Goal: Contribute content: Contribute content

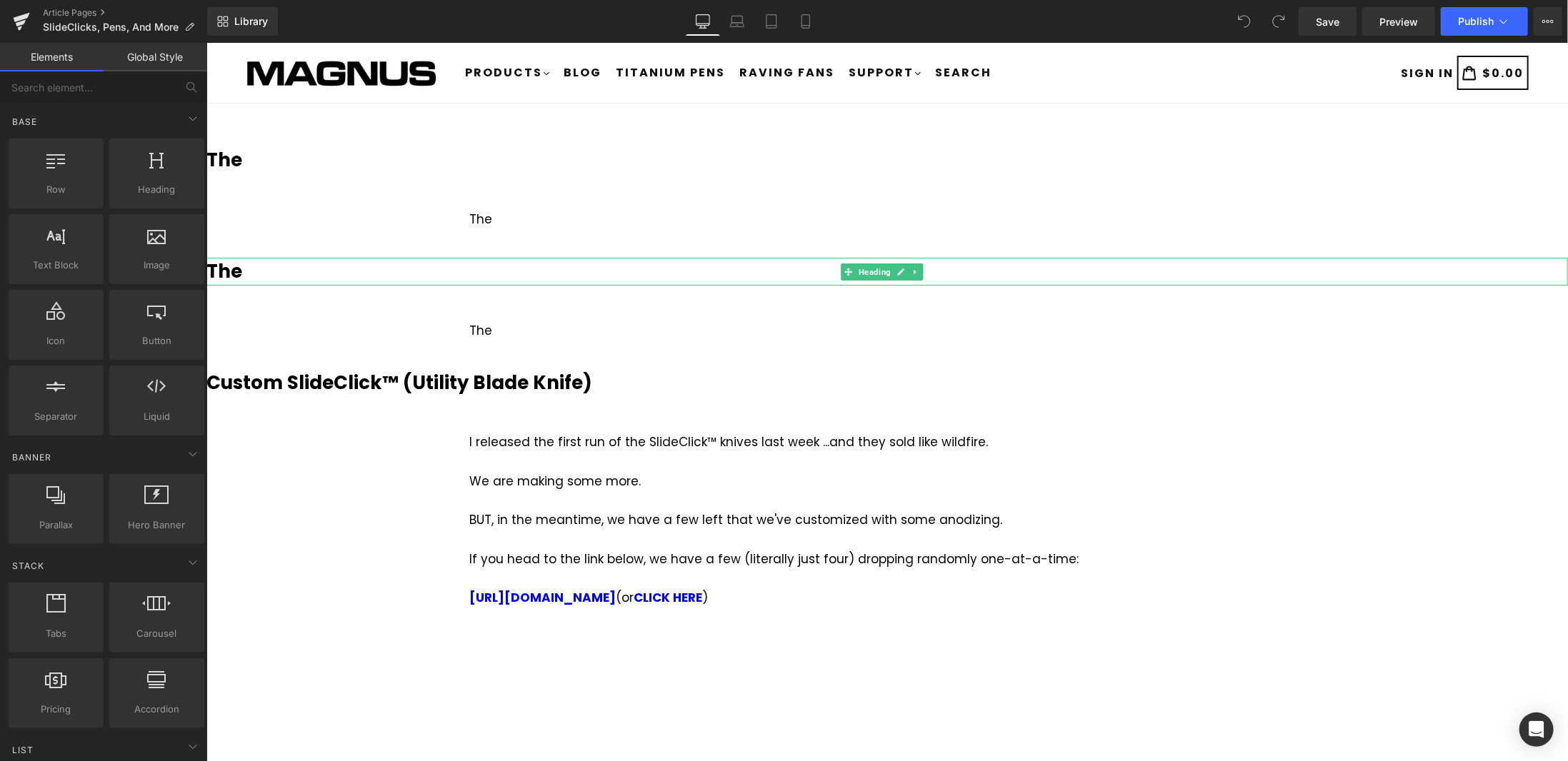
click at [276, 275] on h3 "The" at bounding box center [886, 271] width 1361 height 27
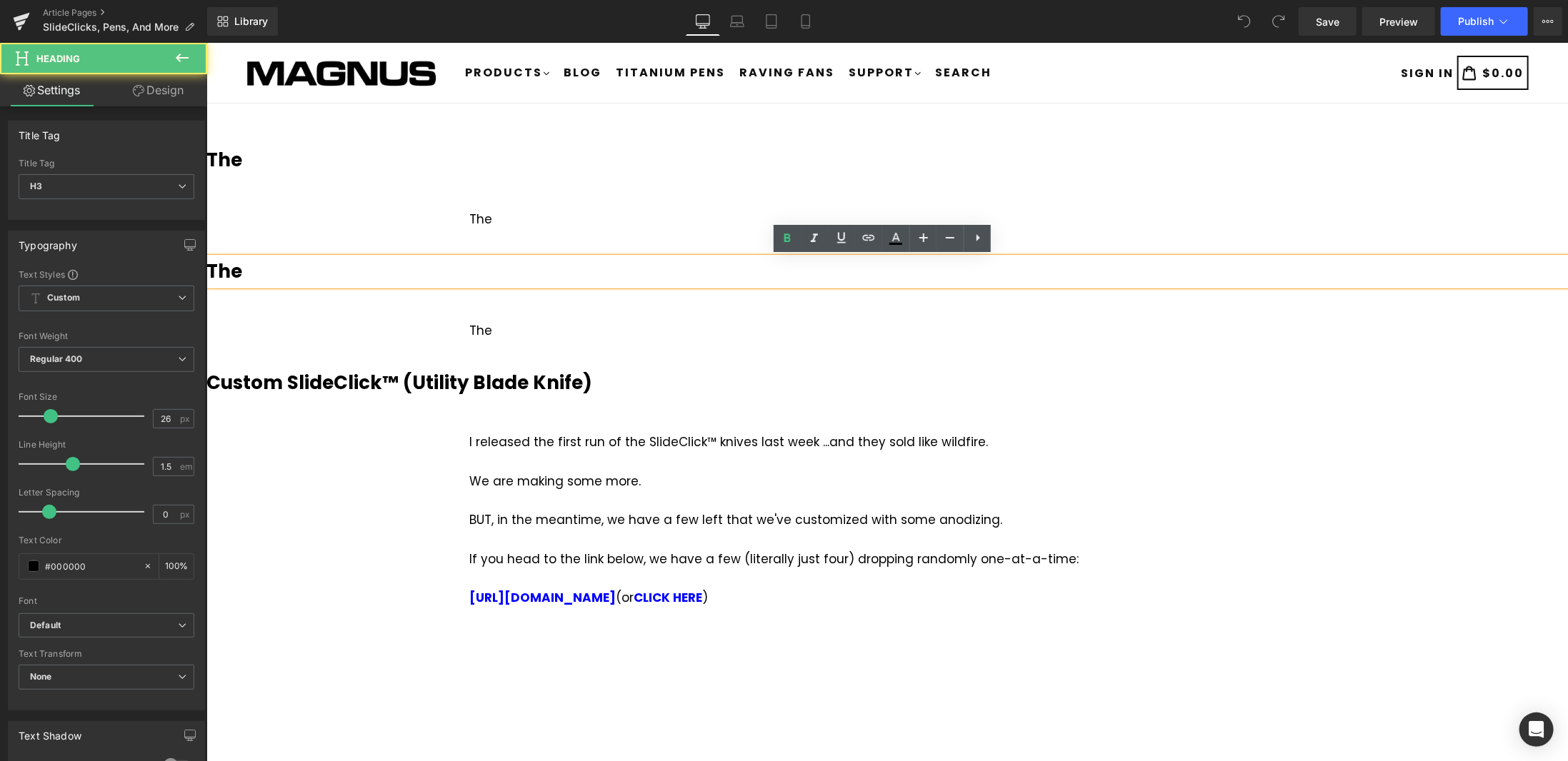
click at [251, 275] on h3 "The" at bounding box center [886, 271] width 1361 height 27
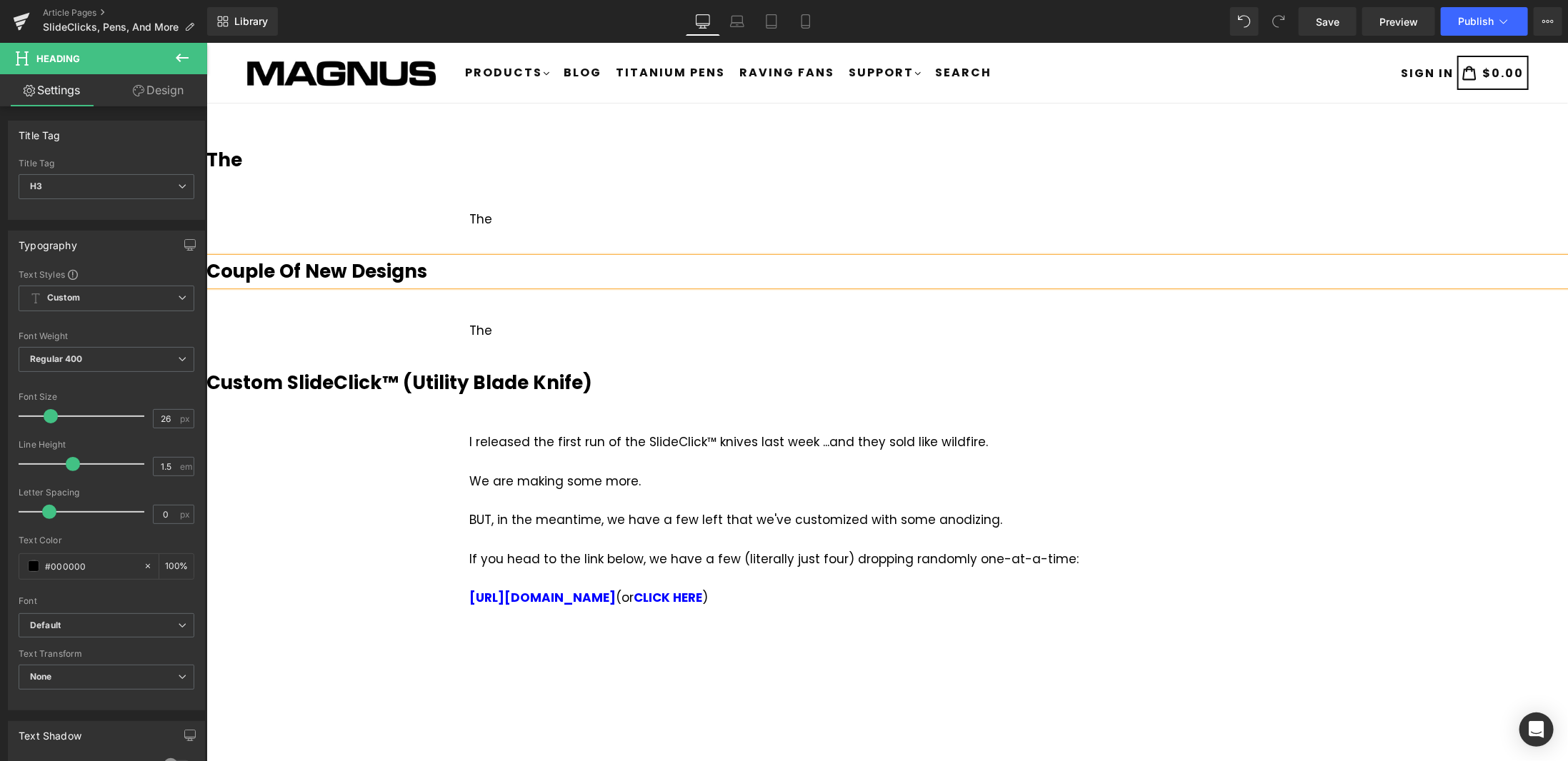
click at [351, 273] on b "Couple Of New Designs" at bounding box center [316, 271] width 221 height 26
click at [523, 335] on div "The" at bounding box center [886, 330] width 835 height 19
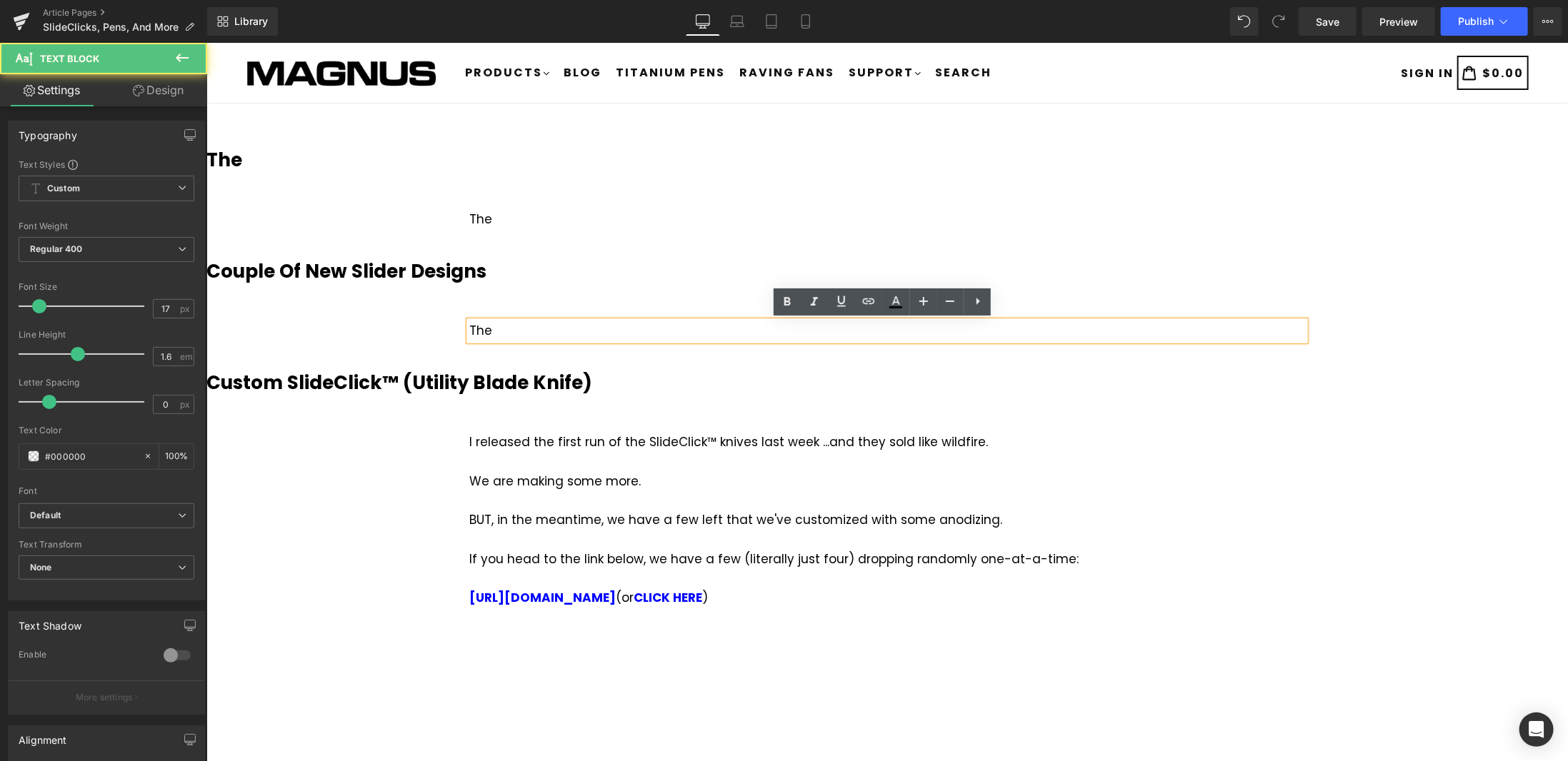
click at [545, 334] on div "The" at bounding box center [886, 330] width 835 height 19
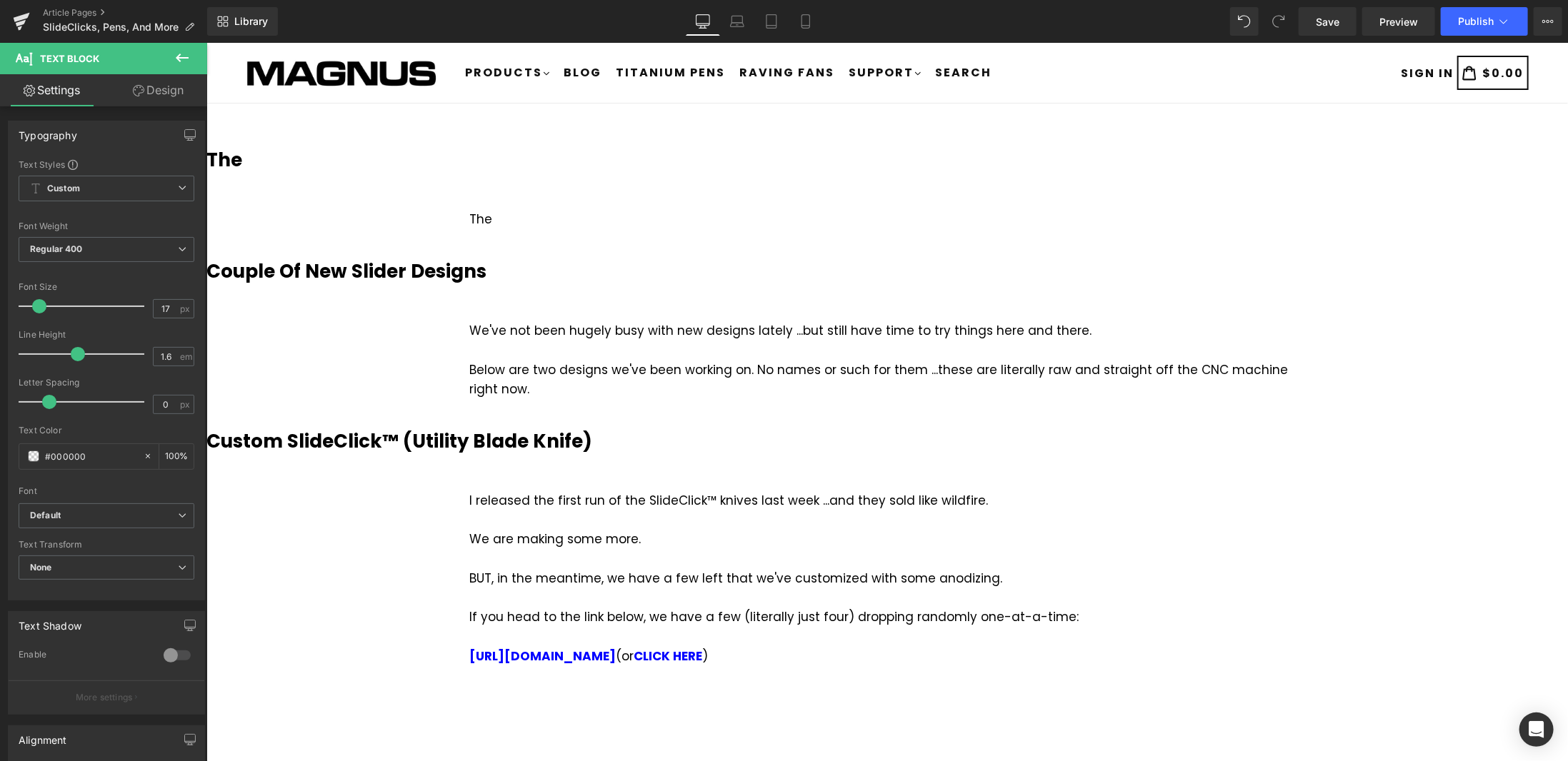
click at [186, 55] on icon at bounding box center [182, 57] width 17 height 17
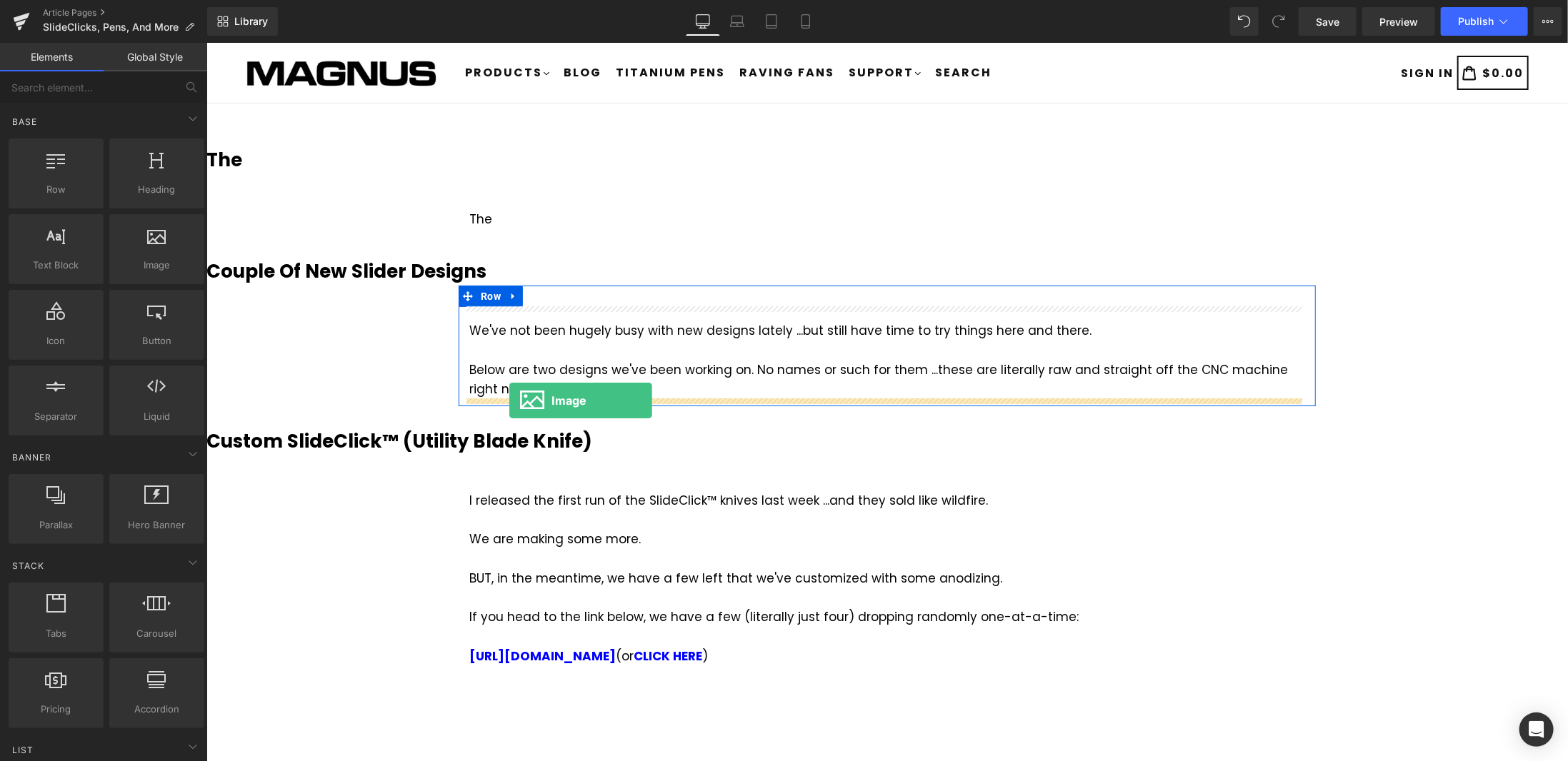
drag, startPoint x: 362, startPoint y: 320, endPoint x: 508, endPoint y: 400, distance: 166.5
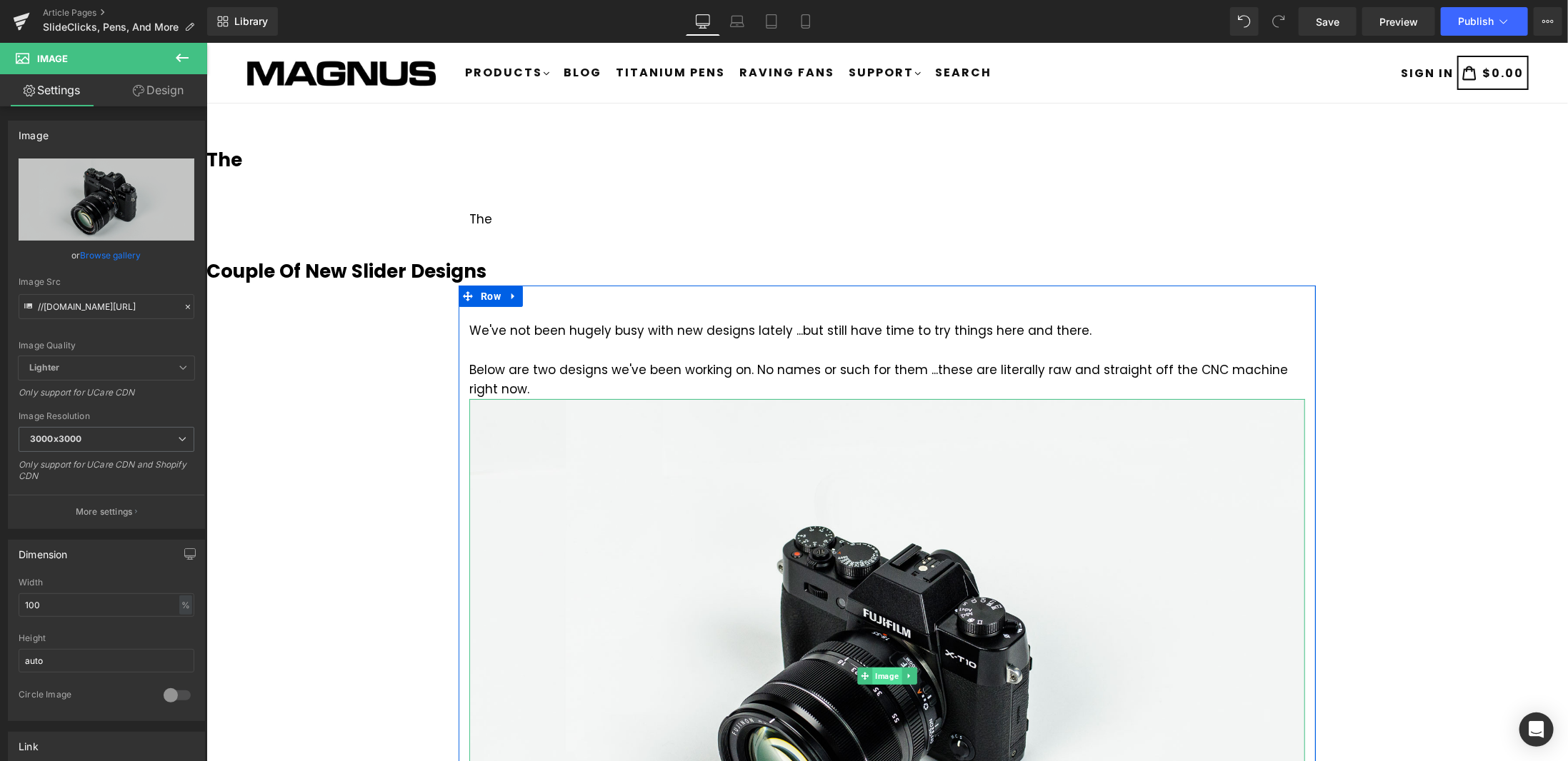
click at [880, 675] on span "Image" at bounding box center [886, 675] width 29 height 17
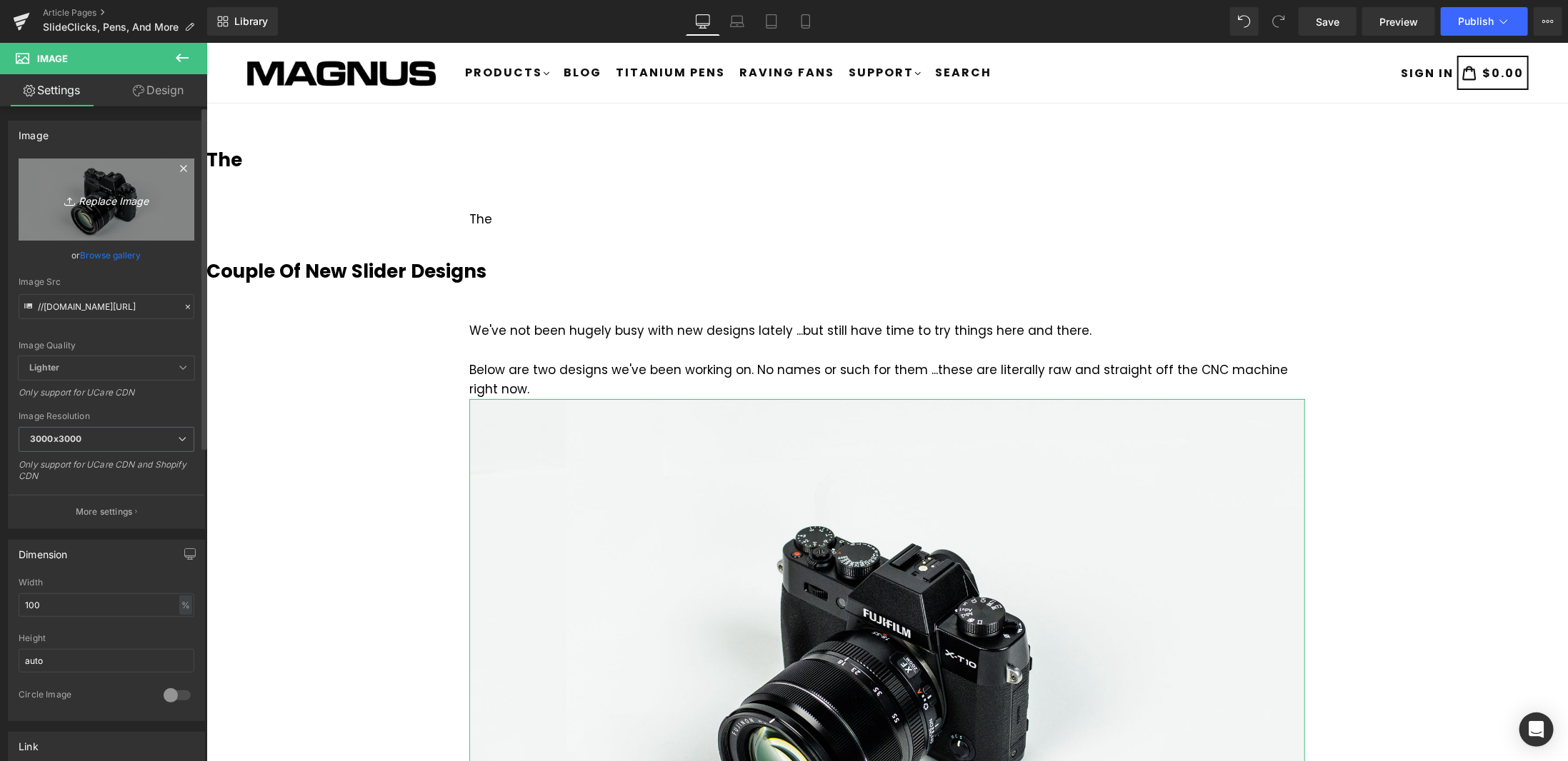
click at [108, 200] on icon "Replace Image" at bounding box center [106, 200] width 114 height 18
click at [127, 305] on input "//[DOMAIN_NAME][URL]" at bounding box center [106, 306] width 175 height 25
paste input "text"
click at [106, 305] on input "//[DOMAIN_NAME][URL]" at bounding box center [106, 306] width 175 height 25
paste input "[URL][DOMAIN_NAME]"
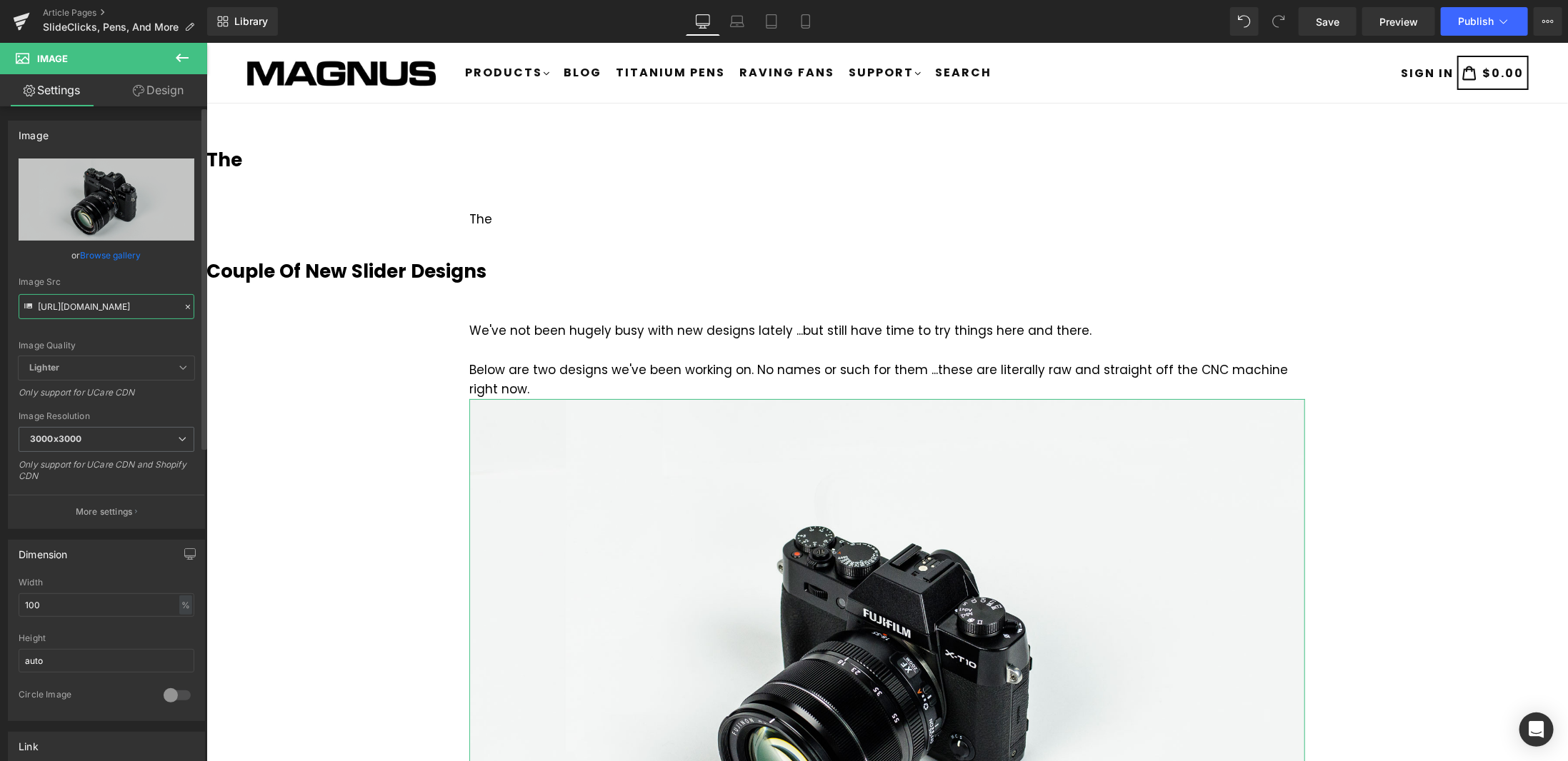
type input "//[DOMAIN_NAME][URL]"
drag, startPoint x: 103, startPoint y: 301, endPoint x: 0, endPoint y: 301, distance: 103.0
click at [0, 301] on div "Image //[DOMAIN_NAME][URL] Replace Image Upload image or Browse gallery Image S…" at bounding box center [107, 319] width 213 height 419
click at [121, 306] on input "//[DOMAIN_NAME][URL]" at bounding box center [106, 306] width 175 height 25
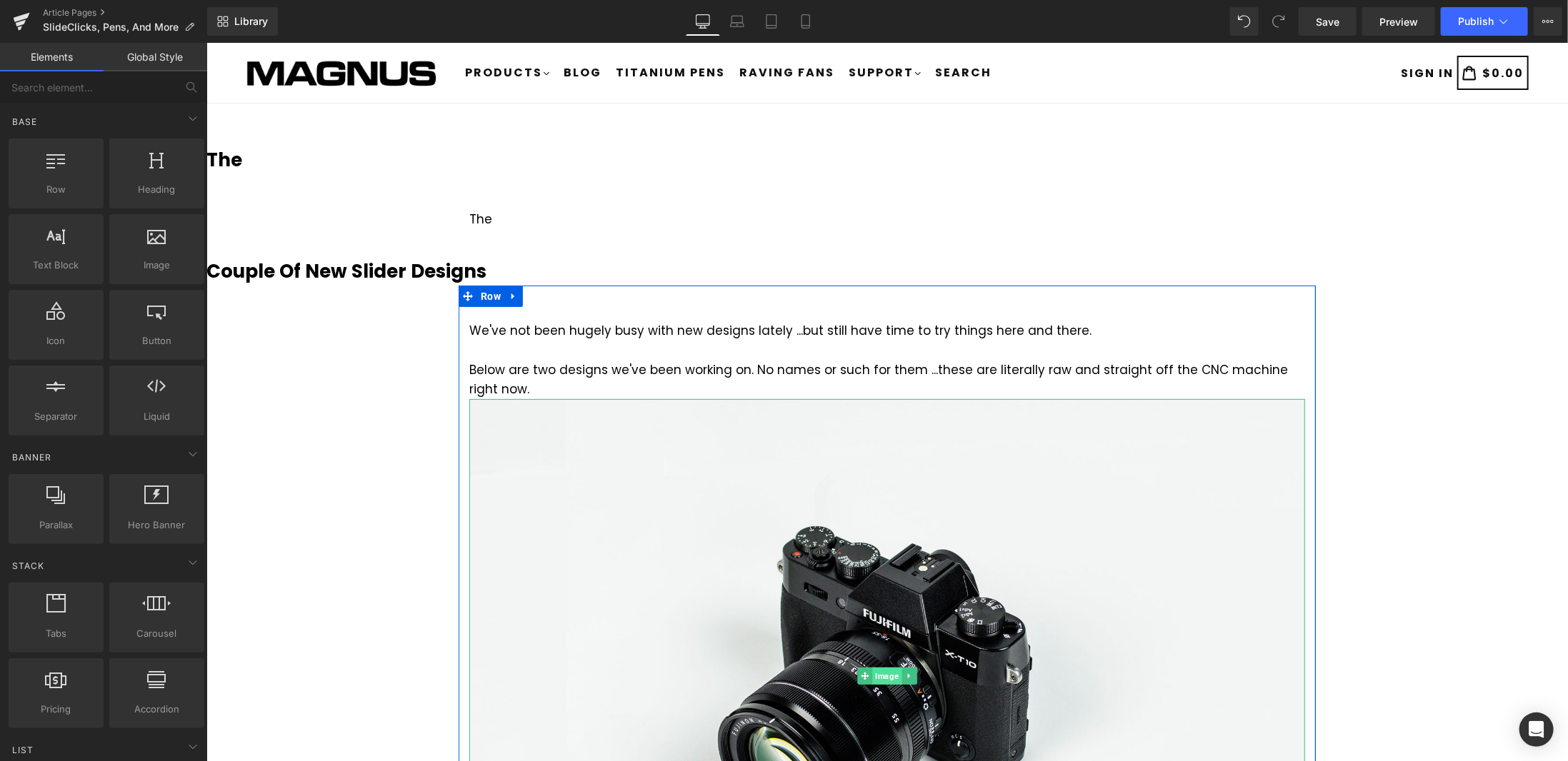
click at [881, 670] on span "Image" at bounding box center [886, 675] width 29 height 17
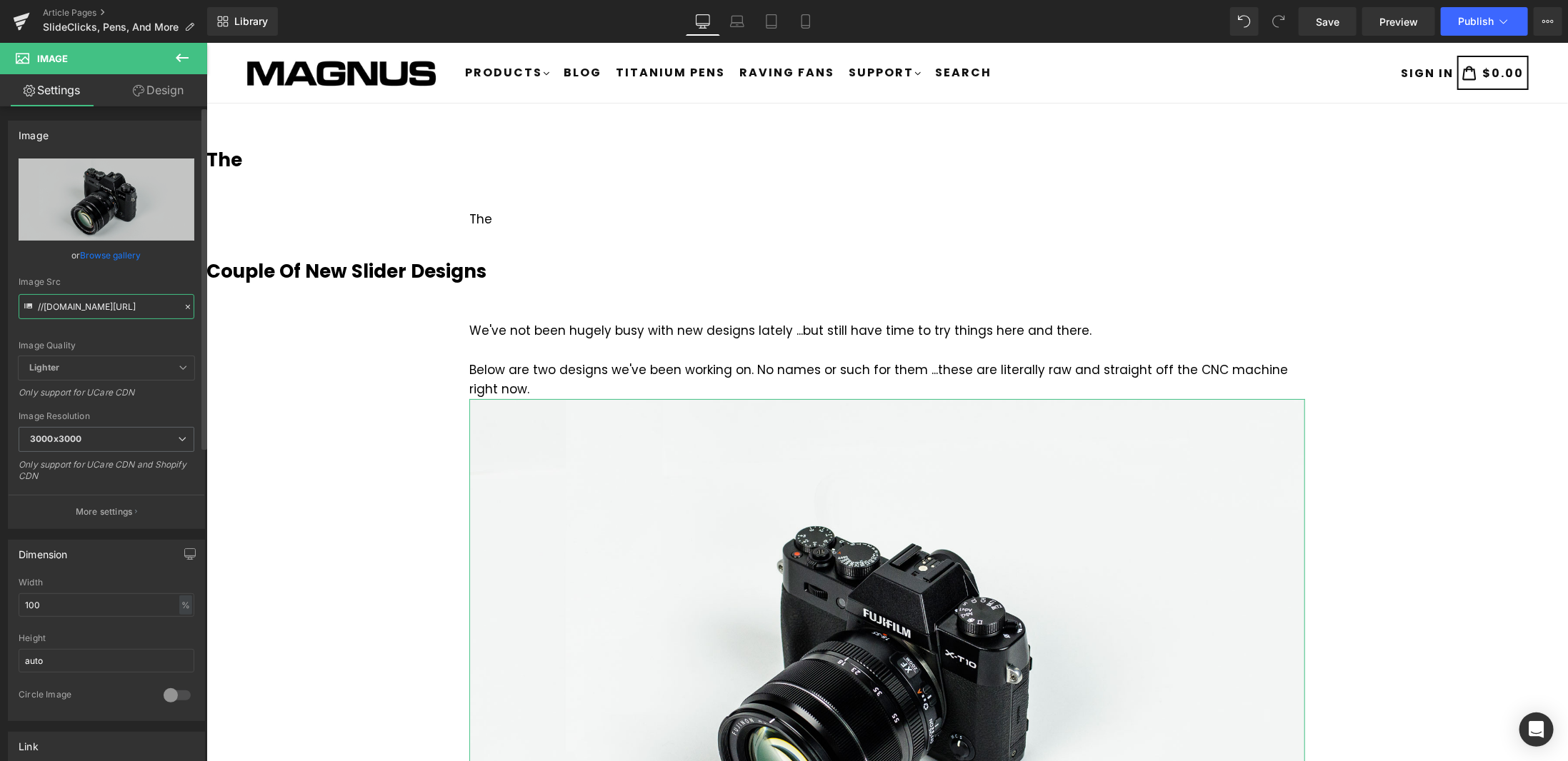
click at [108, 317] on input "//[DOMAIN_NAME][URL]" at bounding box center [106, 306] width 175 height 25
paste input "[URL][DOMAIN_NAME]"
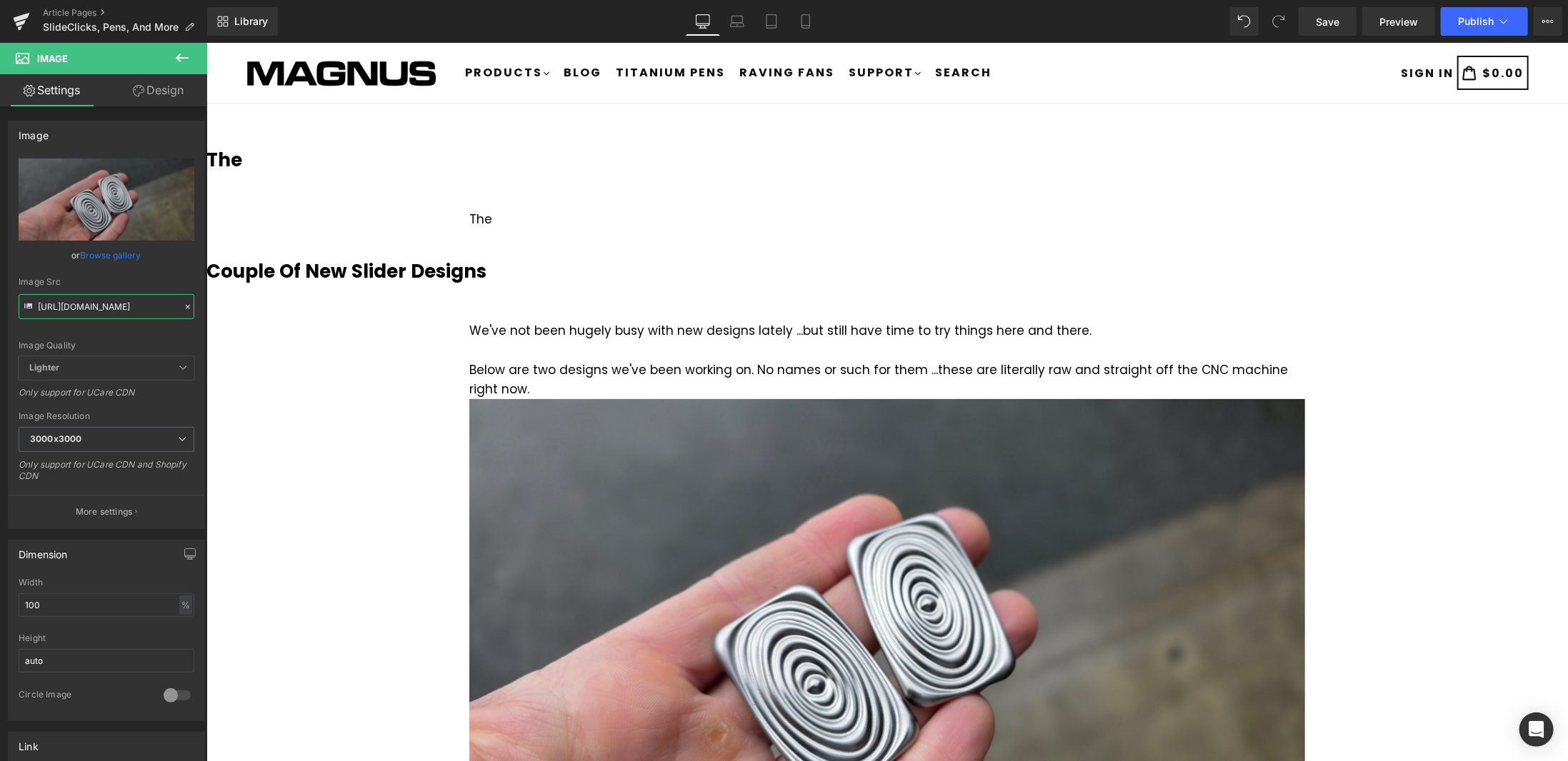
type input "[URL][DOMAIN_NAME]"
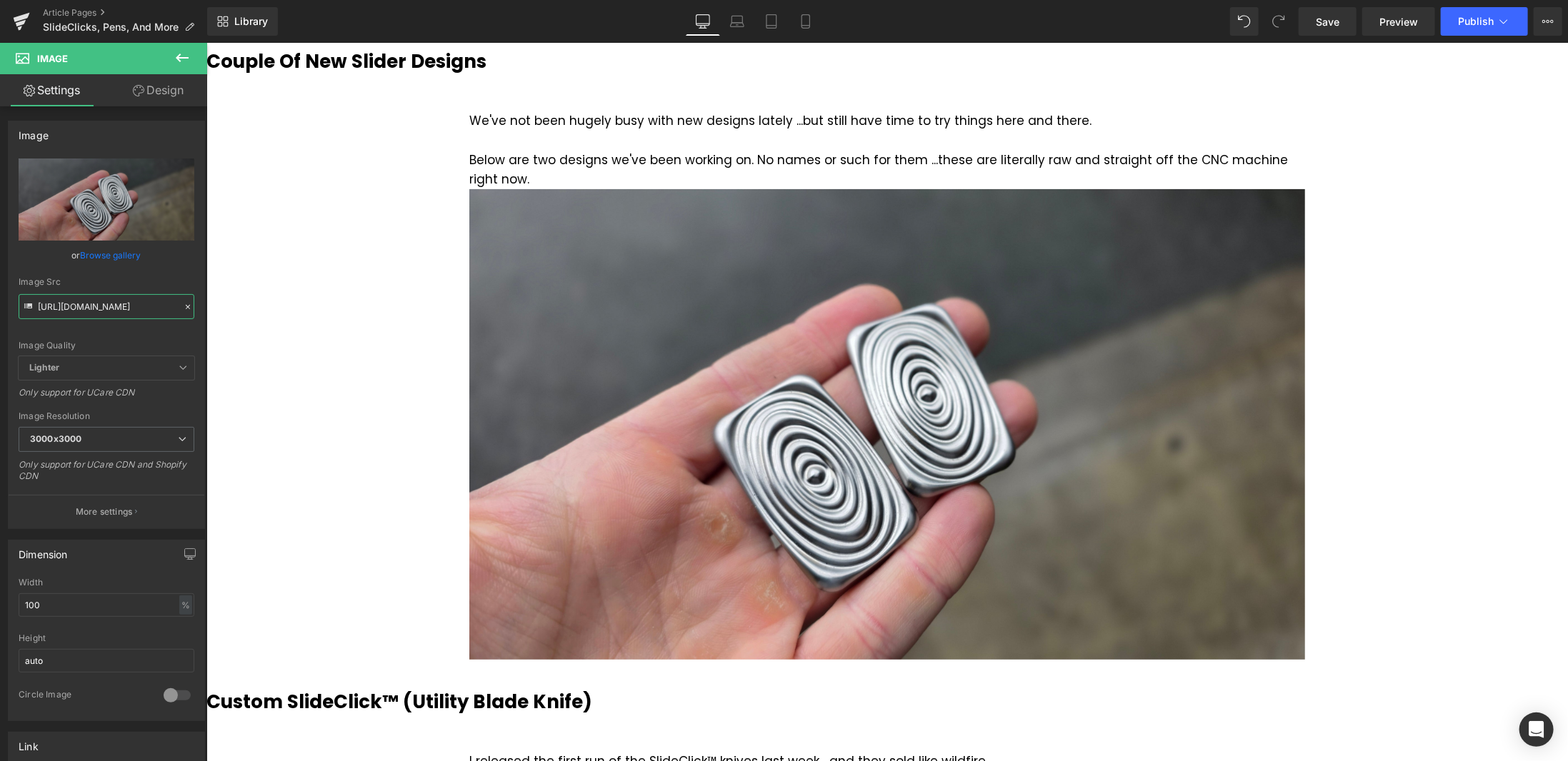
scroll to position [214, 0]
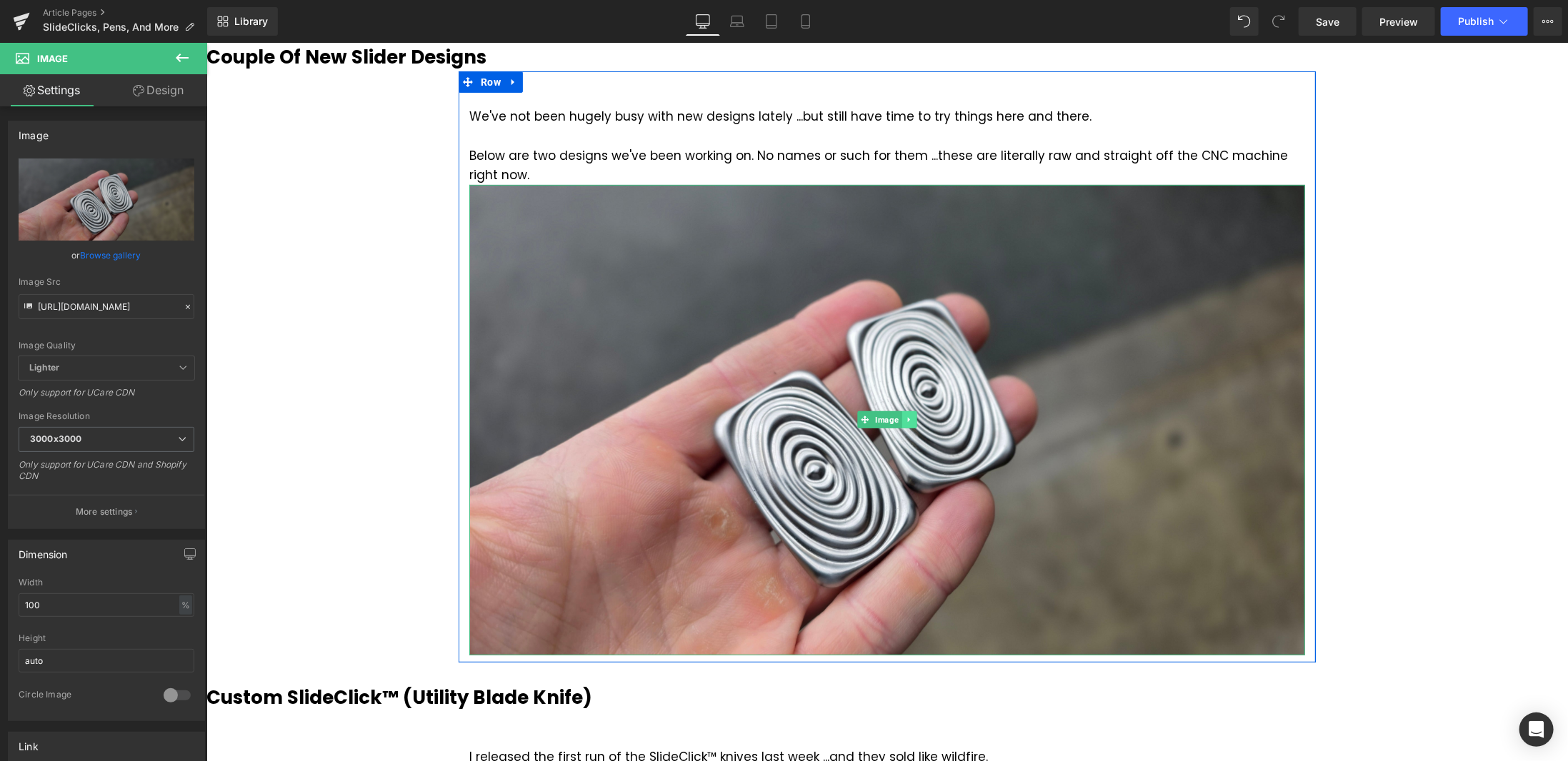
click at [906, 418] on icon at bounding box center [907, 419] width 2 height 5
click at [897, 423] on icon at bounding box center [901, 420] width 8 height 8
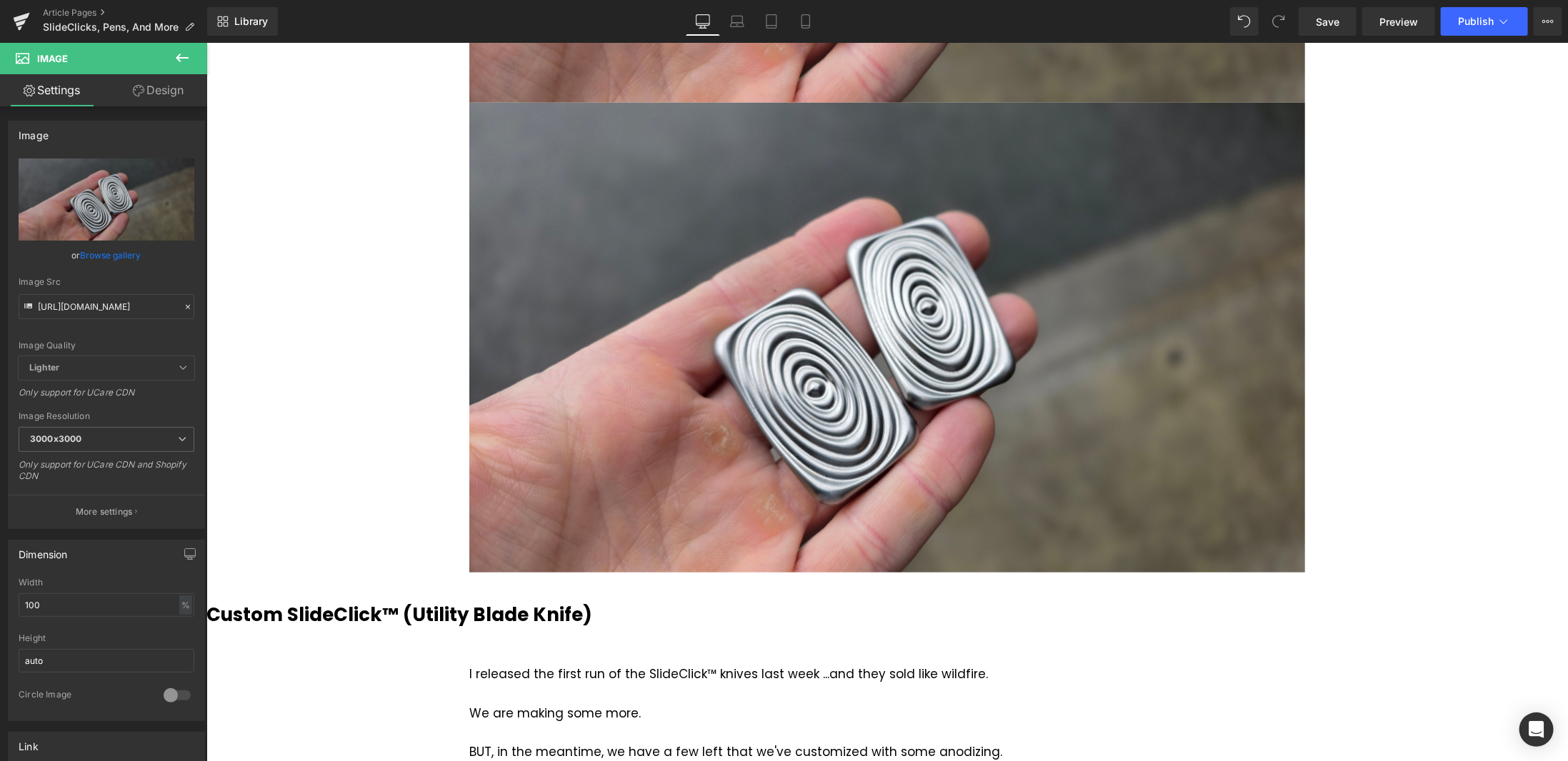
scroll to position [769, 0]
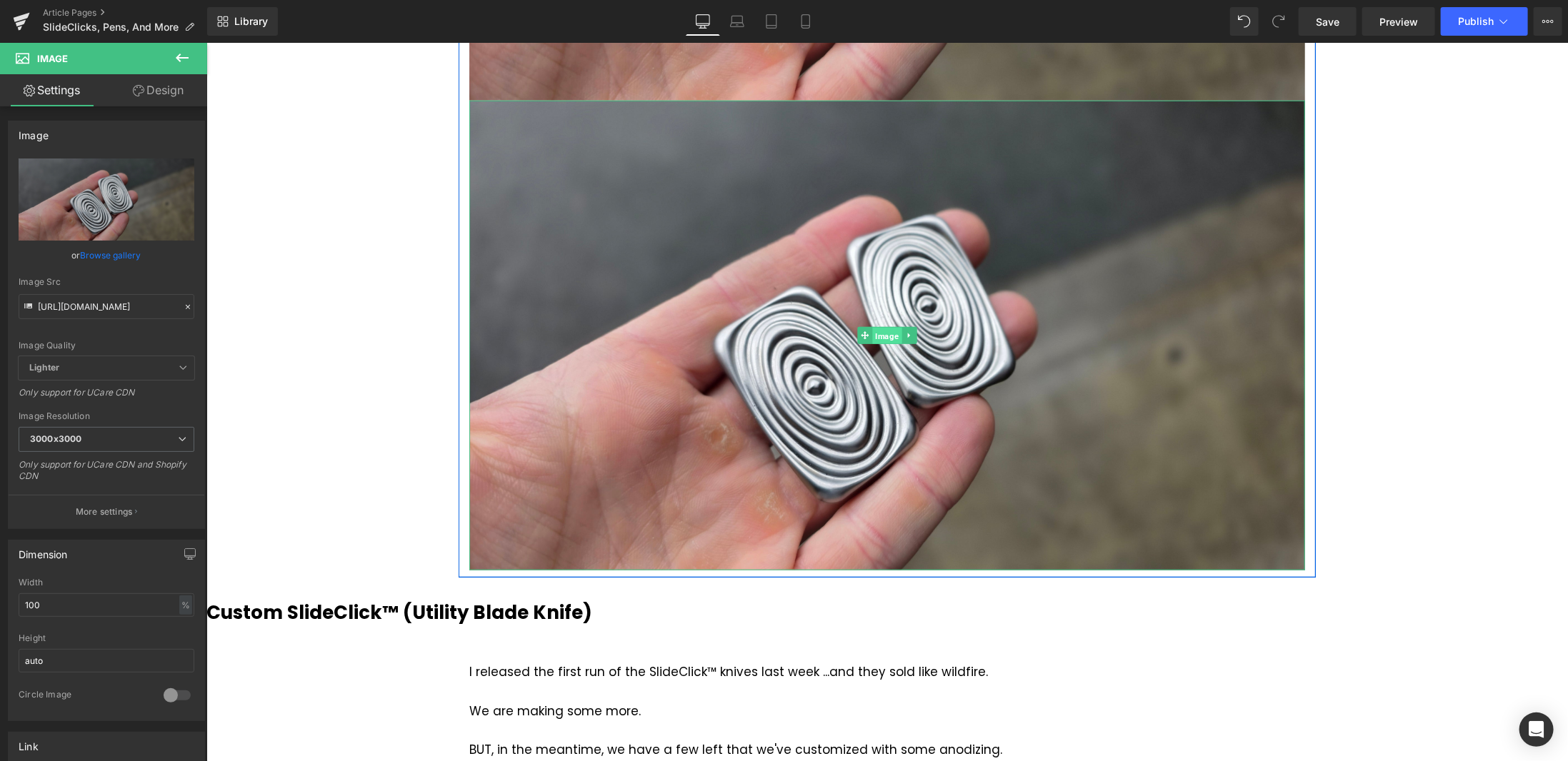
click at [876, 334] on span "Image" at bounding box center [886, 335] width 29 height 17
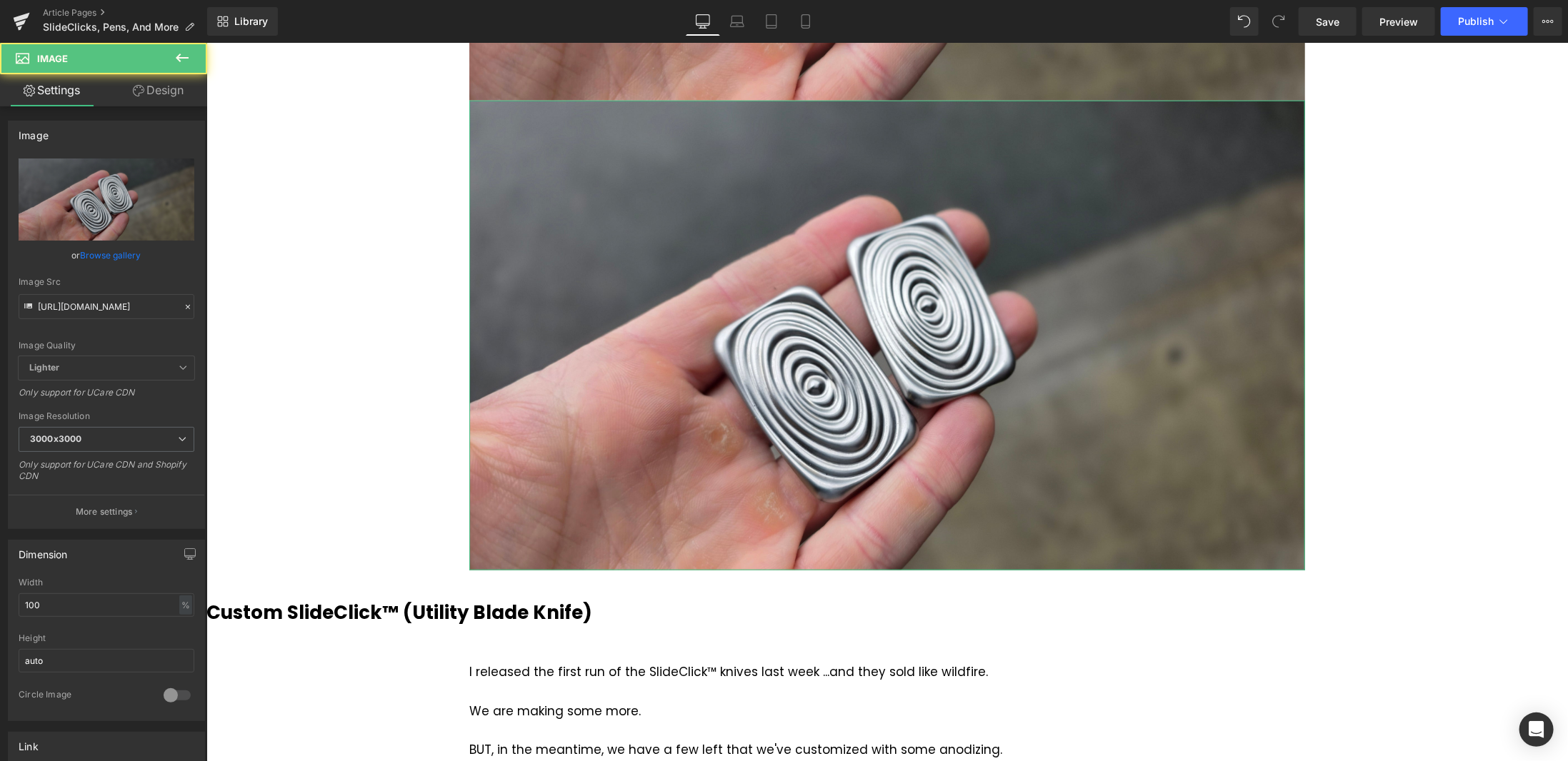
drag, startPoint x: 165, startPoint y: 92, endPoint x: 103, endPoint y: 163, distance: 94.3
click at [166, 92] on link "Design" at bounding box center [158, 90] width 103 height 32
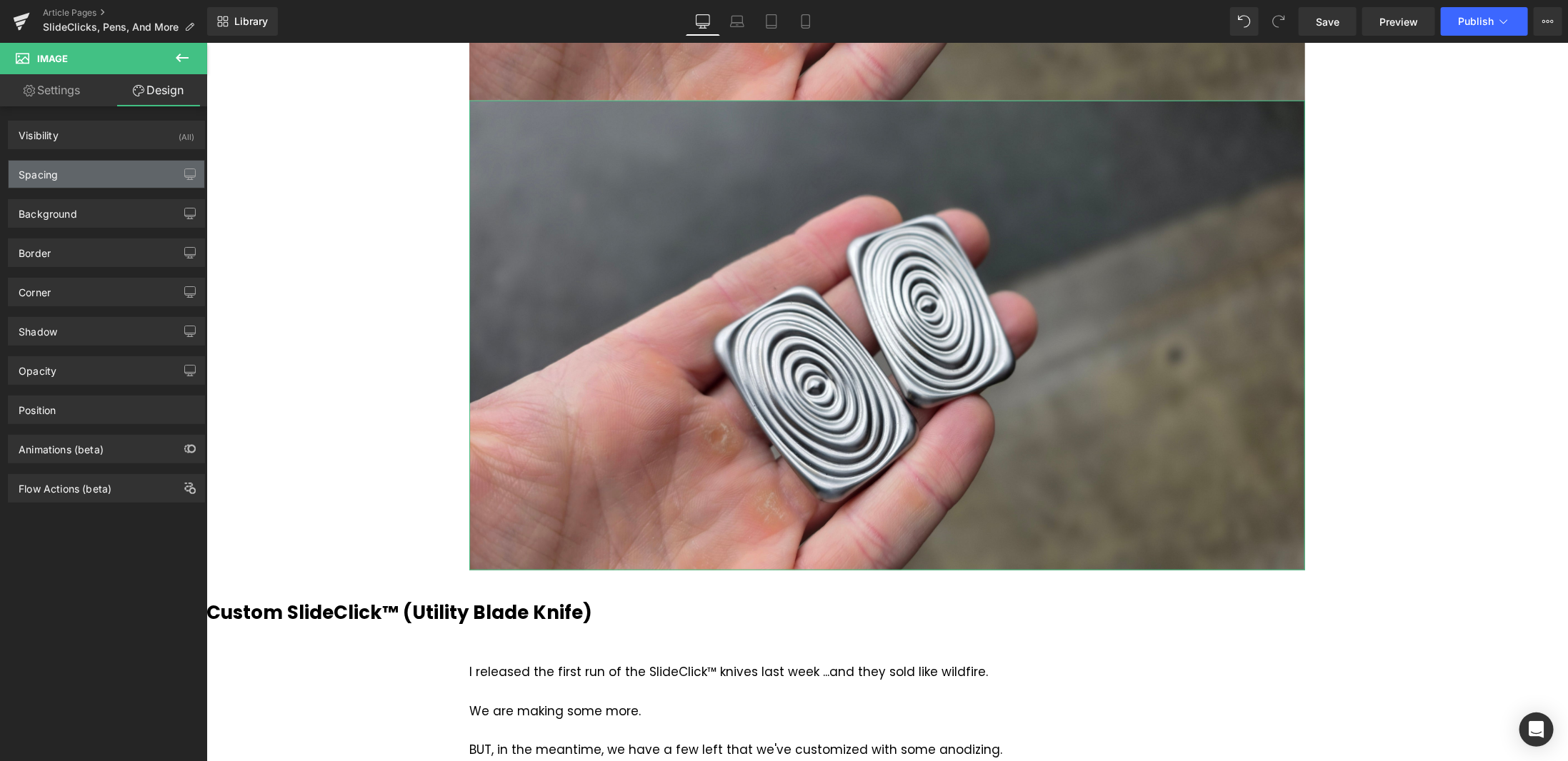
click at [102, 176] on div "Spacing" at bounding box center [107, 174] width 195 height 27
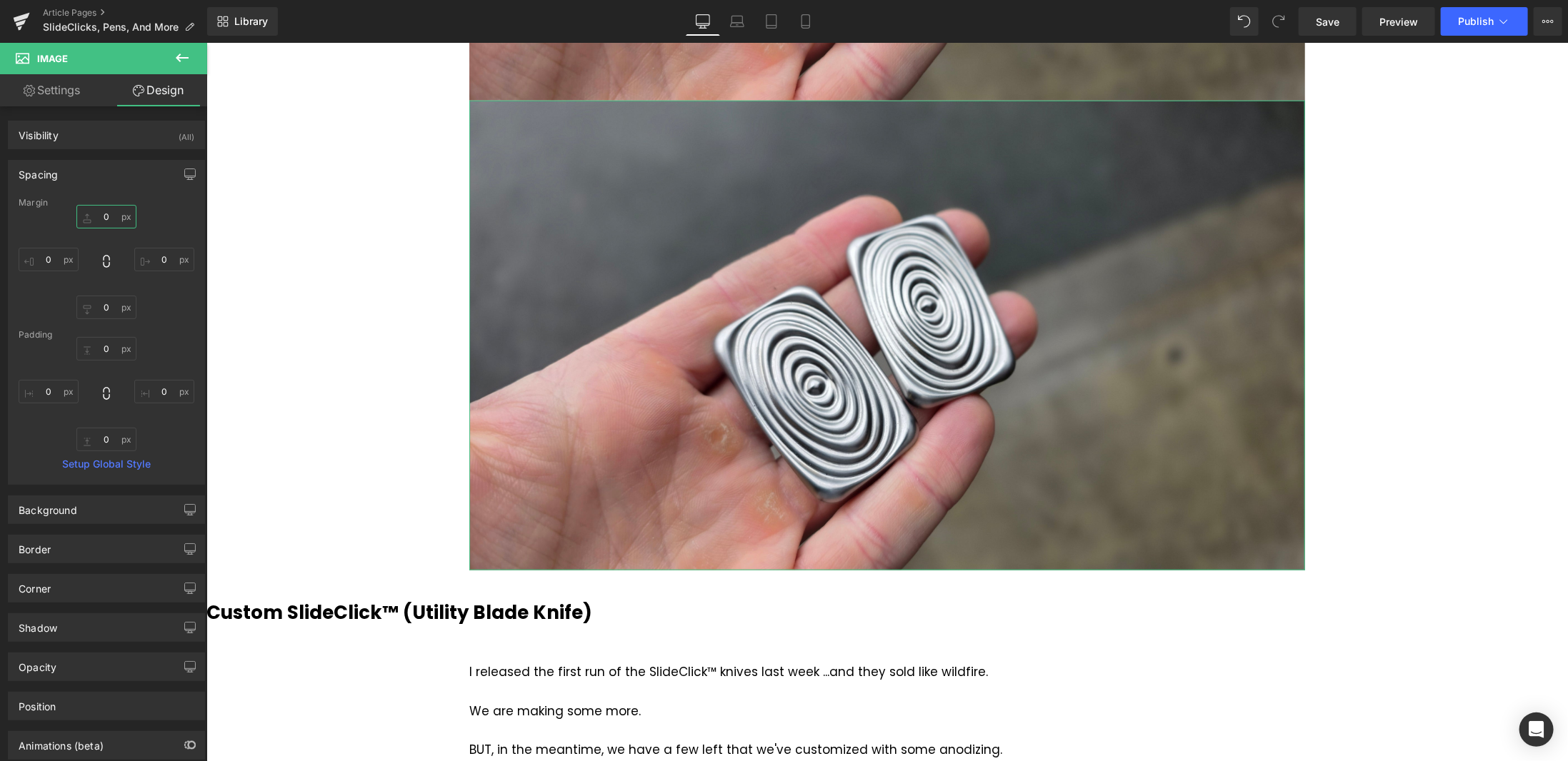
click at [111, 216] on input "0" at bounding box center [107, 217] width 60 height 23
type input "20"
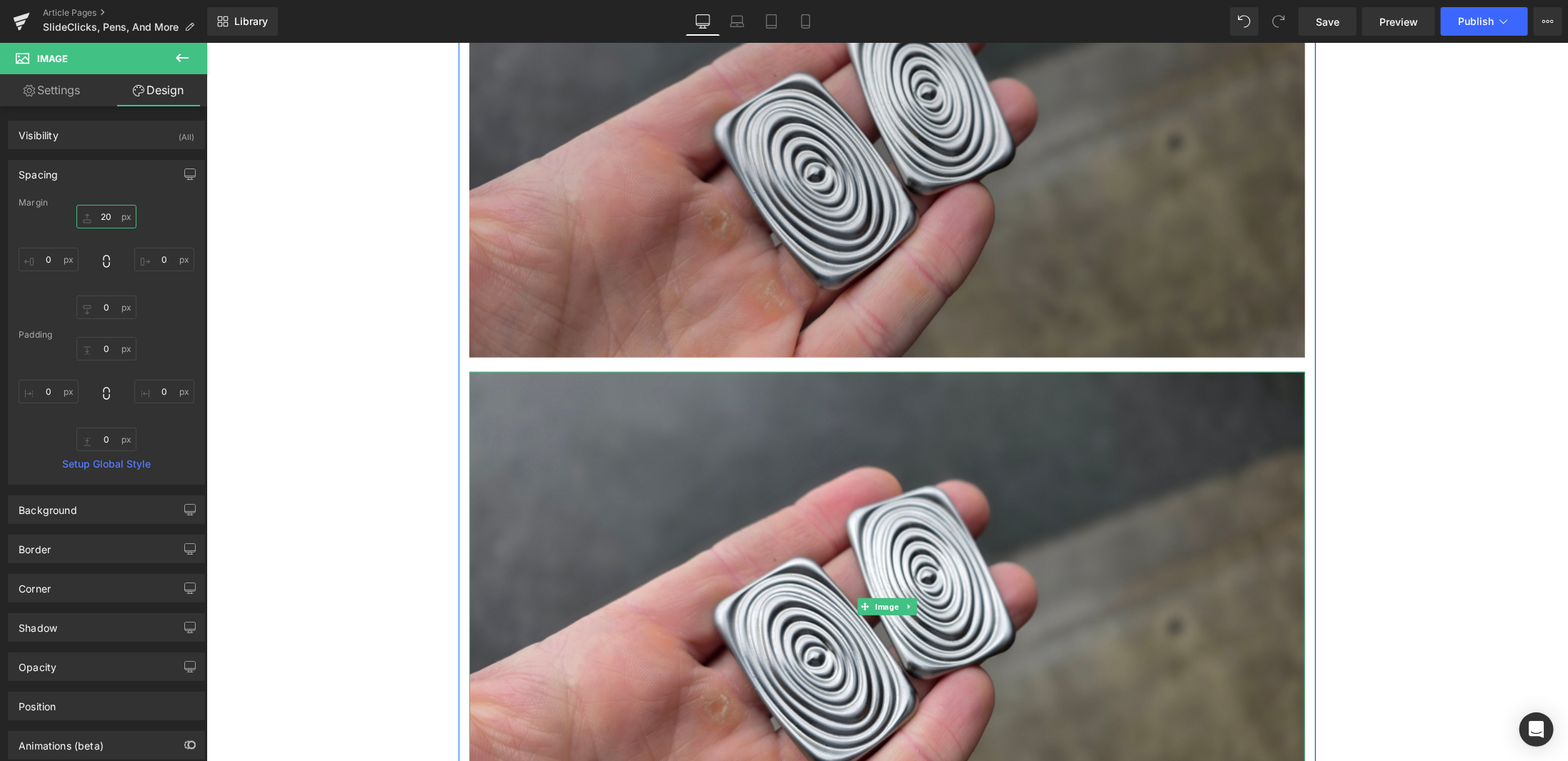
scroll to position [269, 0]
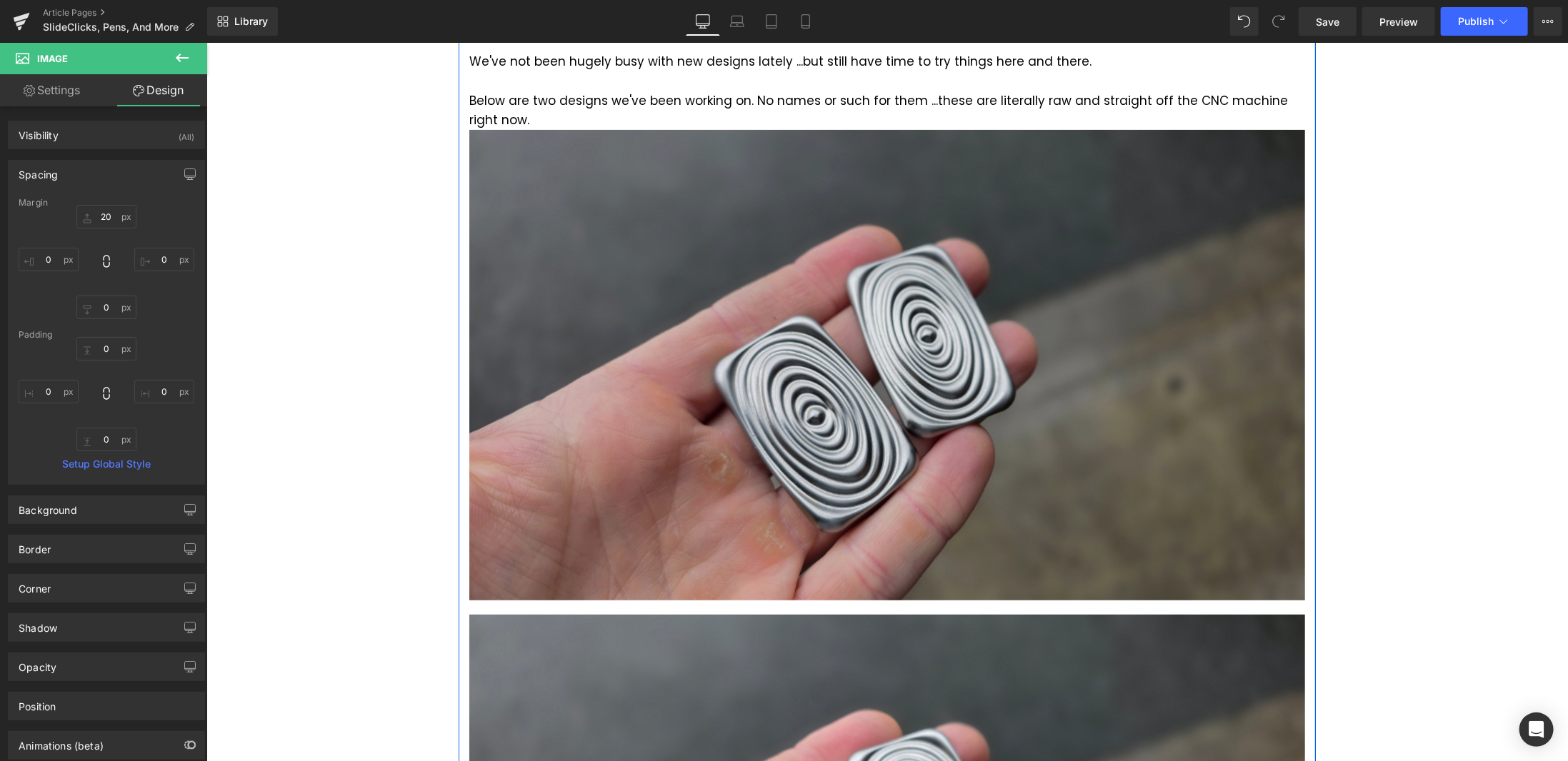
click at [845, 357] on div "Image" at bounding box center [886, 364] width 835 height 471
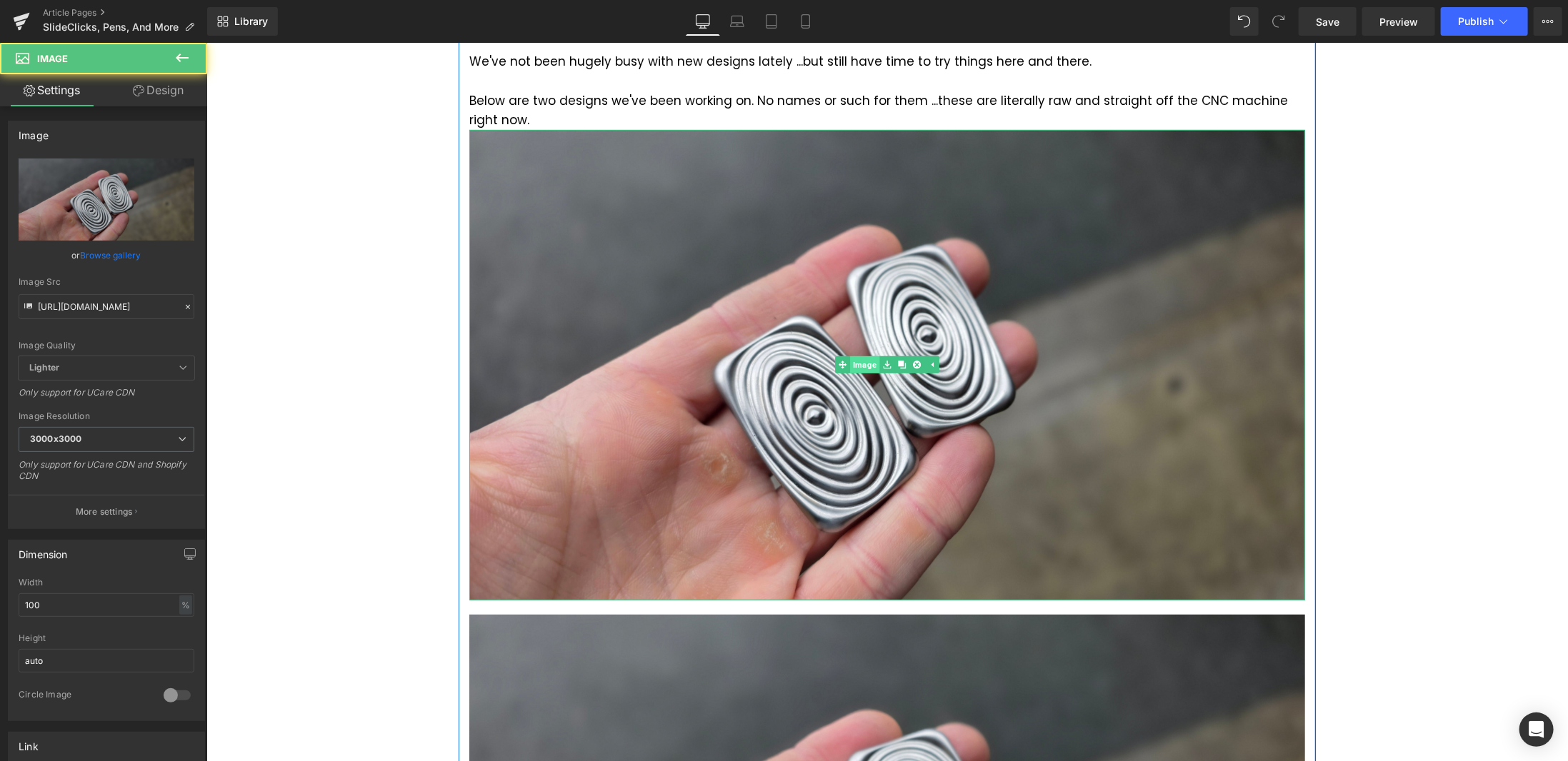
click at [860, 360] on span "Image" at bounding box center [864, 364] width 29 height 17
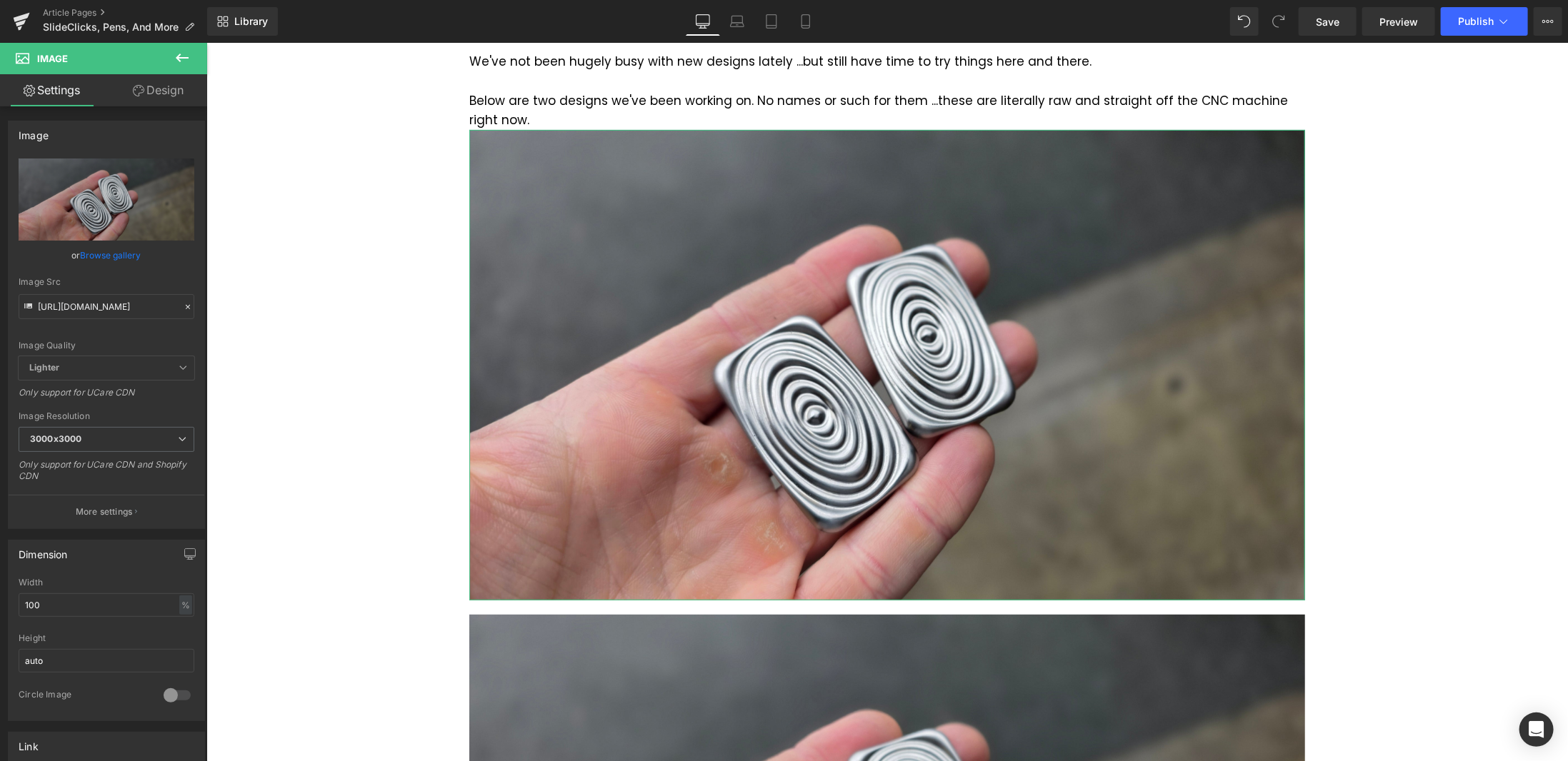
click at [154, 99] on link "Design" at bounding box center [158, 90] width 103 height 32
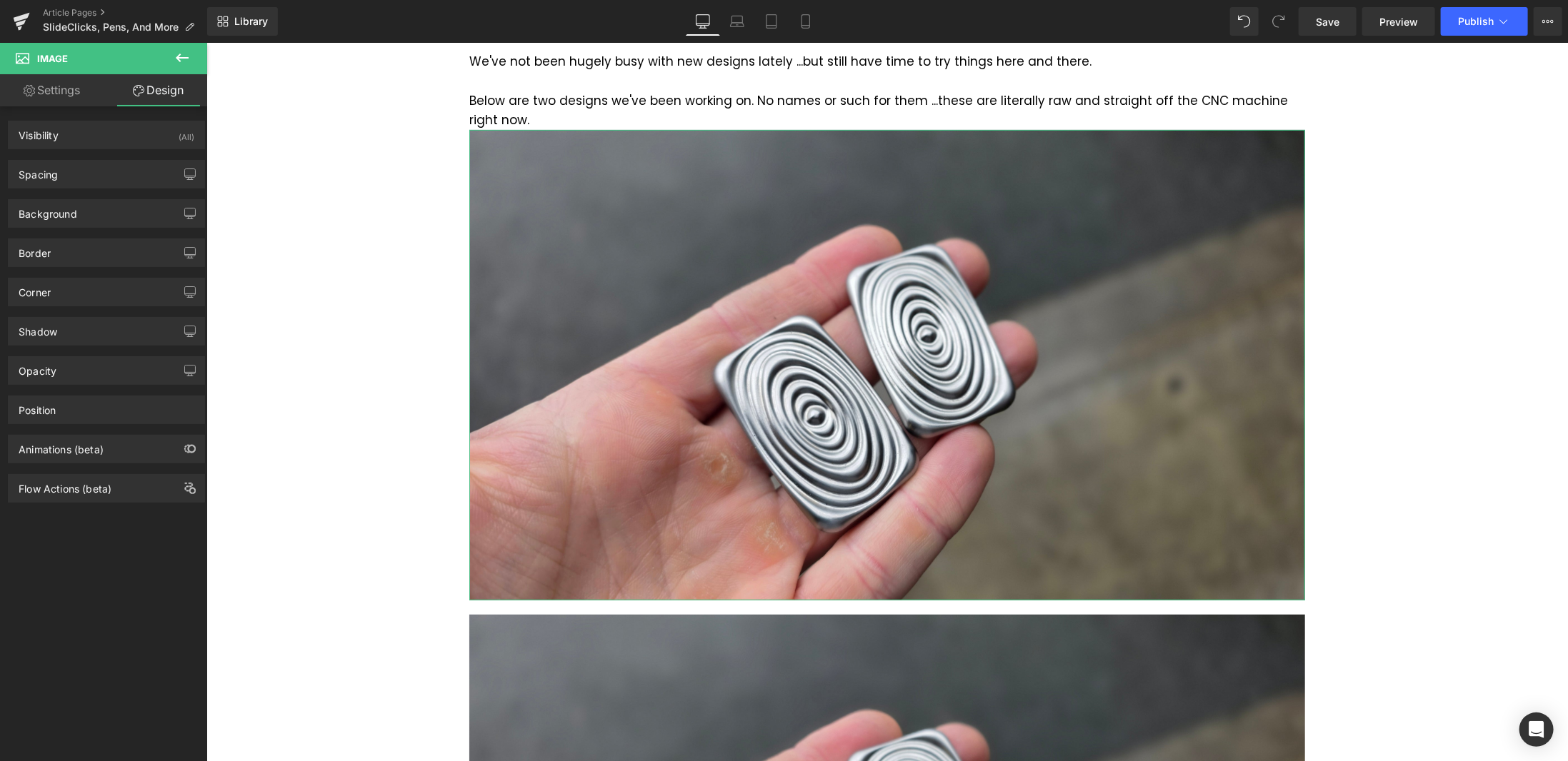
type input "0"
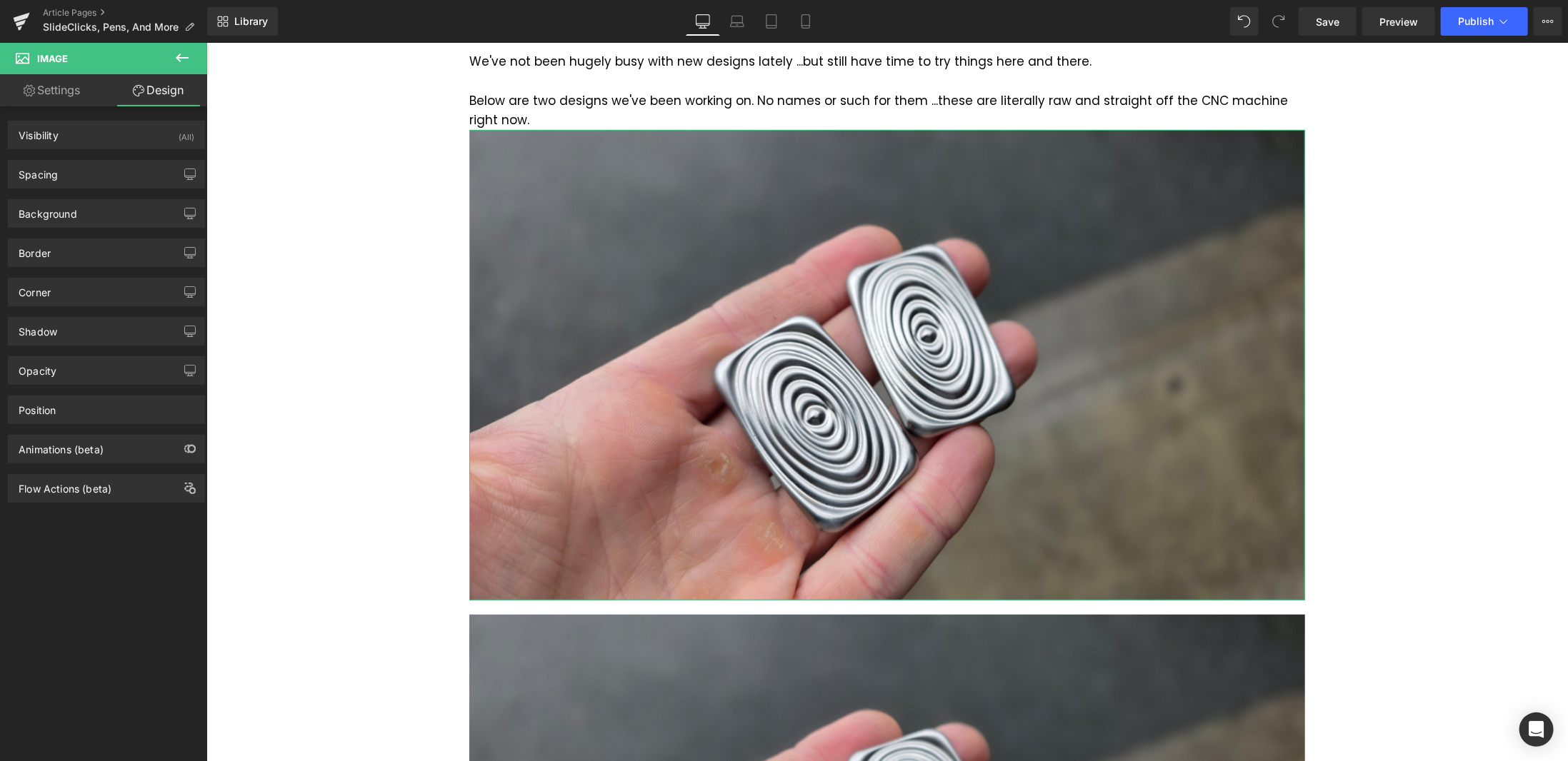
type input "0"
click at [95, 172] on div "Spacing" at bounding box center [107, 174] width 195 height 27
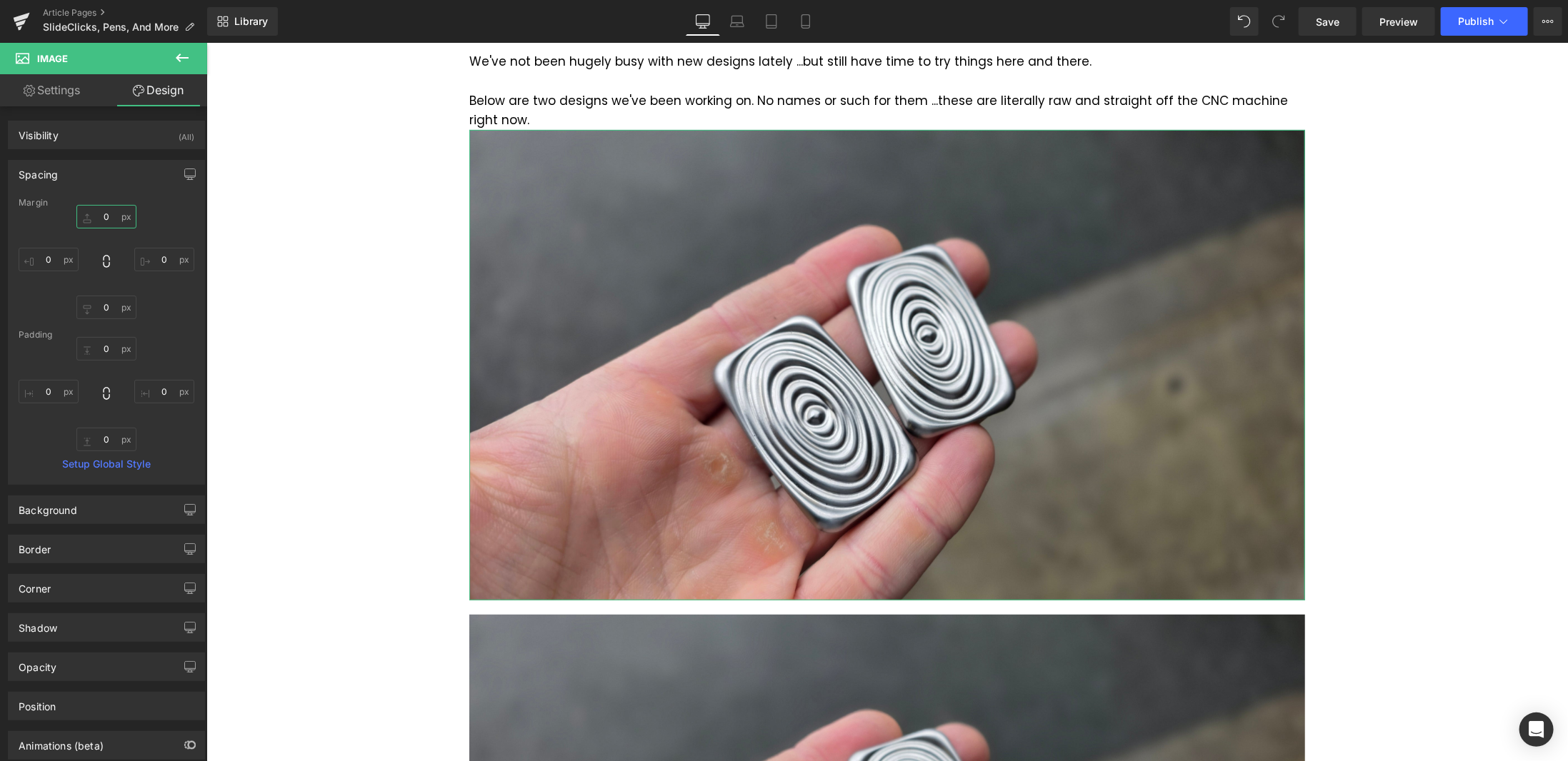
click at [108, 215] on input "0" at bounding box center [107, 217] width 60 height 23
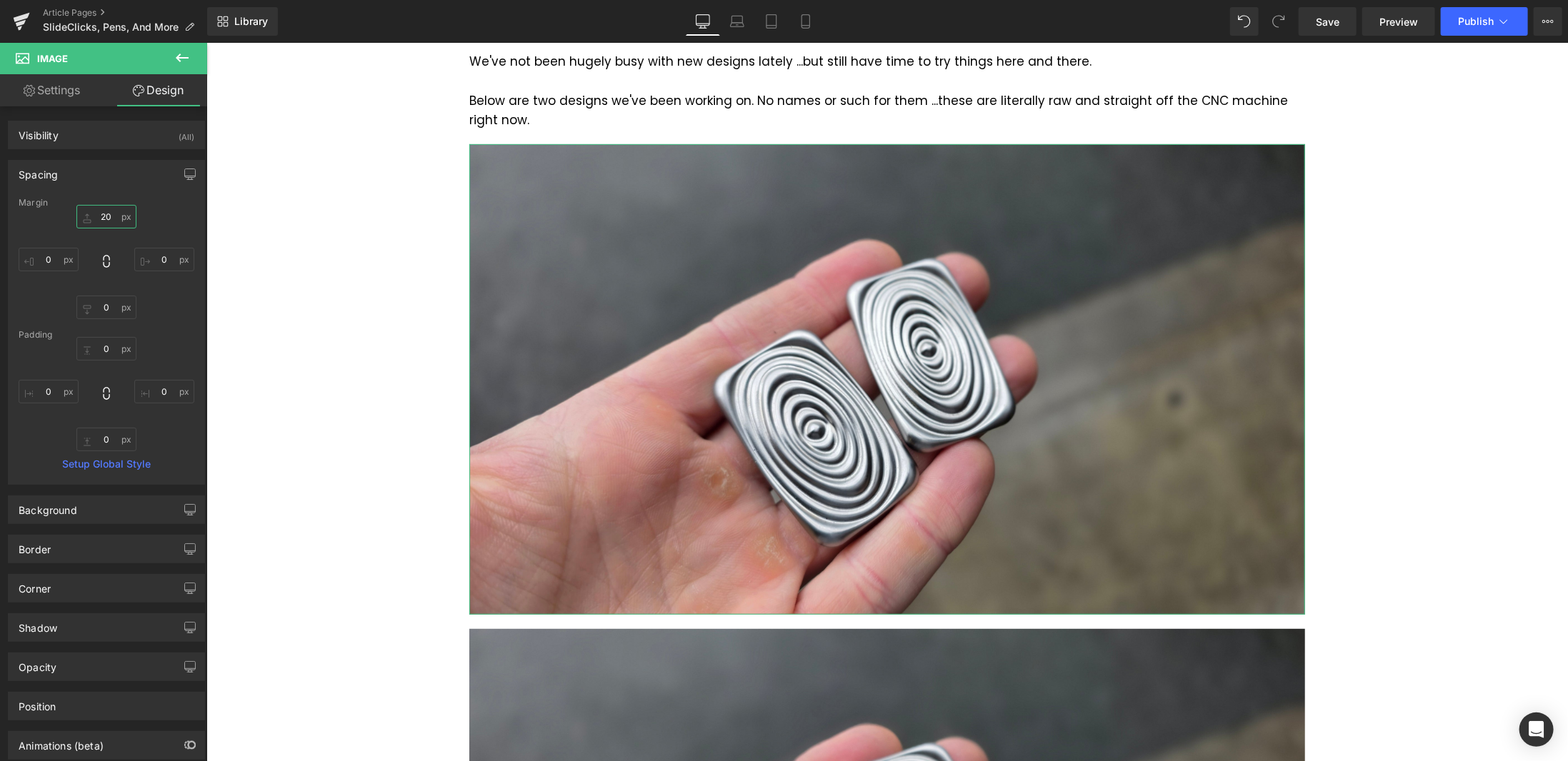
type input "20"
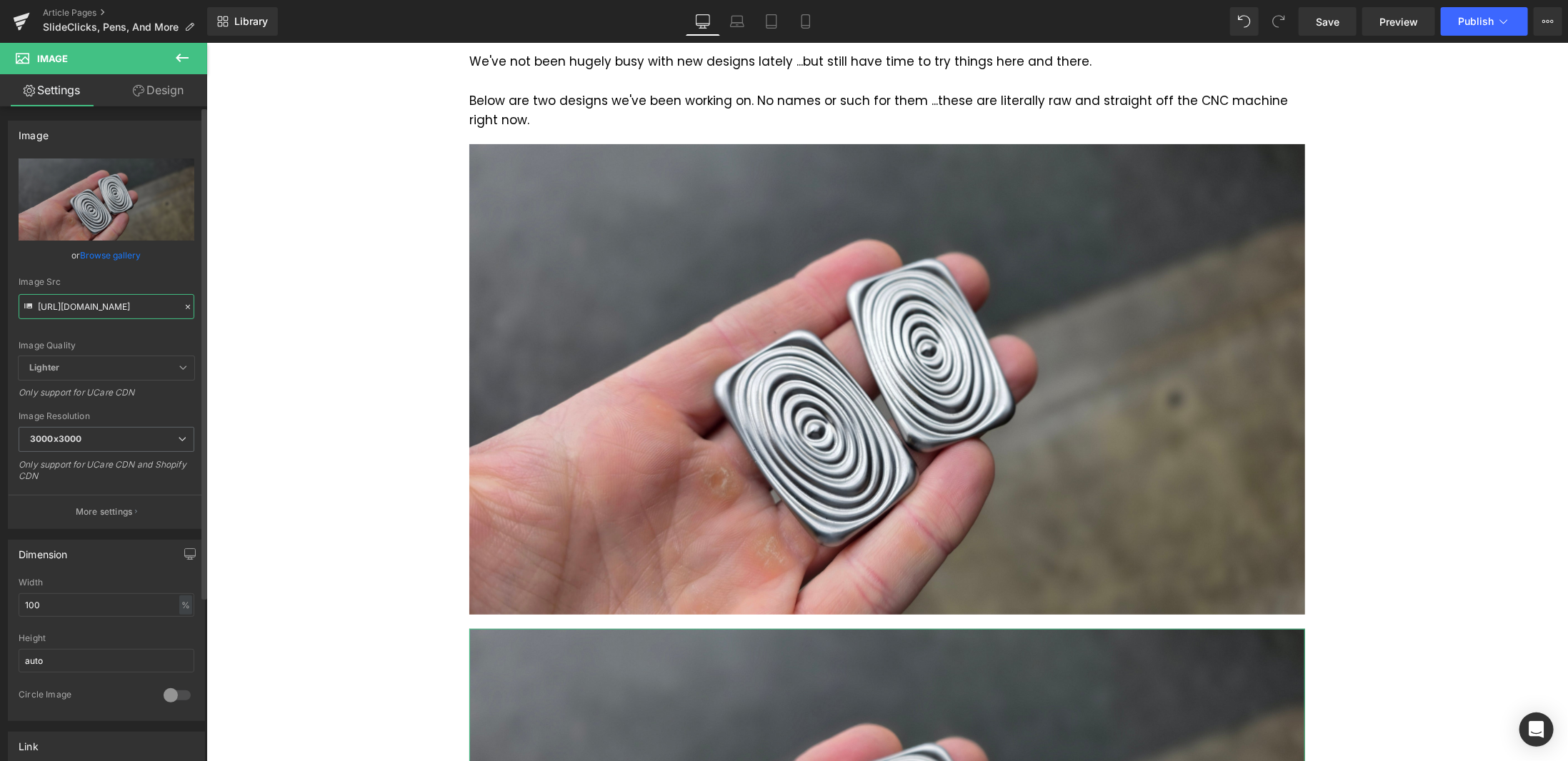
click at [128, 311] on input "[URL][DOMAIN_NAME]" at bounding box center [106, 306] width 175 height 25
paste input "149.jpg?v=1758663294"
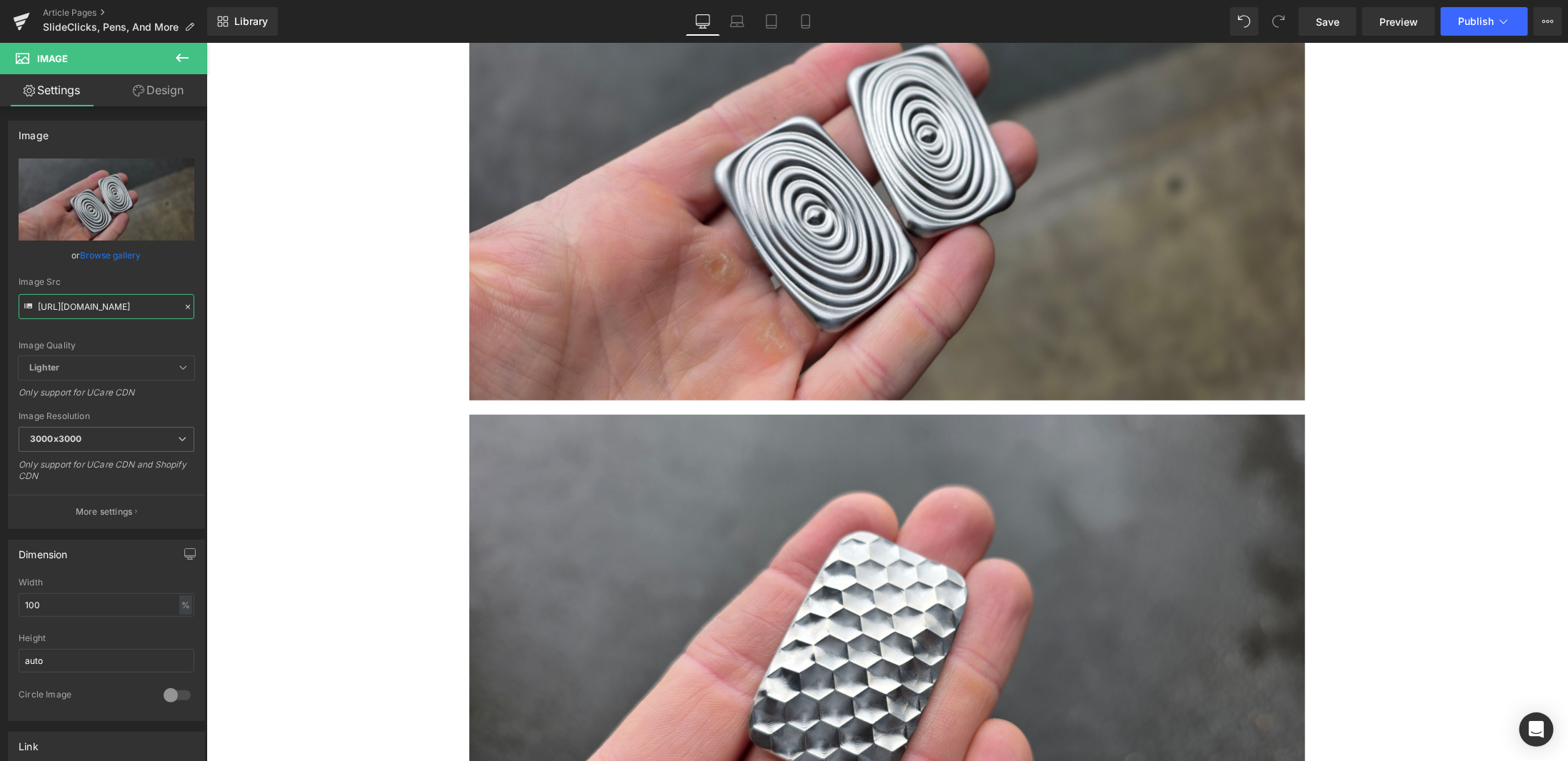
scroll to position [626, 0]
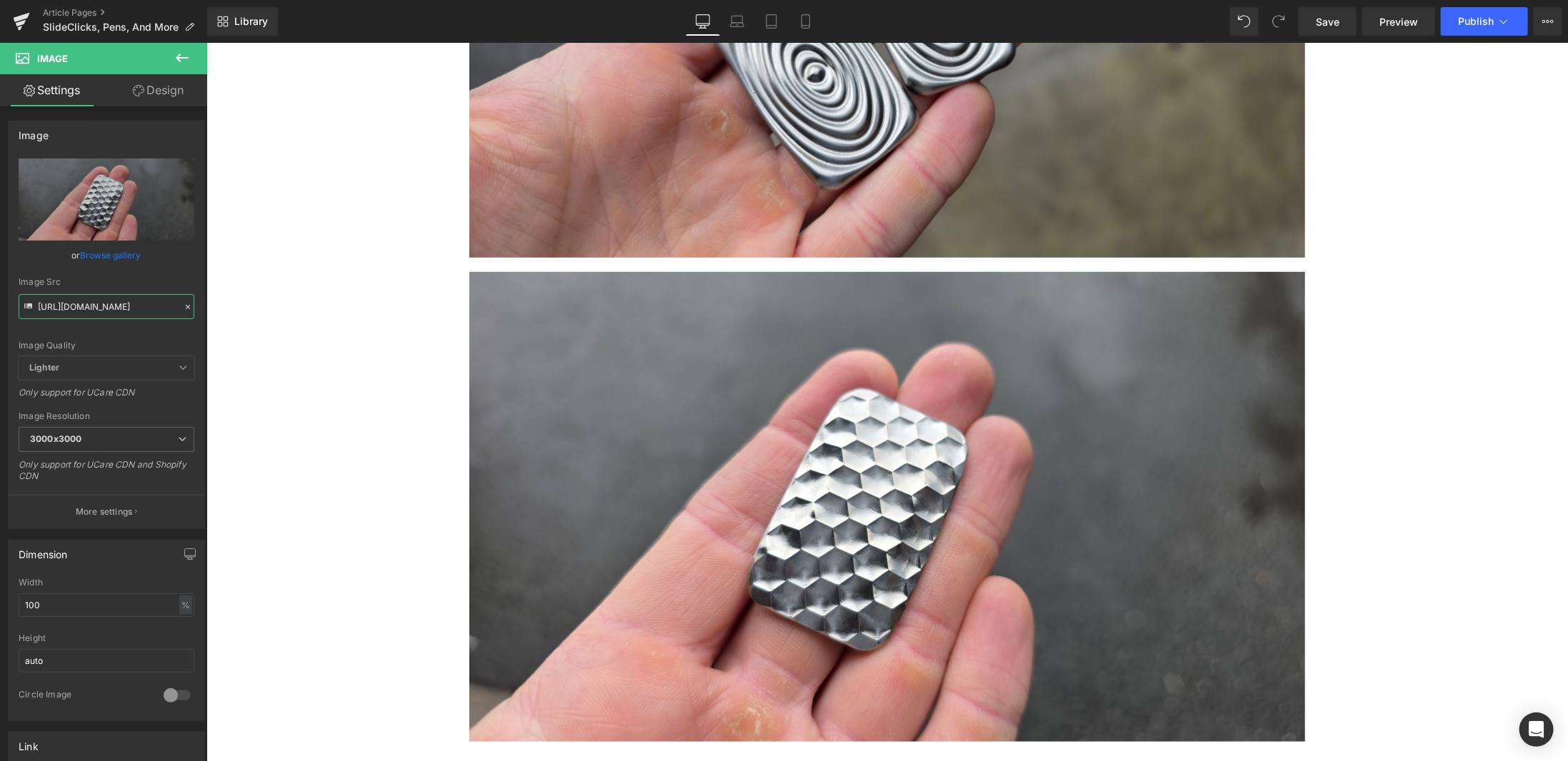
type input "[URL][DOMAIN_NAME]"
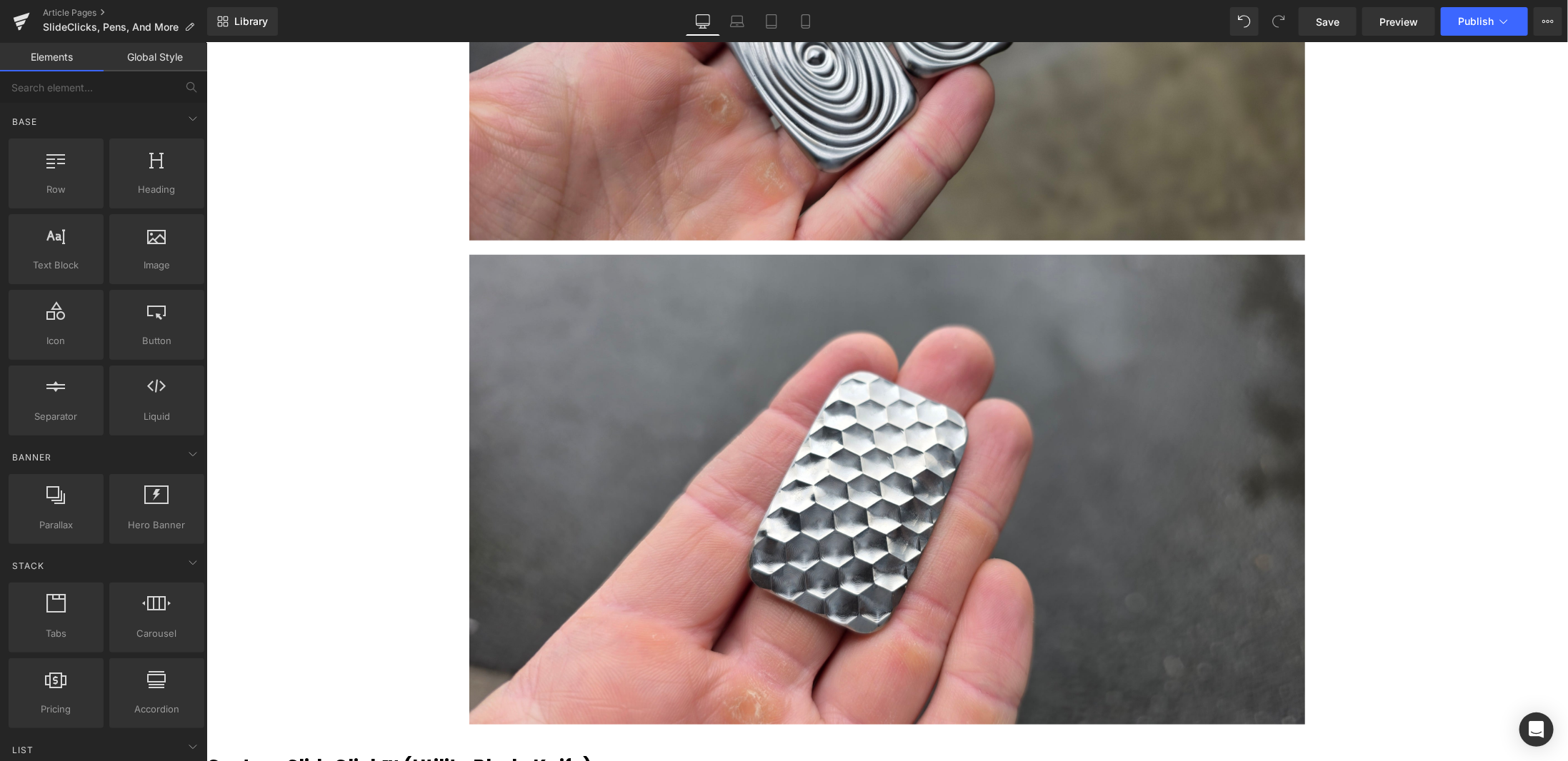
scroll to position [841, 0]
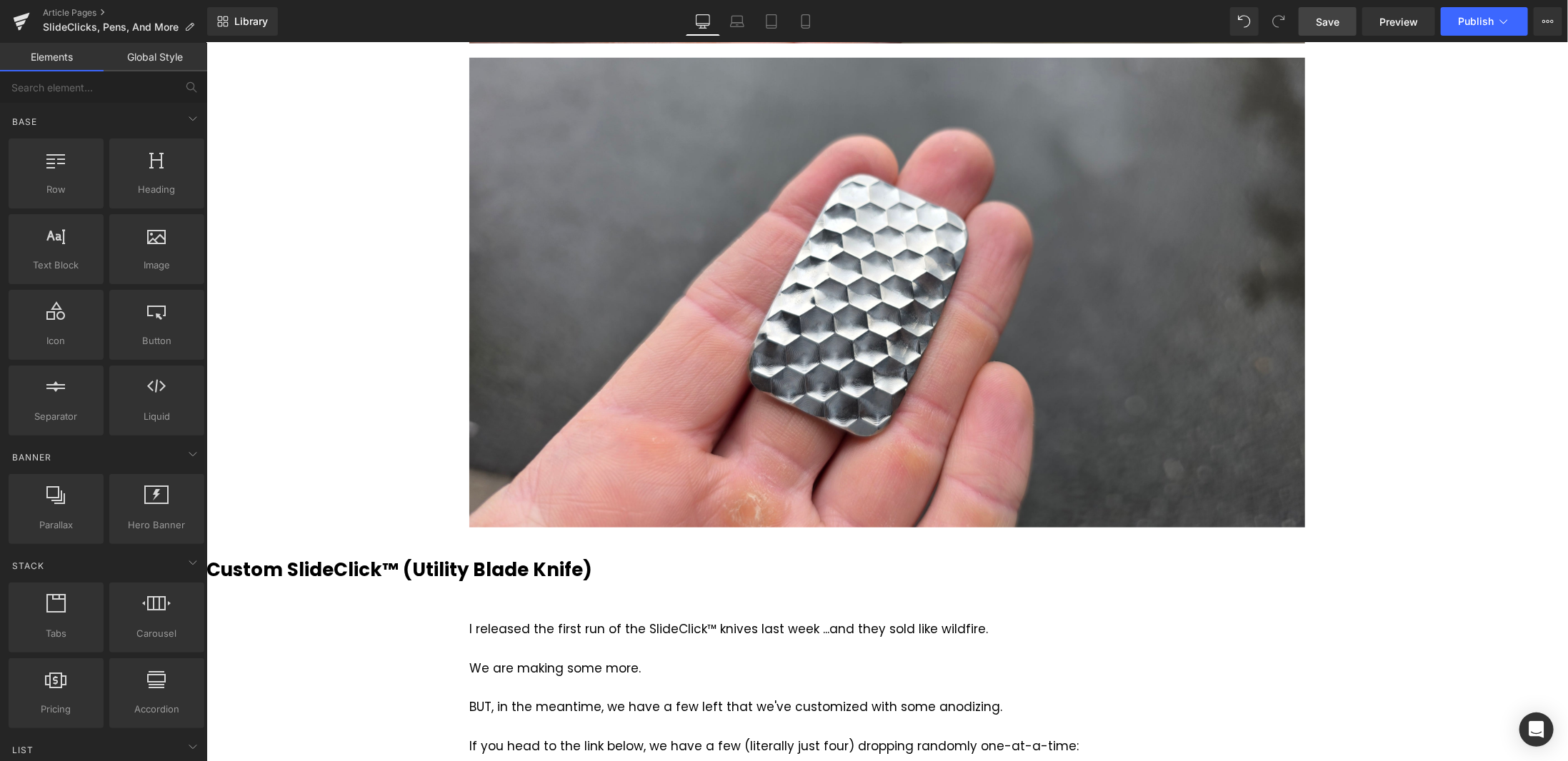
click at [1335, 26] on span "Save" at bounding box center [1327, 22] width 23 height 15
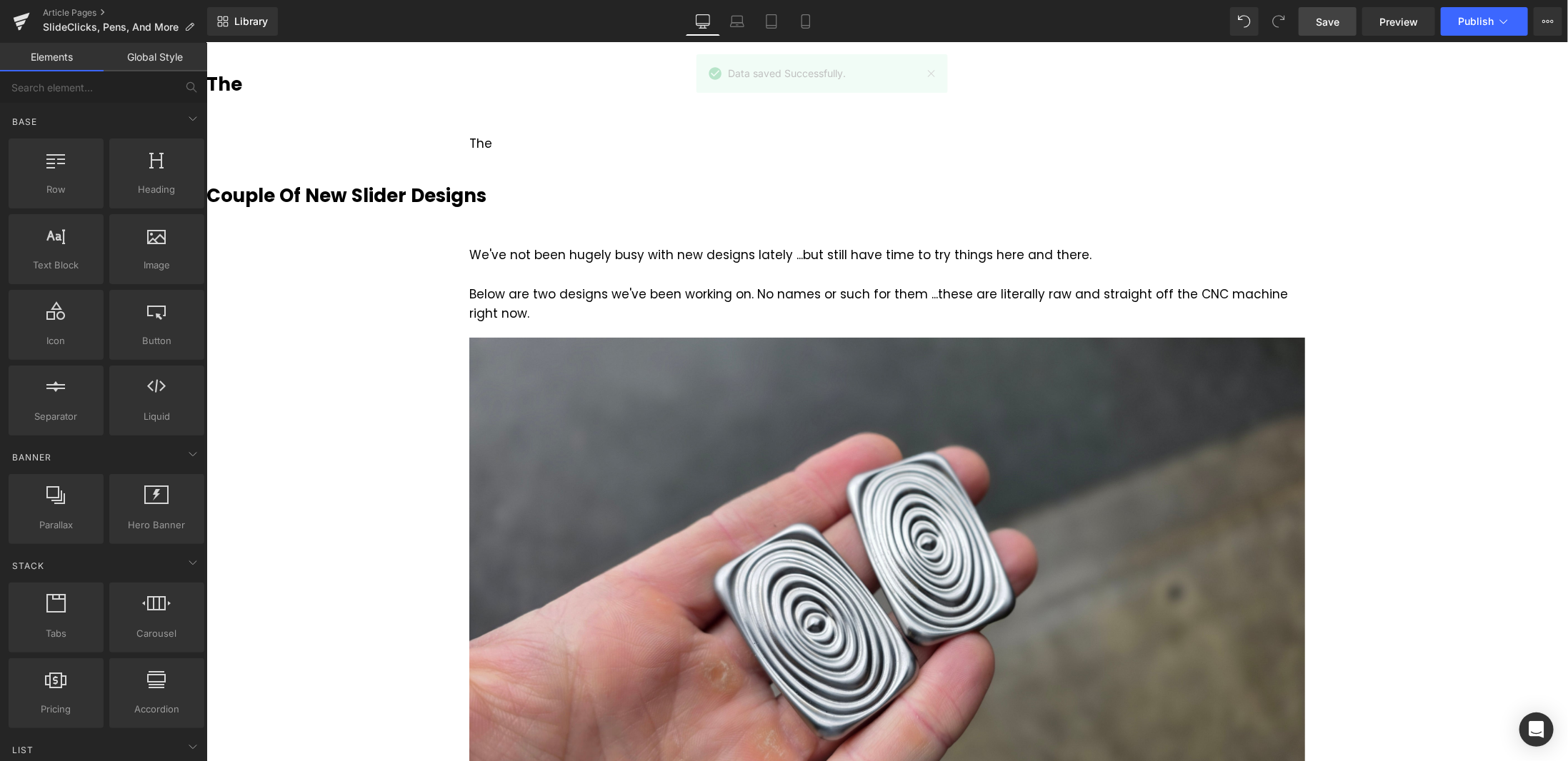
scroll to position [0, 0]
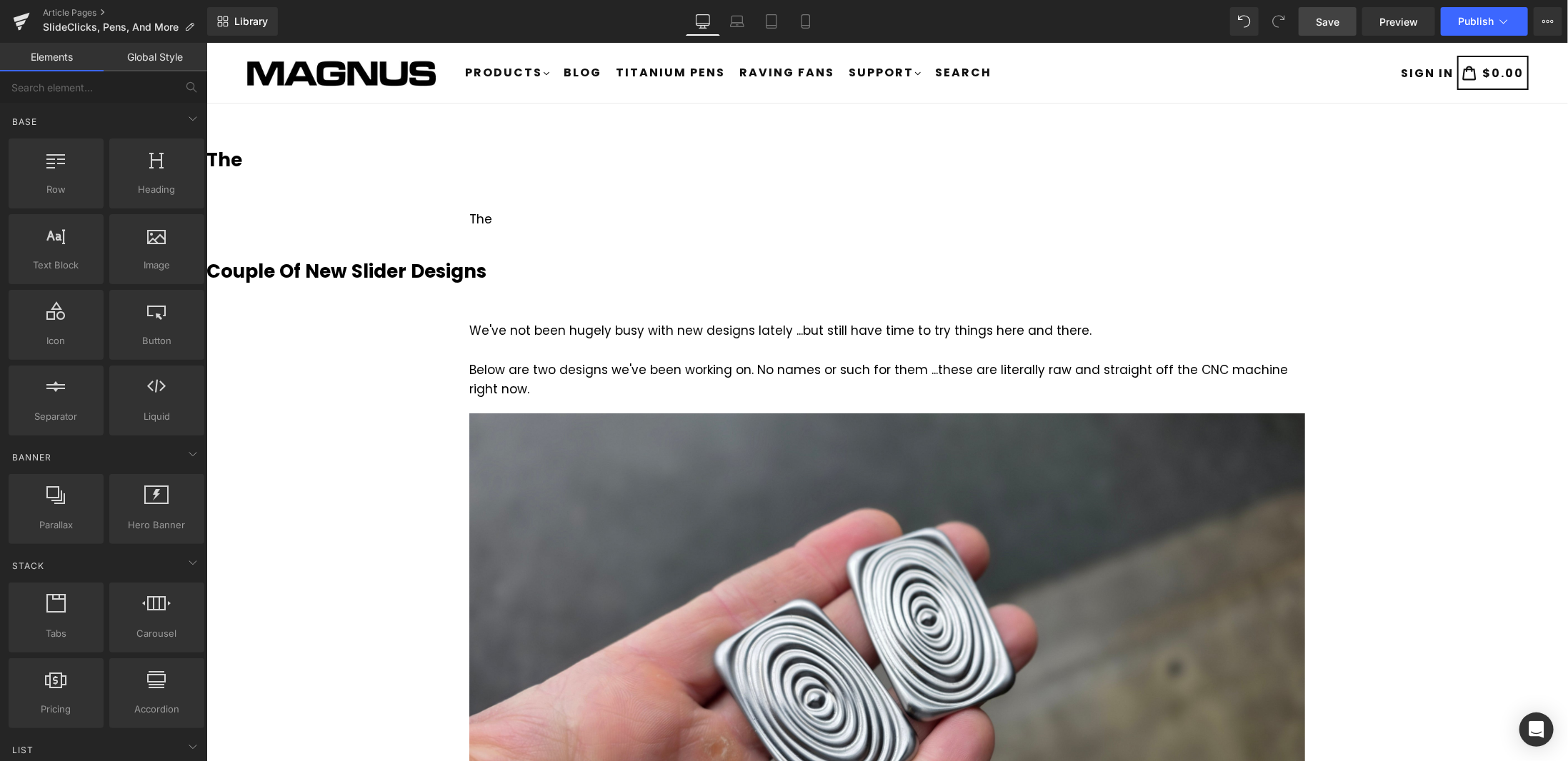
click at [1328, 20] on span "Save" at bounding box center [1327, 22] width 23 height 15
click at [296, 161] on h3 "The" at bounding box center [886, 159] width 1361 height 27
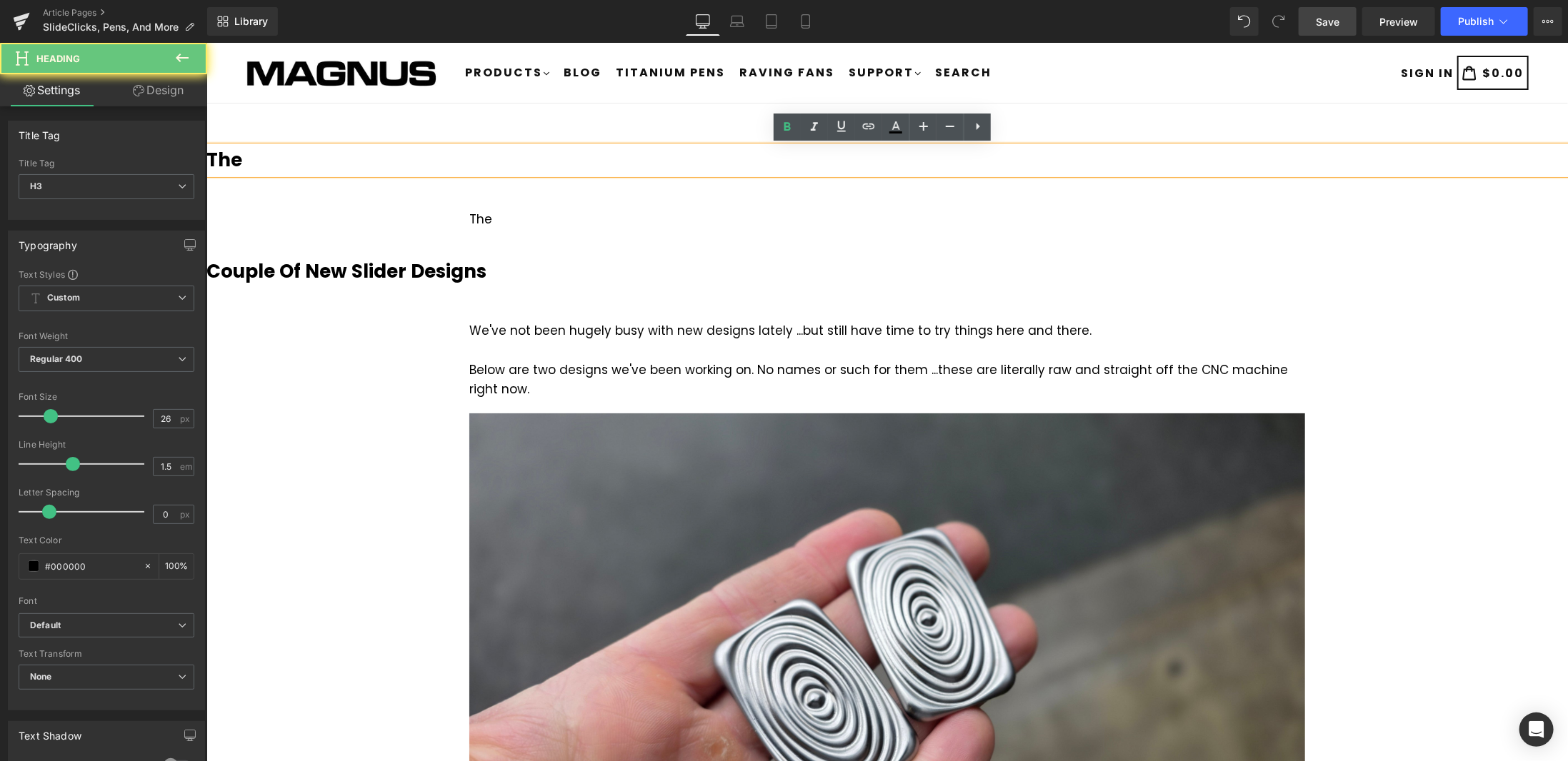
click at [263, 165] on h3 "The" at bounding box center [886, 159] width 1361 height 27
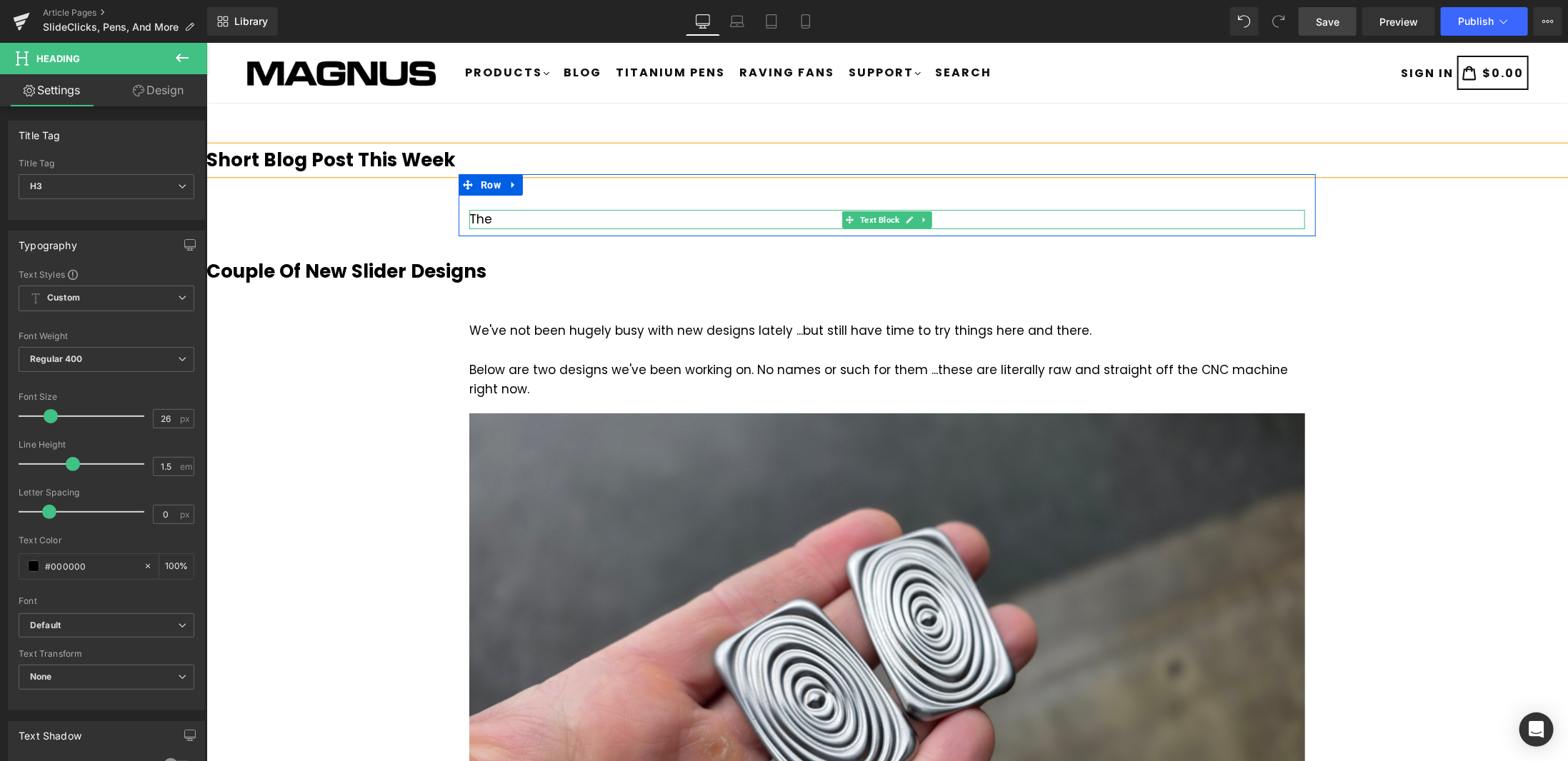
click at [497, 222] on div "The" at bounding box center [886, 219] width 835 height 19
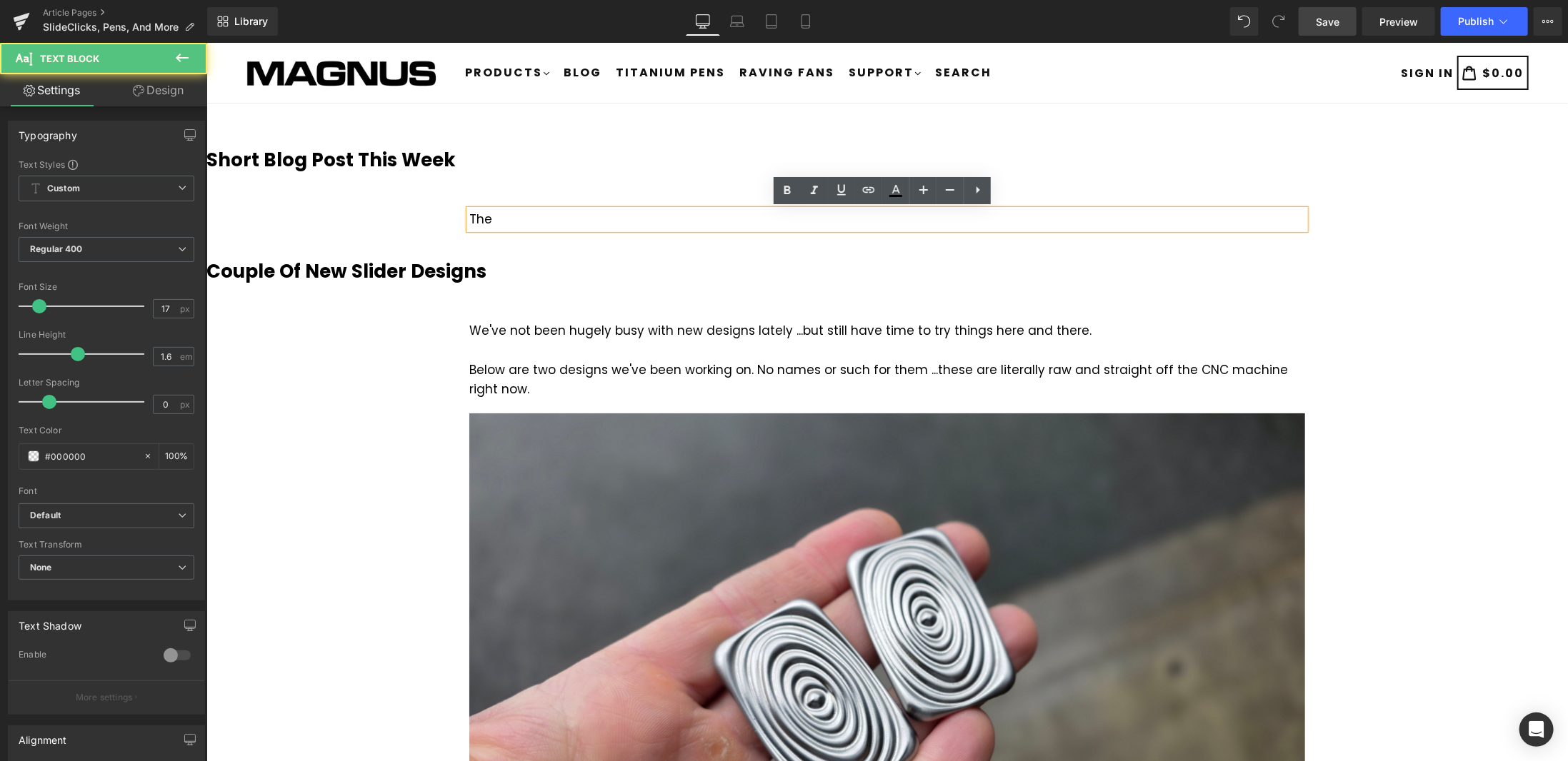
click at [499, 221] on div "The" at bounding box center [886, 219] width 835 height 19
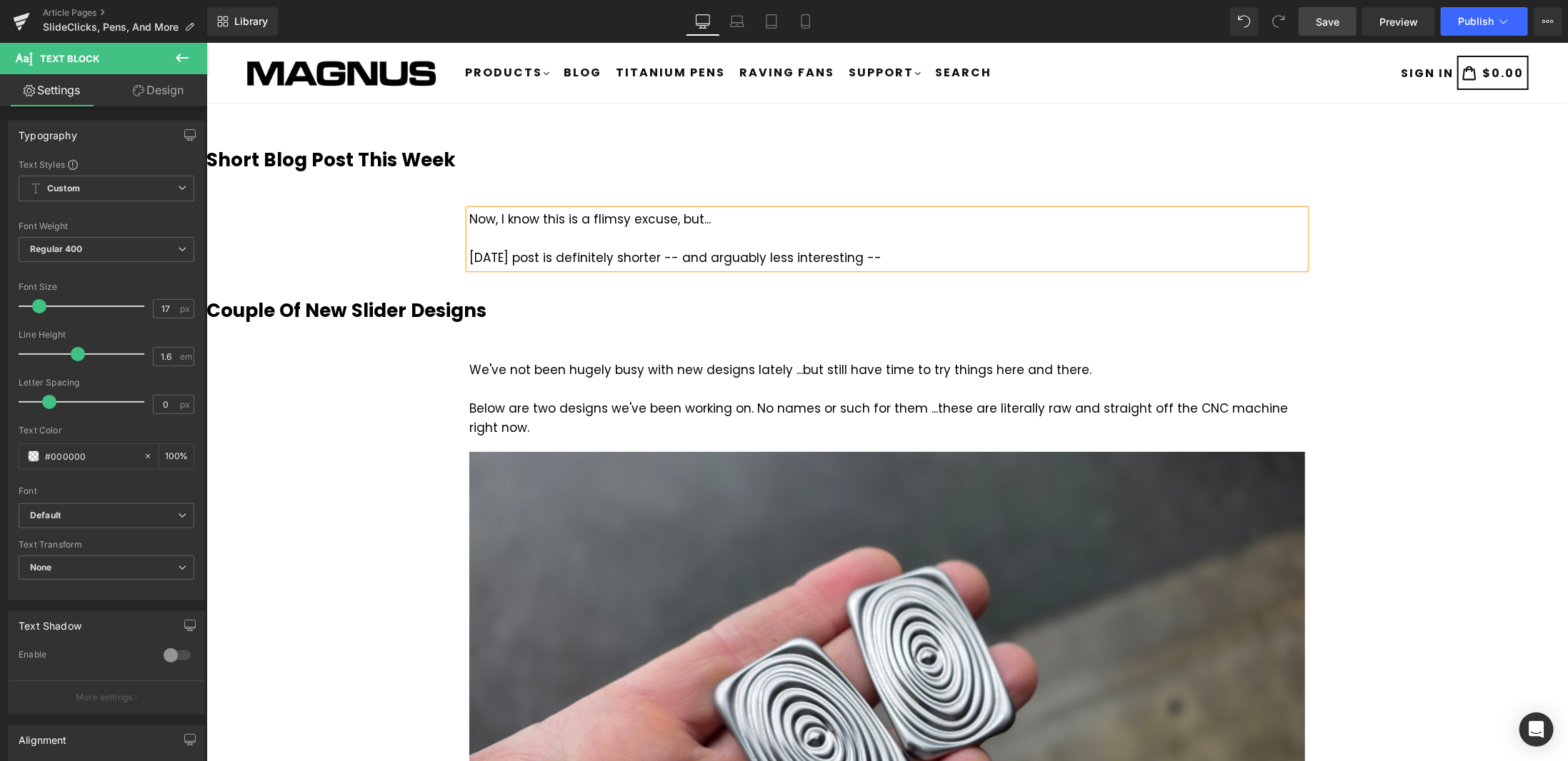
click at [723, 262] on div "[DATE] post is definitely shorter -- and arguably less interesting --" at bounding box center [886, 258] width 835 height 19
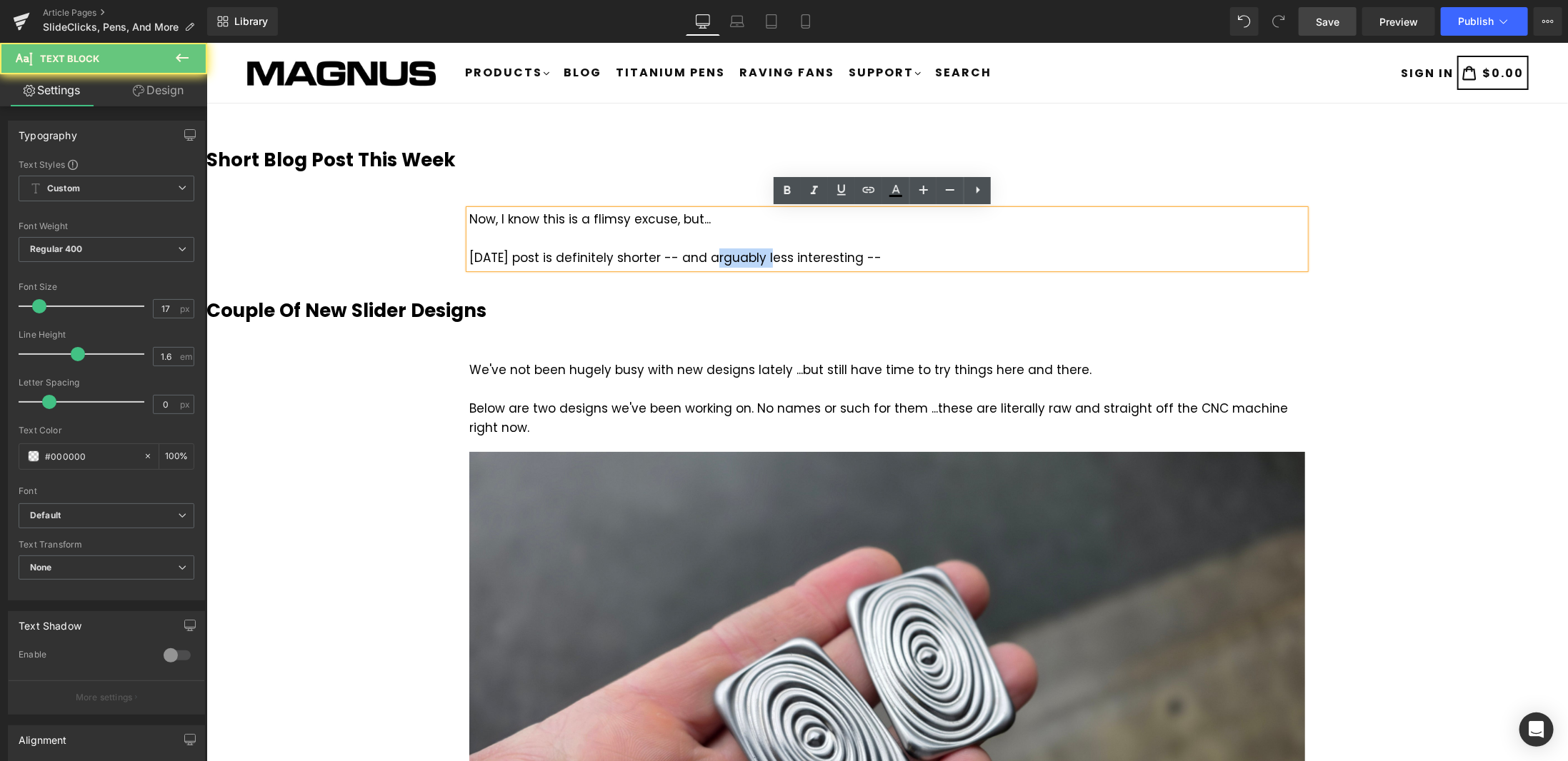
click at [723, 262] on div "[DATE] post is definitely shorter -- and arguably less interesting --" at bounding box center [886, 258] width 835 height 19
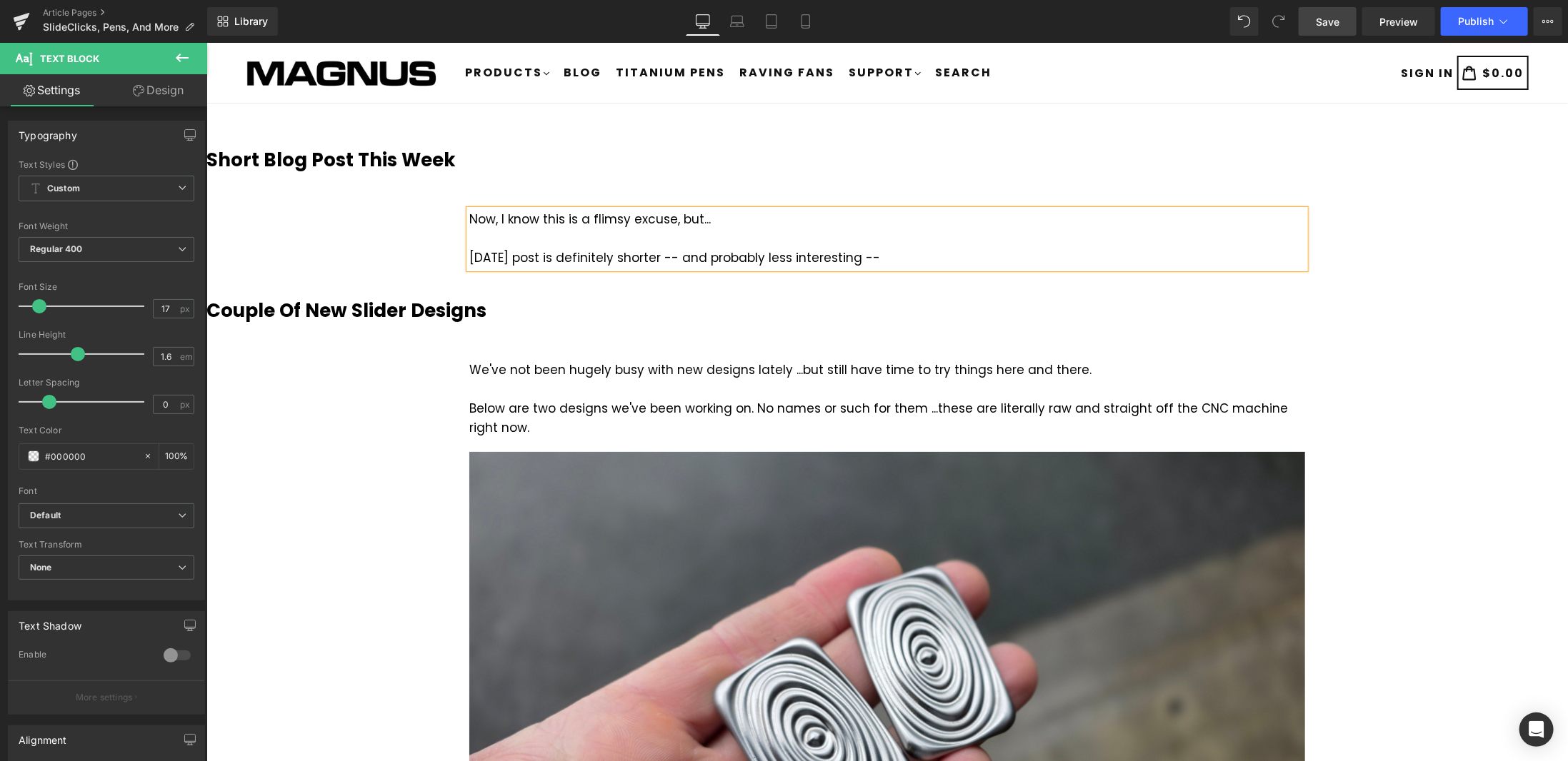
click at [878, 256] on div "[DATE] post is definitely shorter -- and probably less interesting --" at bounding box center [886, 258] width 835 height 19
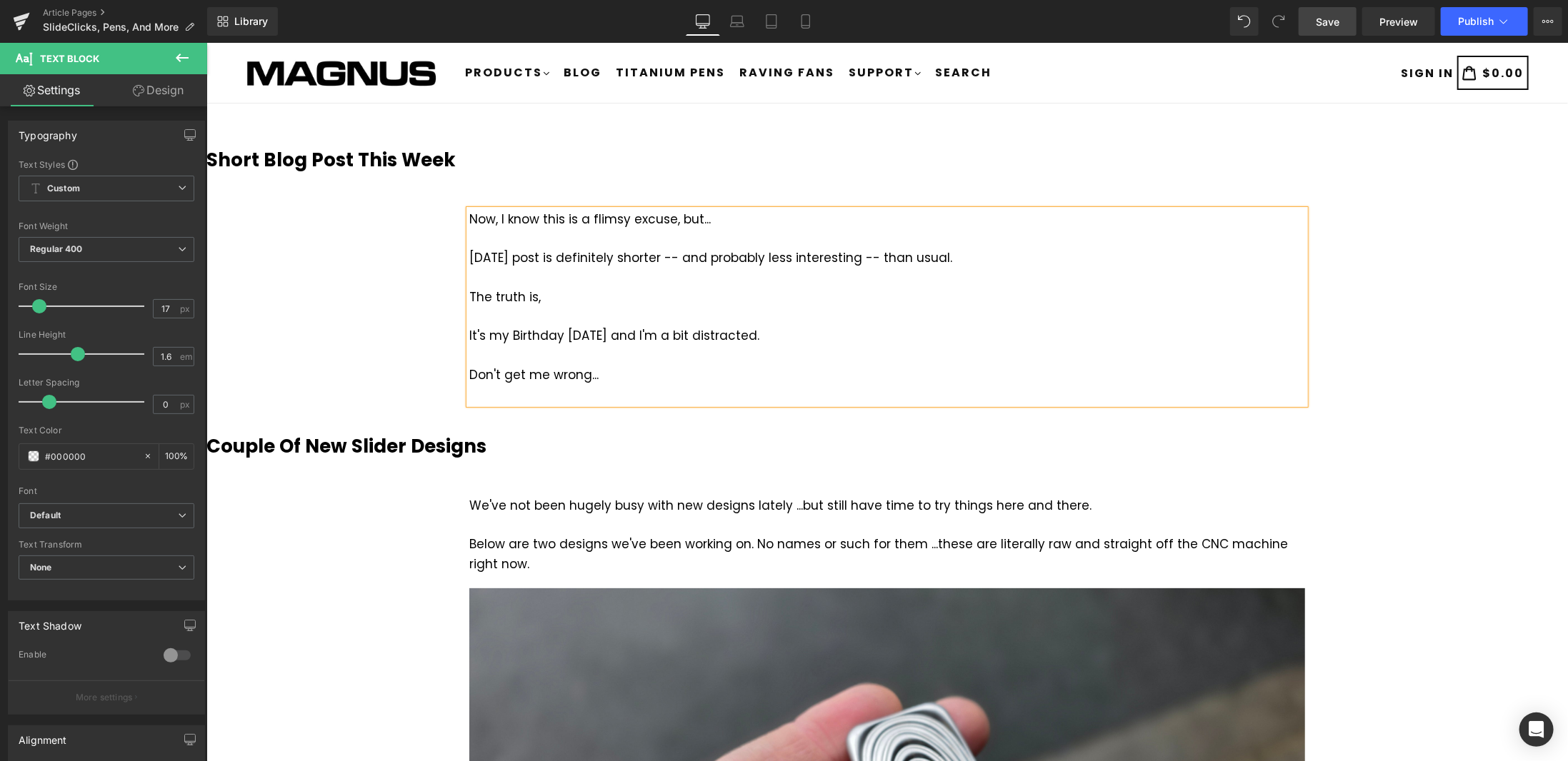
click at [570, 293] on div "The truth is," at bounding box center [886, 296] width 835 height 19
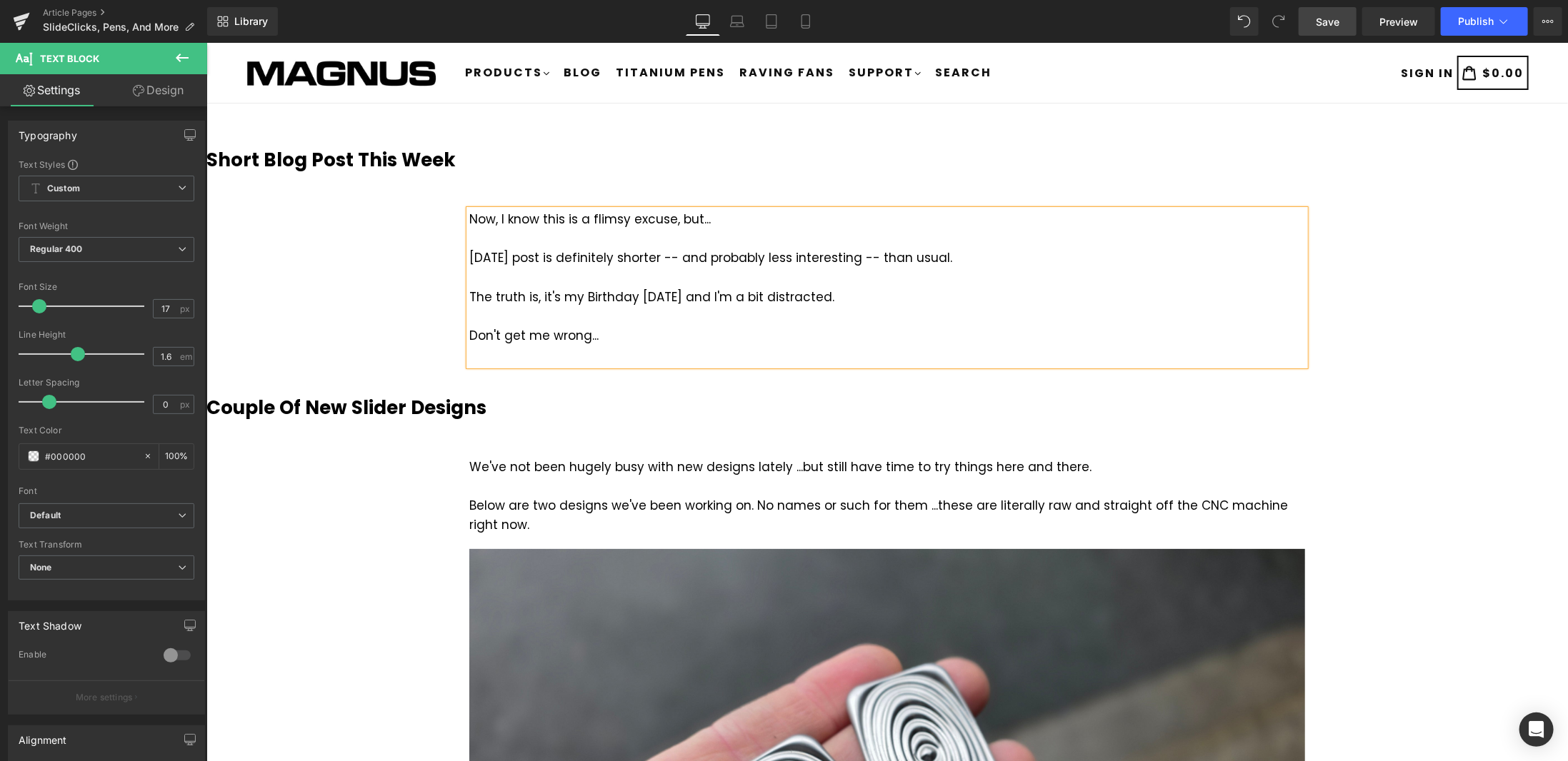
click at [625, 355] on div at bounding box center [886, 355] width 835 height 19
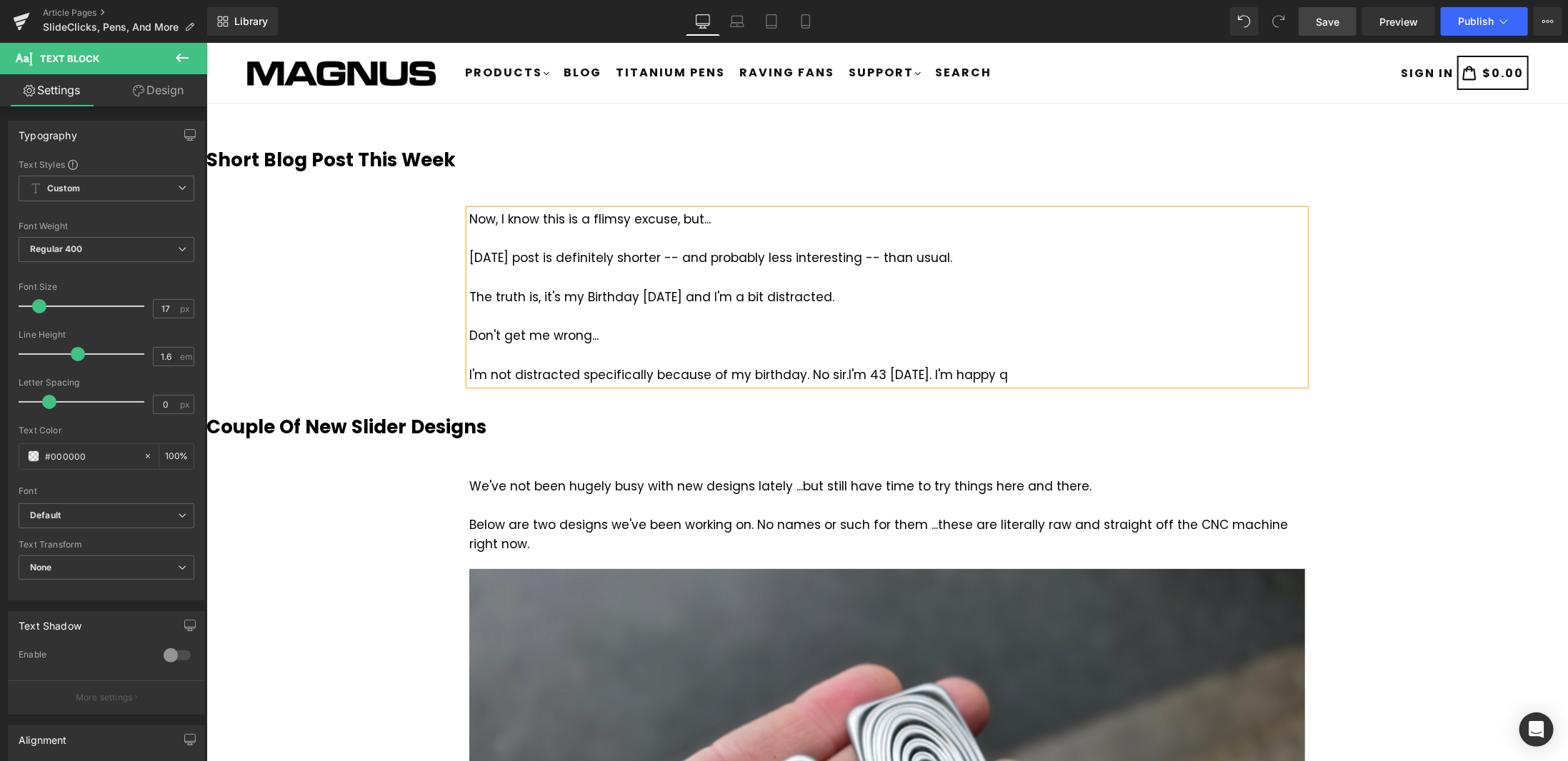
click at [997, 376] on div "I'm not distracted specifically because of my birthday. No sir. I'm 43 [DATE]. …" at bounding box center [886, 375] width 835 height 19
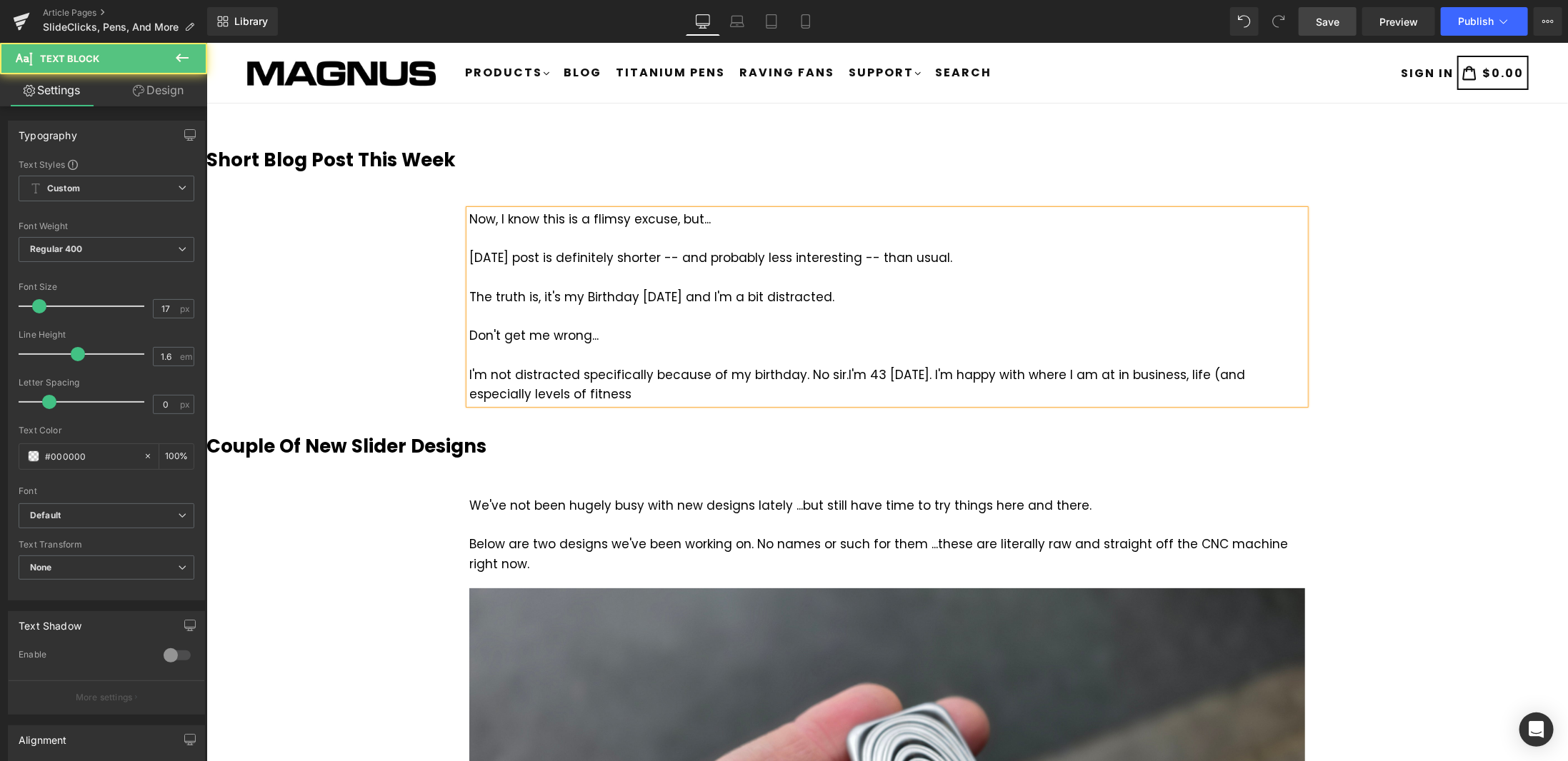
click at [1192, 376] on span "I'm 43 [DATE]. I'm happy with where I am at in business, life (and especially l…" at bounding box center [856, 384] width 776 height 36
click at [579, 398] on div "I'm not distracted specifically because of my birthday. No sir. I'm 43 [DATE]. …" at bounding box center [886, 385] width 835 height 39
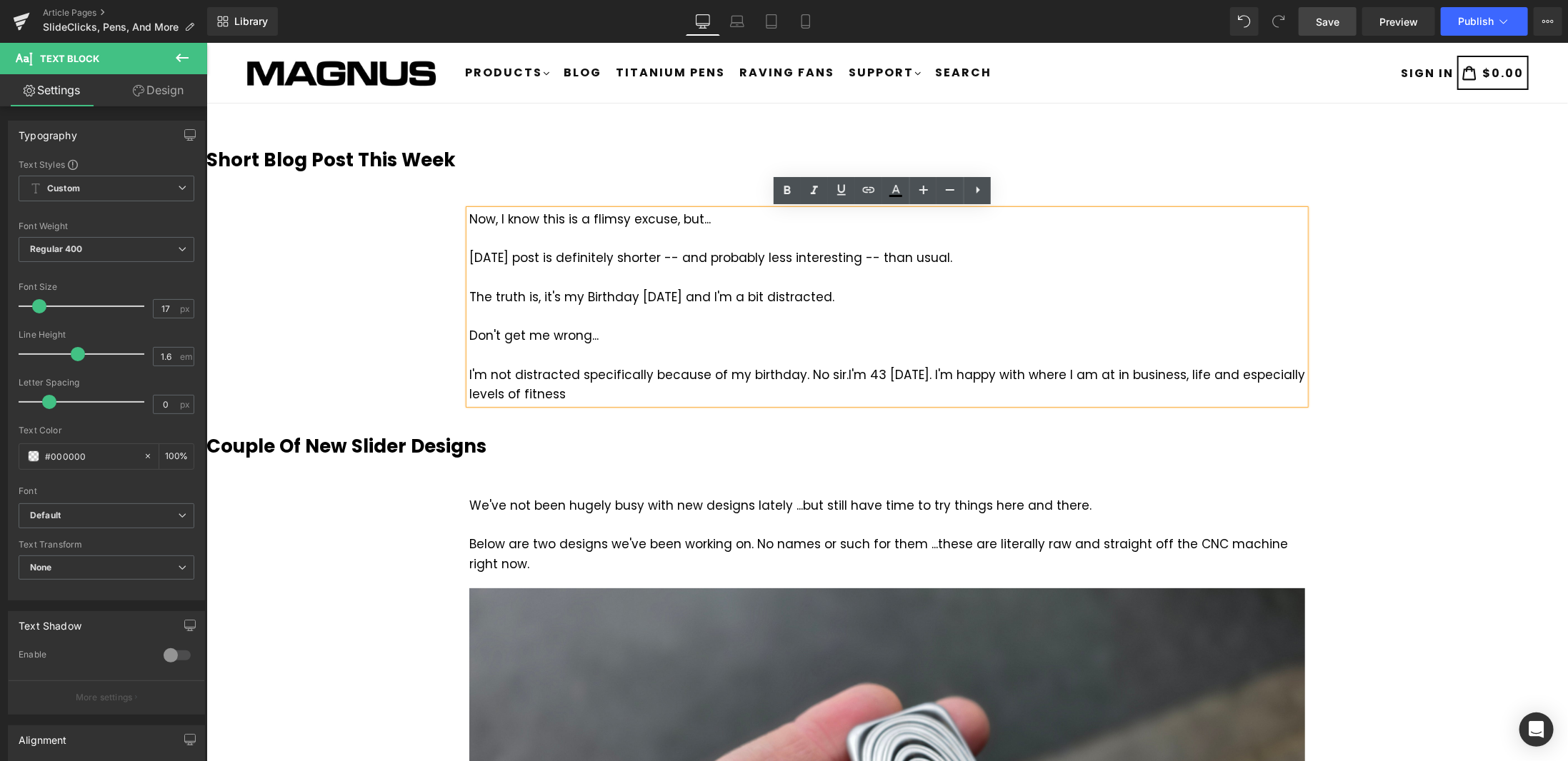
click at [469, 393] on span "I'm 43 [DATE]. I'm happy with where I am at in business, life and especially le…" at bounding box center [886, 384] width 835 height 36
click at [630, 389] on div "I'm not distracted specifically because of my birthday. No sir. I'm 43 [DATE]. …" at bounding box center [886, 385] width 835 height 39
click at [915, 373] on span "I'm 43 [DATE]. I'm happy with where I am at in business, life and especially my…" at bounding box center [886, 384] width 835 height 36
click at [613, 391] on div "I'm not distracted specifically because of my birthday. No sir. I'm 43 [DATE]. …" at bounding box center [886, 385] width 835 height 39
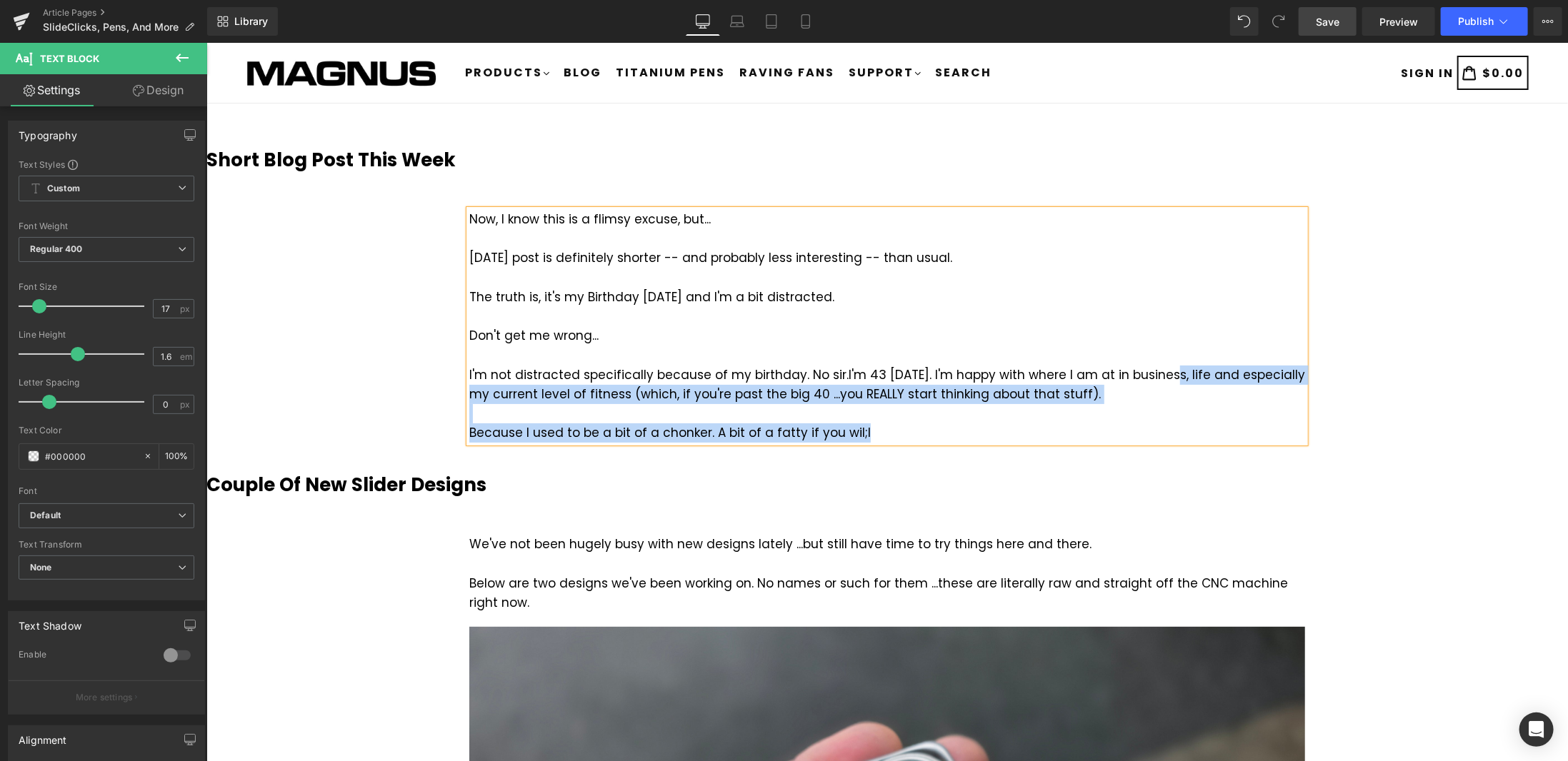
drag, startPoint x: 868, startPoint y: 431, endPoint x: 1160, endPoint y: 372, distance: 297.9
click at [1160, 372] on div "Now, I know this is a flimsy excuse, but... [DATE] post is definitely shorter -…" at bounding box center [886, 326] width 835 height 233
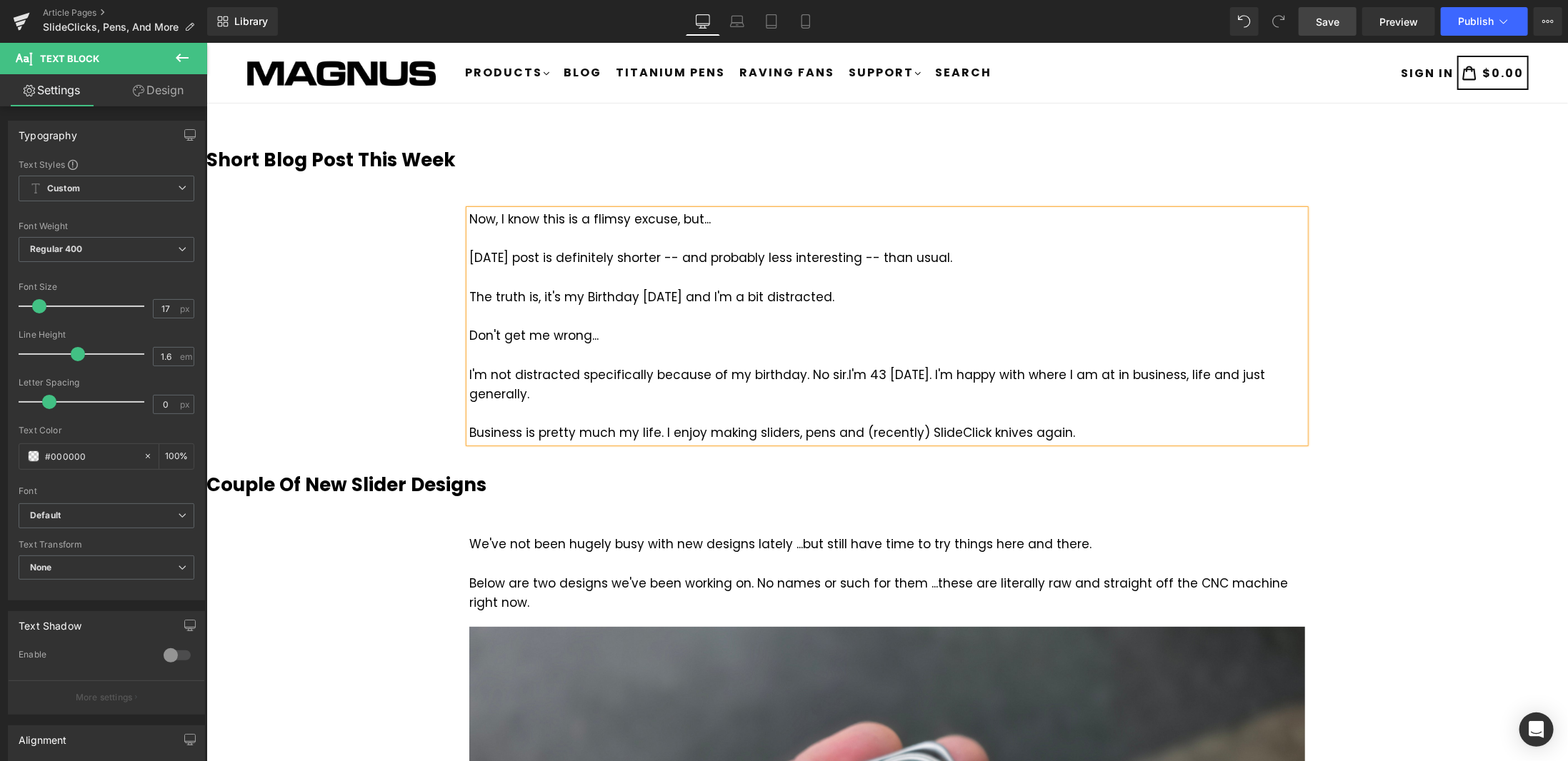
click at [792, 423] on div "Business is pretty much my life. I enjoy making sliders, pens and (recently) Sl…" at bounding box center [886, 432] width 835 height 19
drag, startPoint x: 851, startPoint y: 410, endPoint x: 872, endPoint y: 406, distance: 21.4
click at [851, 423] on div "Business is pretty much my life. I enjoy making sliders and pens and (recently)…" at bounding box center [886, 432] width 835 height 19
click at [898, 423] on div "Business is pretty much my life. I enjoy making sliders and pens (...and (recen…" at bounding box center [886, 432] width 835 height 19
click at [987, 423] on div "Business is pretty much my life. I enjoy making sliders and pens (...and, more …" at bounding box center [886, 432] width 835 height 19
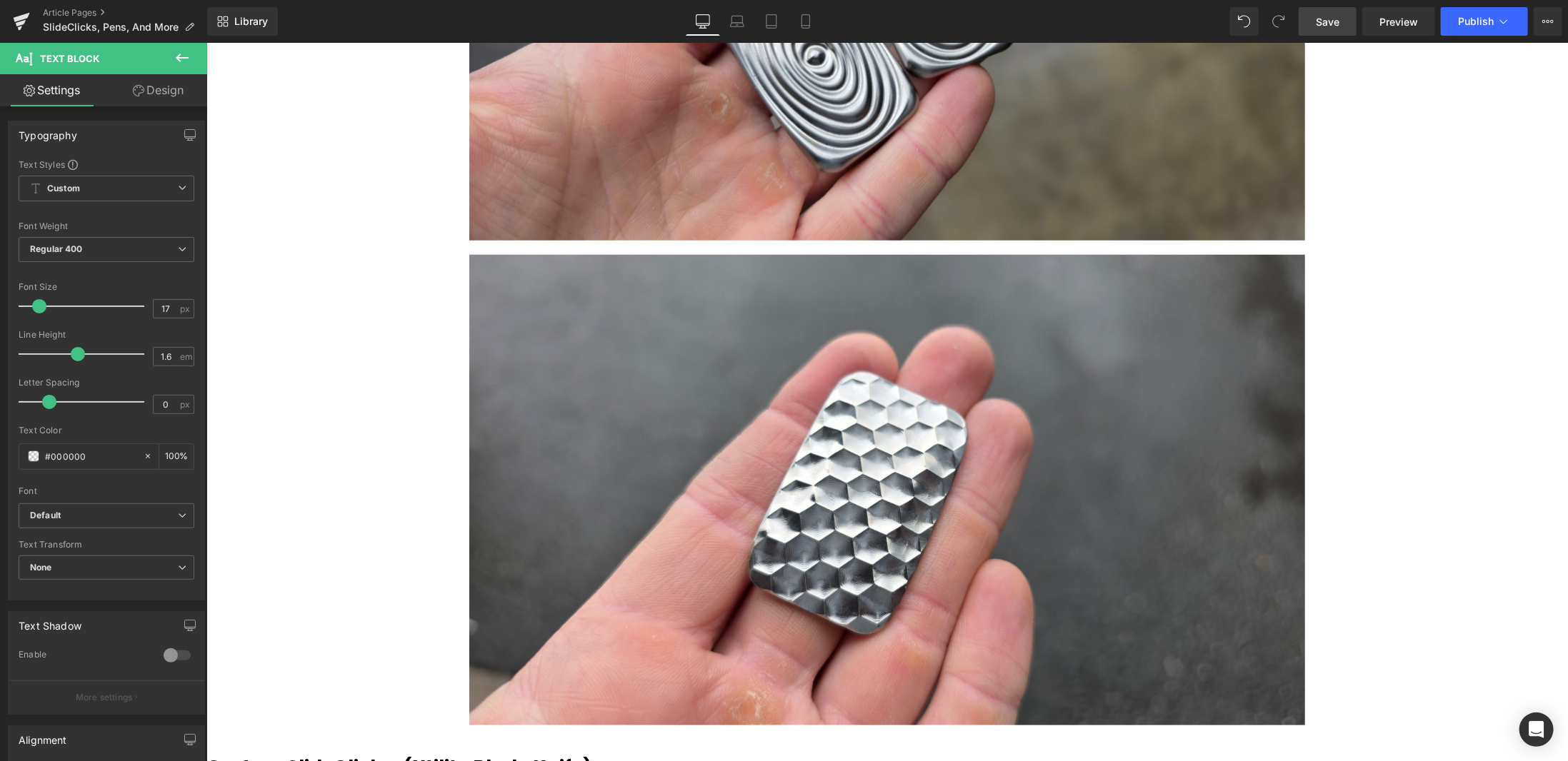
scroll to position [1285, 0]
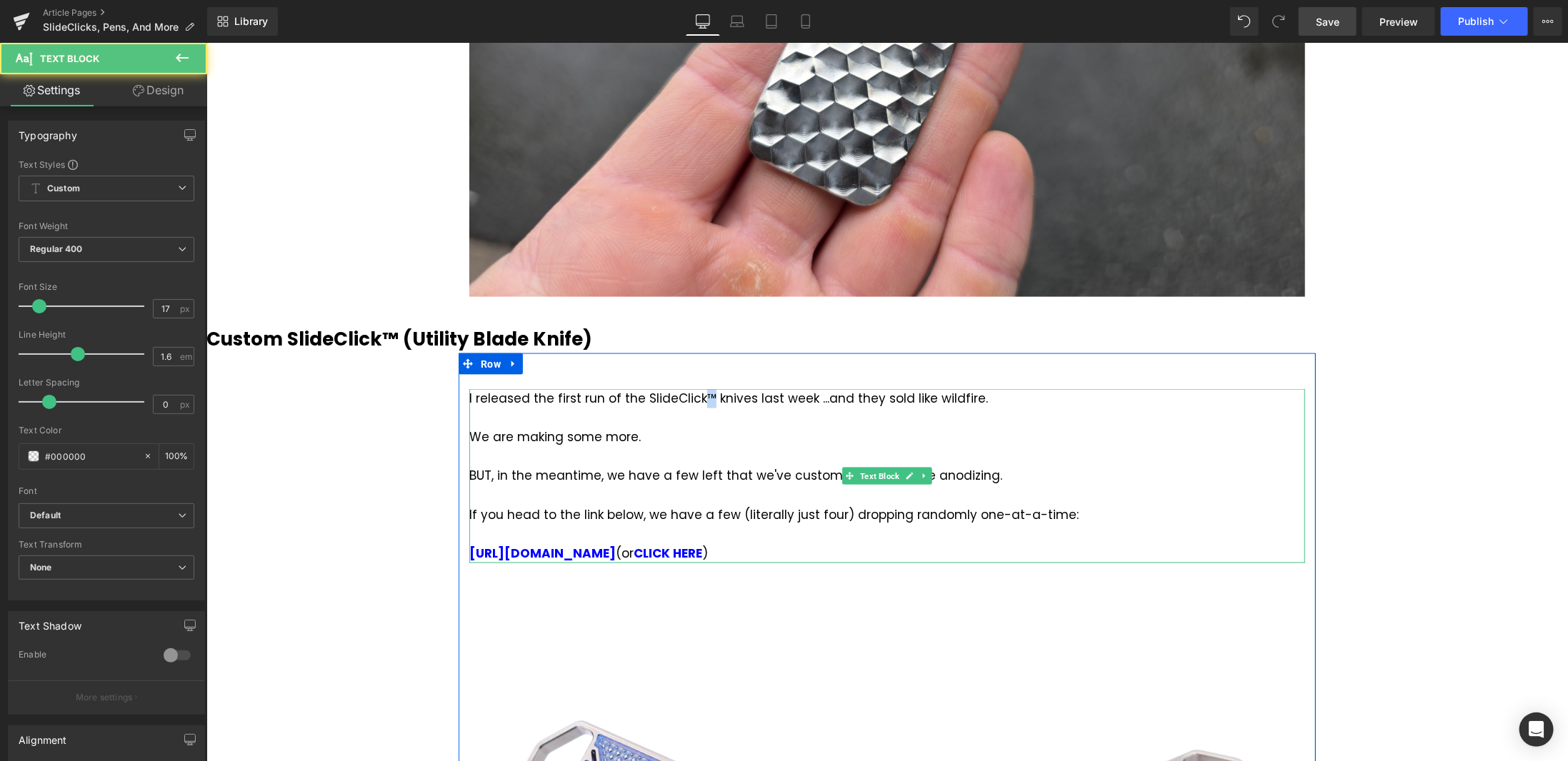
click at [699, 389] on div "I released the first run of the SlideClick™ knives last week ...and they sold l…" at bounding box center [886, 476] width 835 height 175
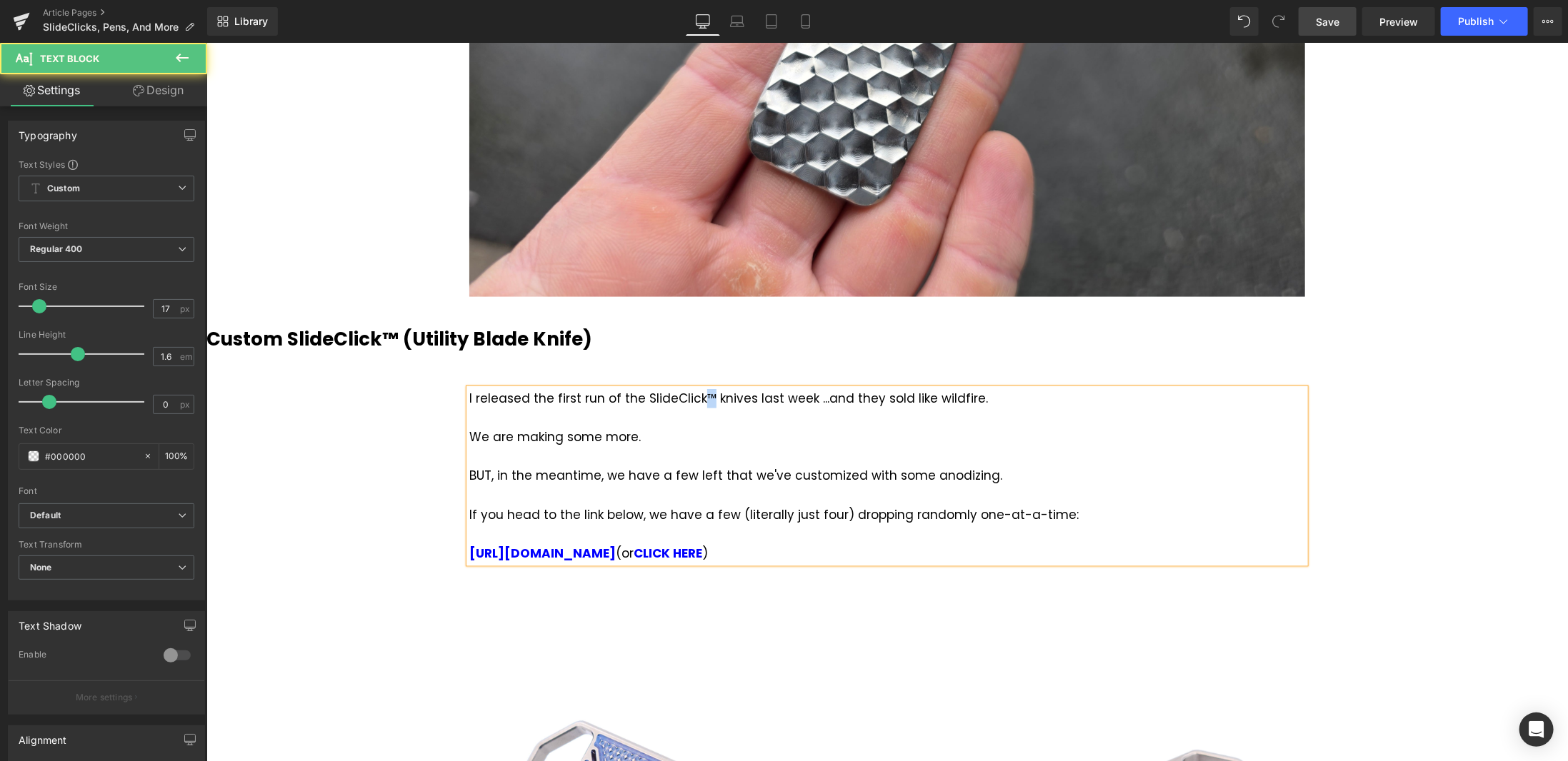
click at [699, 389] on div "I released the first run of the SlideClick™ knives last week ...and they sold l…" at bounding box center [886, 476] width 835 height 175
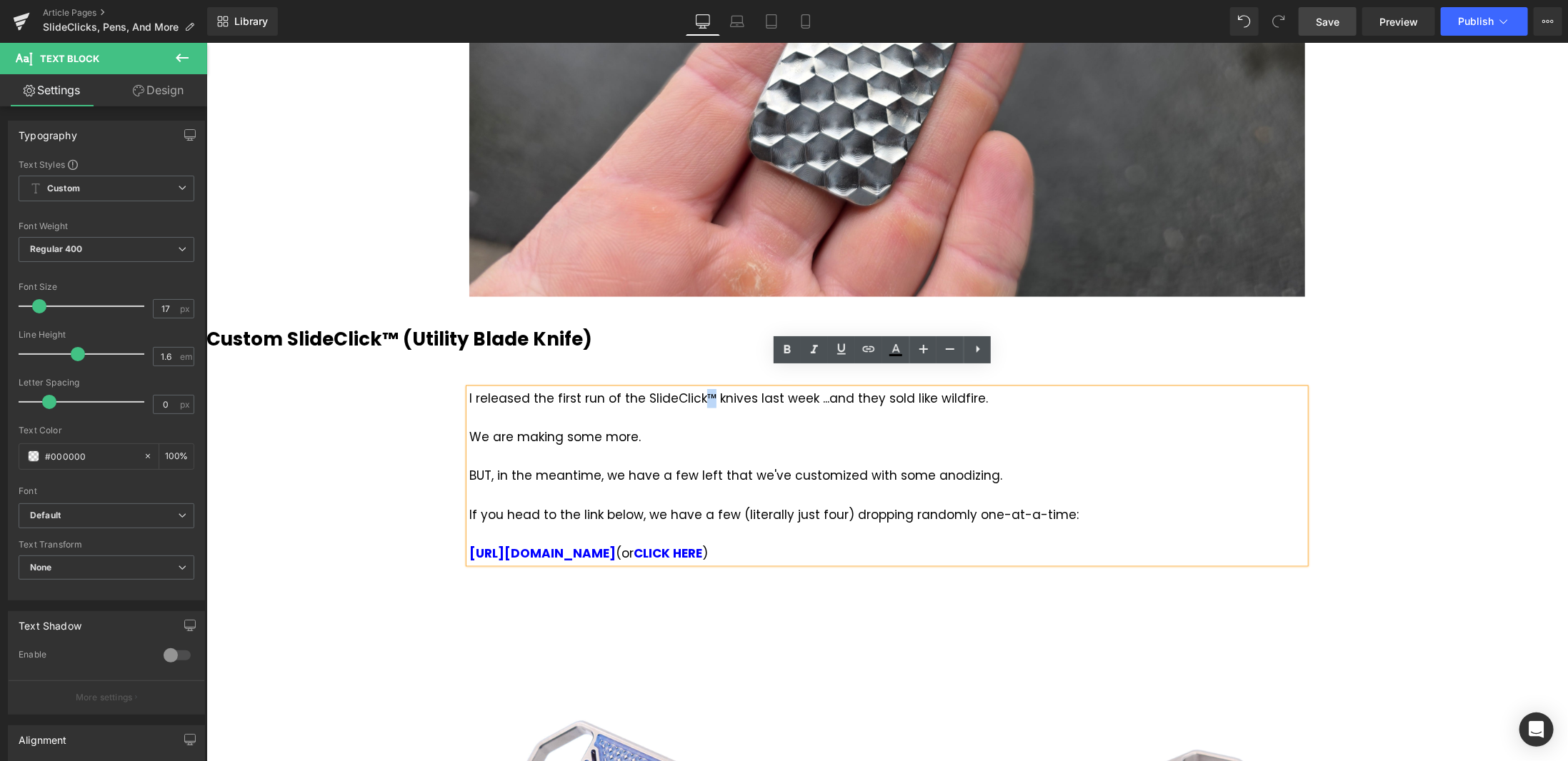
click at [698, 389] on div "I released the first run of the SlideClick™ knives last week ...and they sold l…" at bounding box center [886, 476] width 835 height 175
copy div "™"
click at [419, 445] on div "Short Blog Post This Week Heading Now, I know this is a flimsy excuse, but... […" at bounding box center [886, 305] width 1361 height 2933
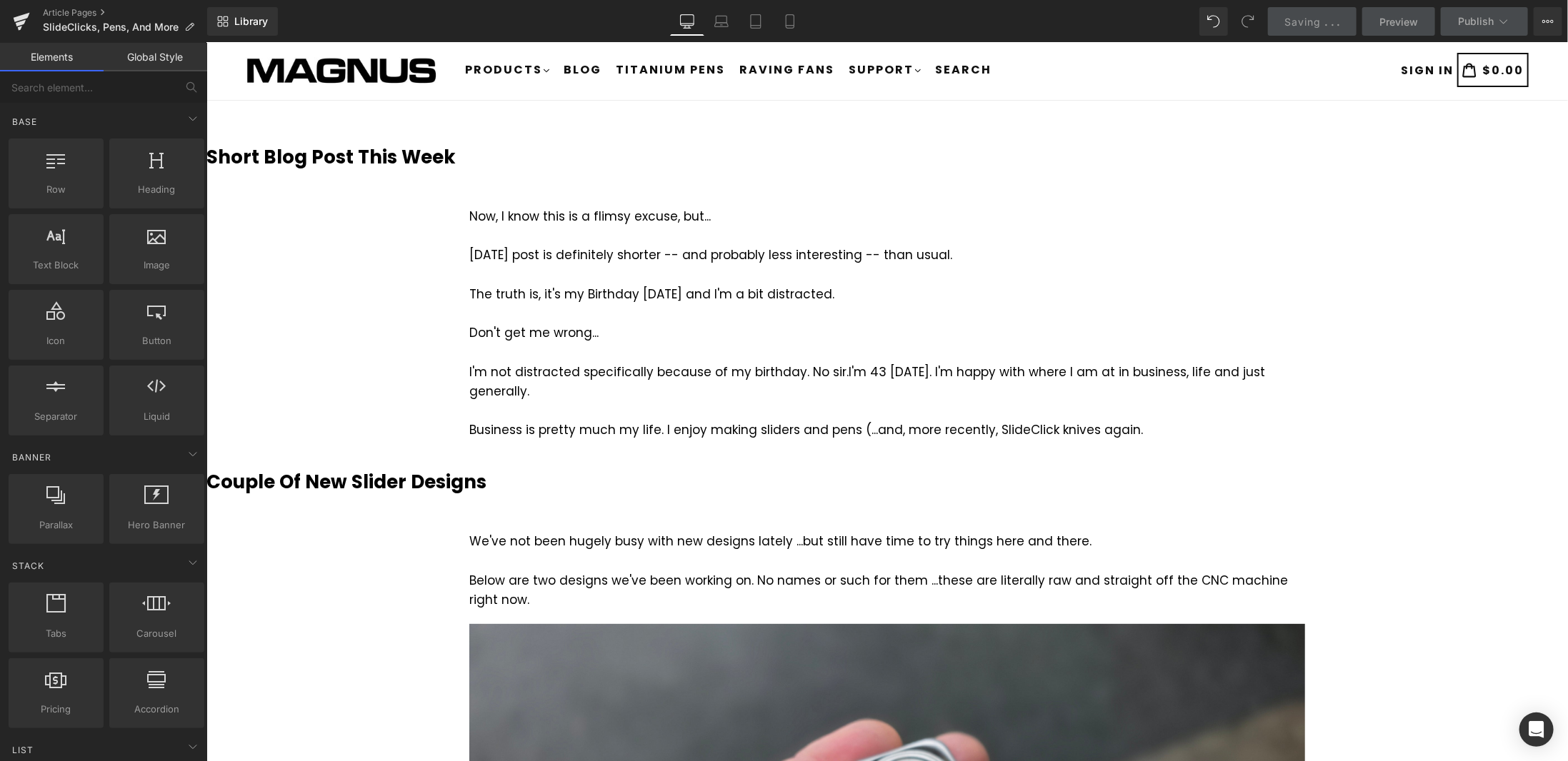
scroll to position [0, 0]
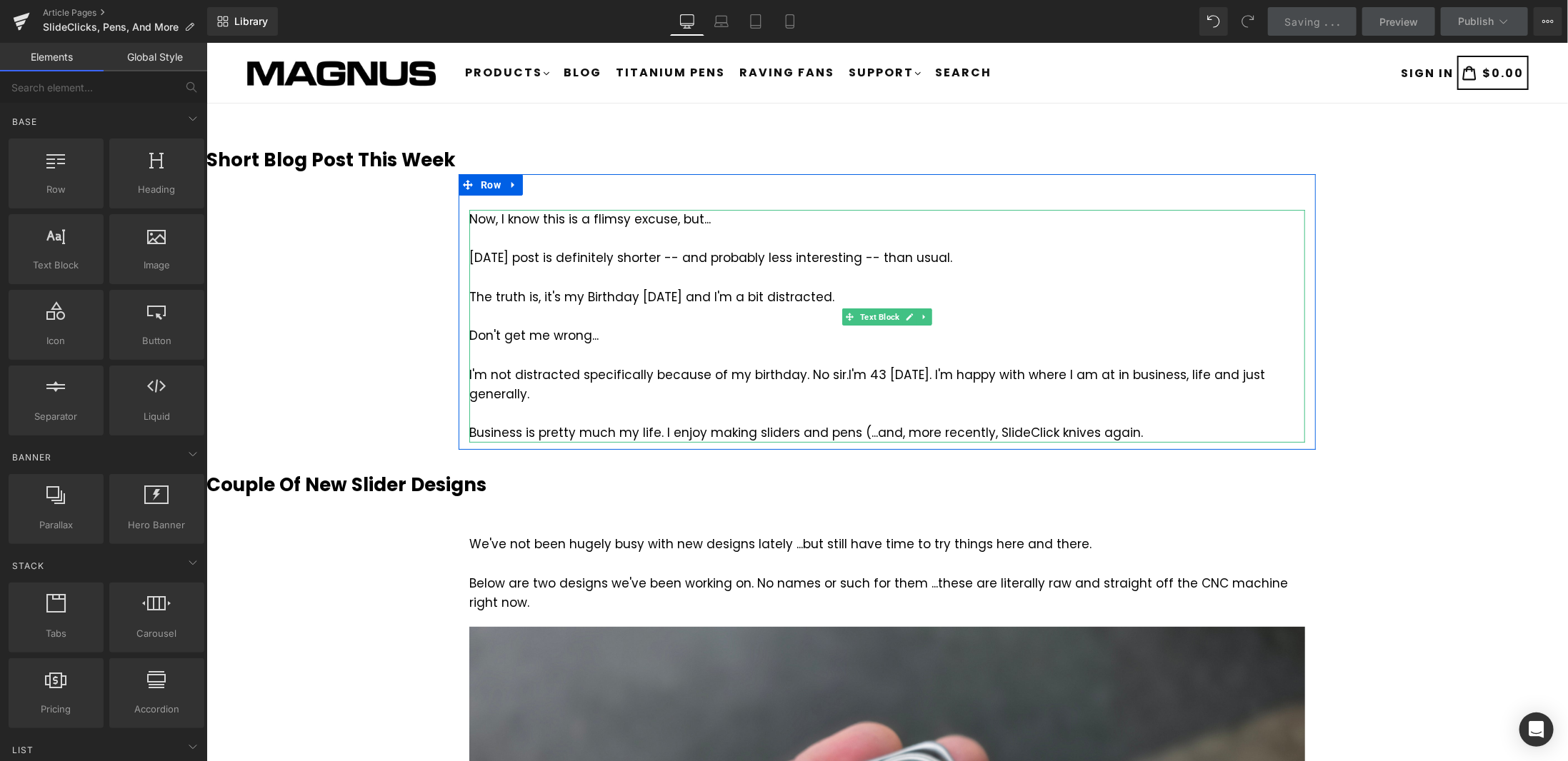
click at [1039, 423] on div "Business is pretty much my life. I enjoy making sliders and pens (...and, more …" at bounding box center [886, 432] width 835 height 19
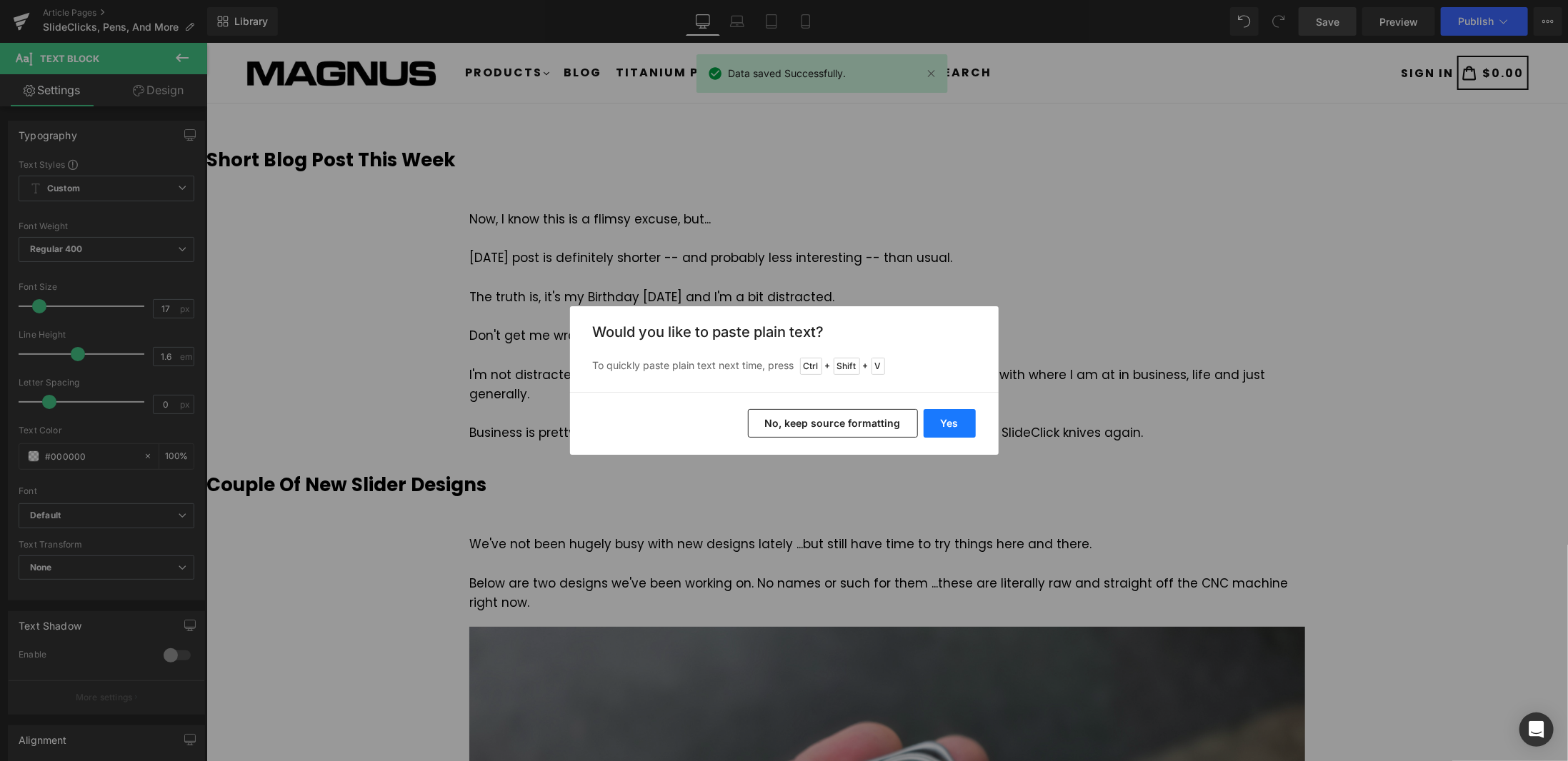
click at [944, 426] on button "Yes" at bounding box center [949, 423] width 53 height 28
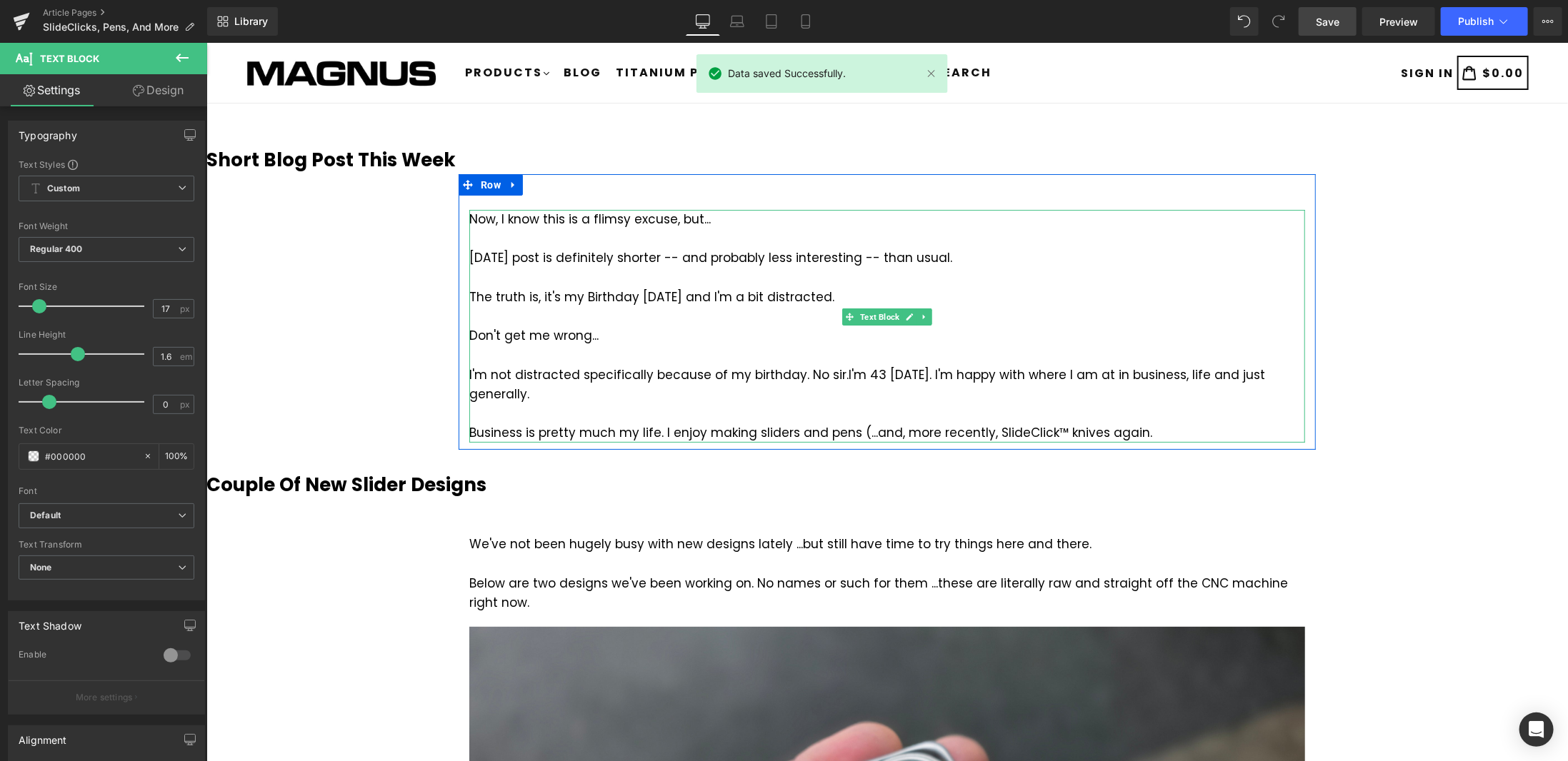
click at [1135, 423] on div "Business is pretty much my life. I enjoy making sliders and pens (...and, more …" at bounding box center [886, 432] width 835 height 19
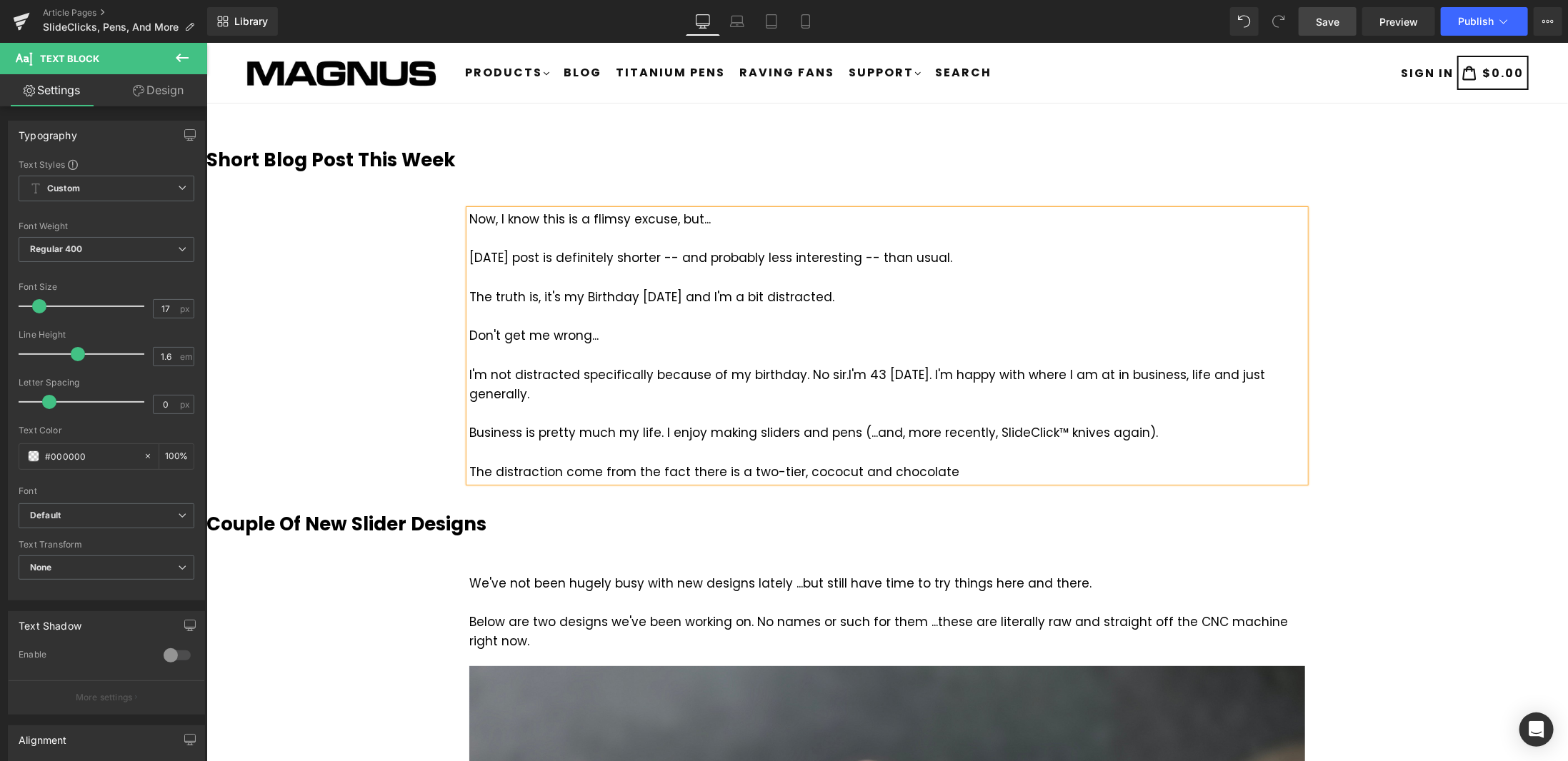
click at [839, 462] on div "The distraction come from the fact there is a two-tier, cococut and chocolate" at bounding box center [886, 472] width 835 height 19
click at [965, 462] on div "The distraction come from the fact there is a two-tier, coconut and chocolate" at bounding box center [886, 472] width 835 height 19
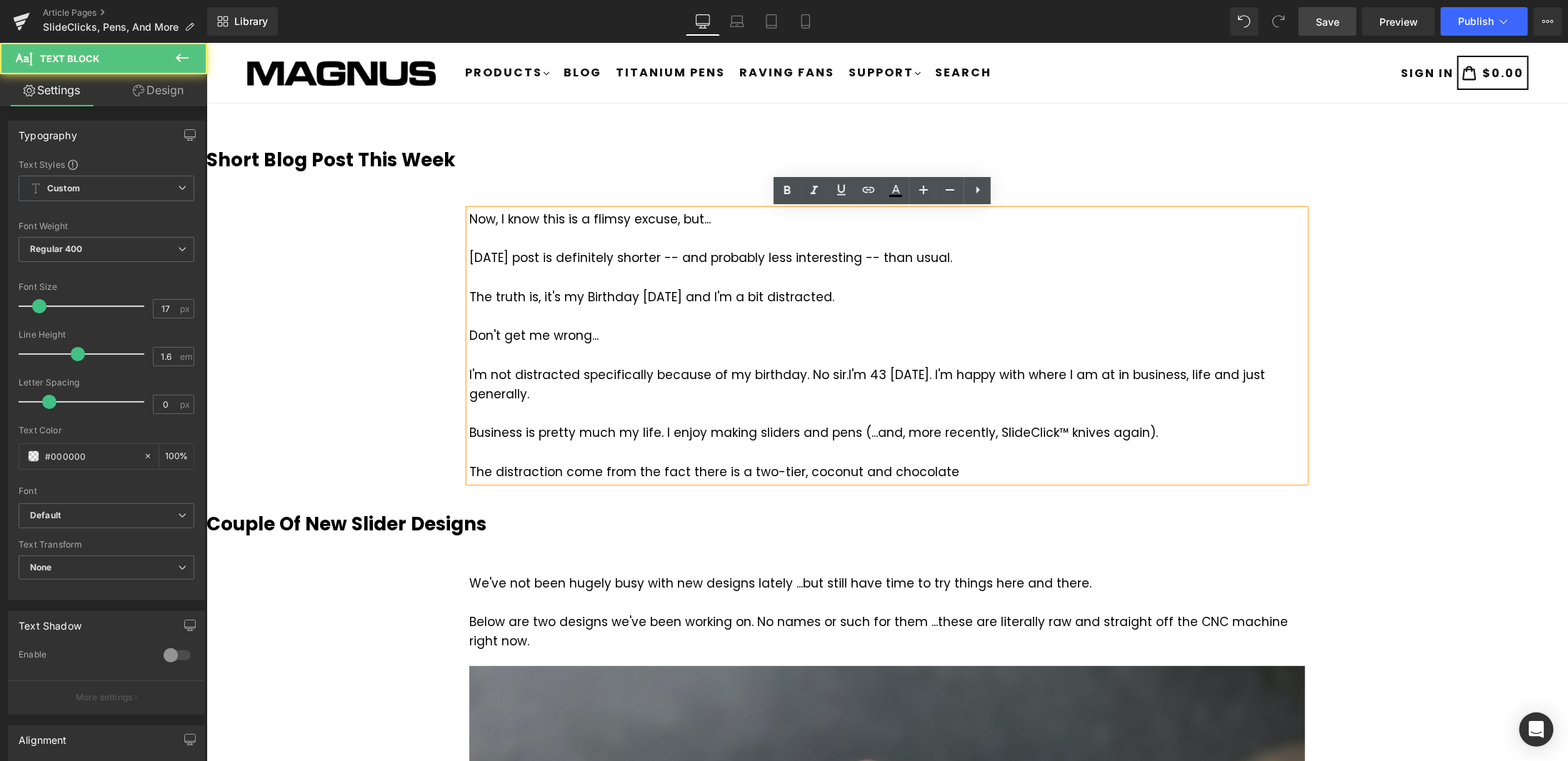
click at [965, 462] on div "The distraction come from the fact there is a two-tier, coconut and chocolate" at bounding box center [886, 472] width 835 height 19
click at [787, 462] on div "The distraction come from the fact there is a two-tier, coconut and chocolate" at bounding box center [886, 472] width 835 height 19
click at [940, 462] on div "The distraction come from the fact there is a two-tier coconut and chocolate" at bounding box center [886, 472] width 835 height 19
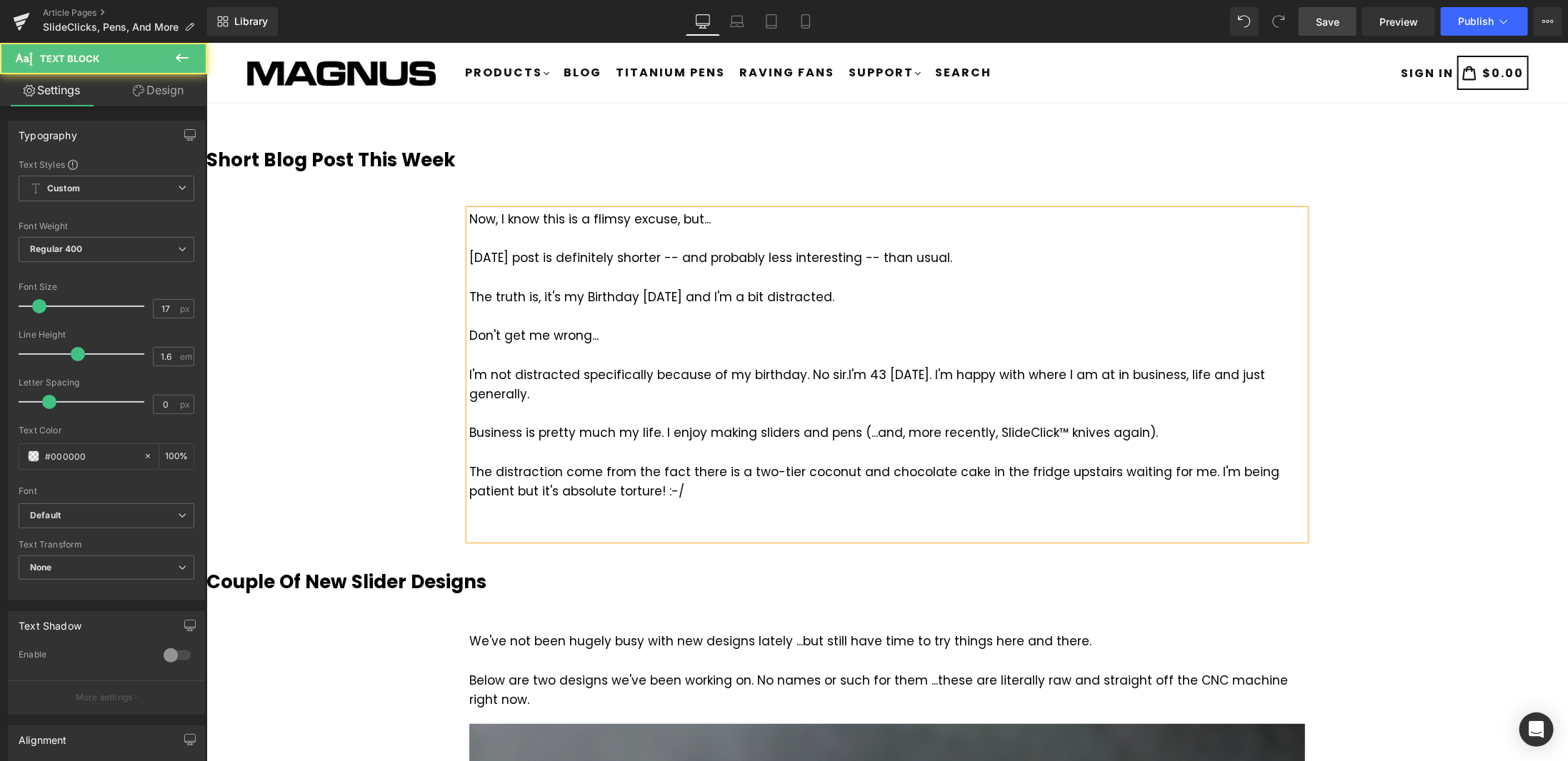
click at [630, 520] on div at bounding box center [886, 530] width 835 height 19
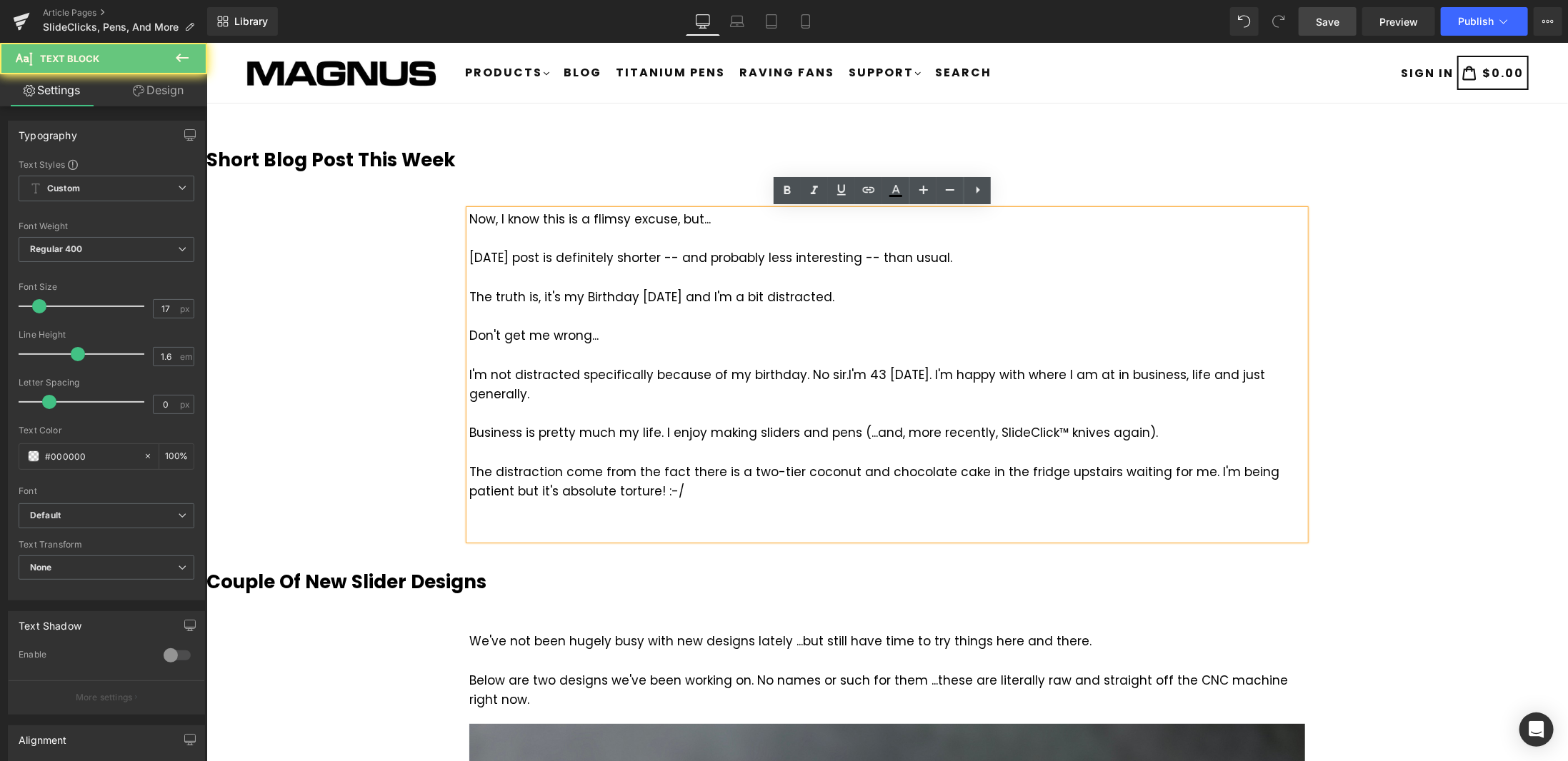
click at [633, 501] on div at bounding box center [886, 511] width 835 height 19
click at [633, 520] on div at bounding box center [886, 530] width 835 height 19
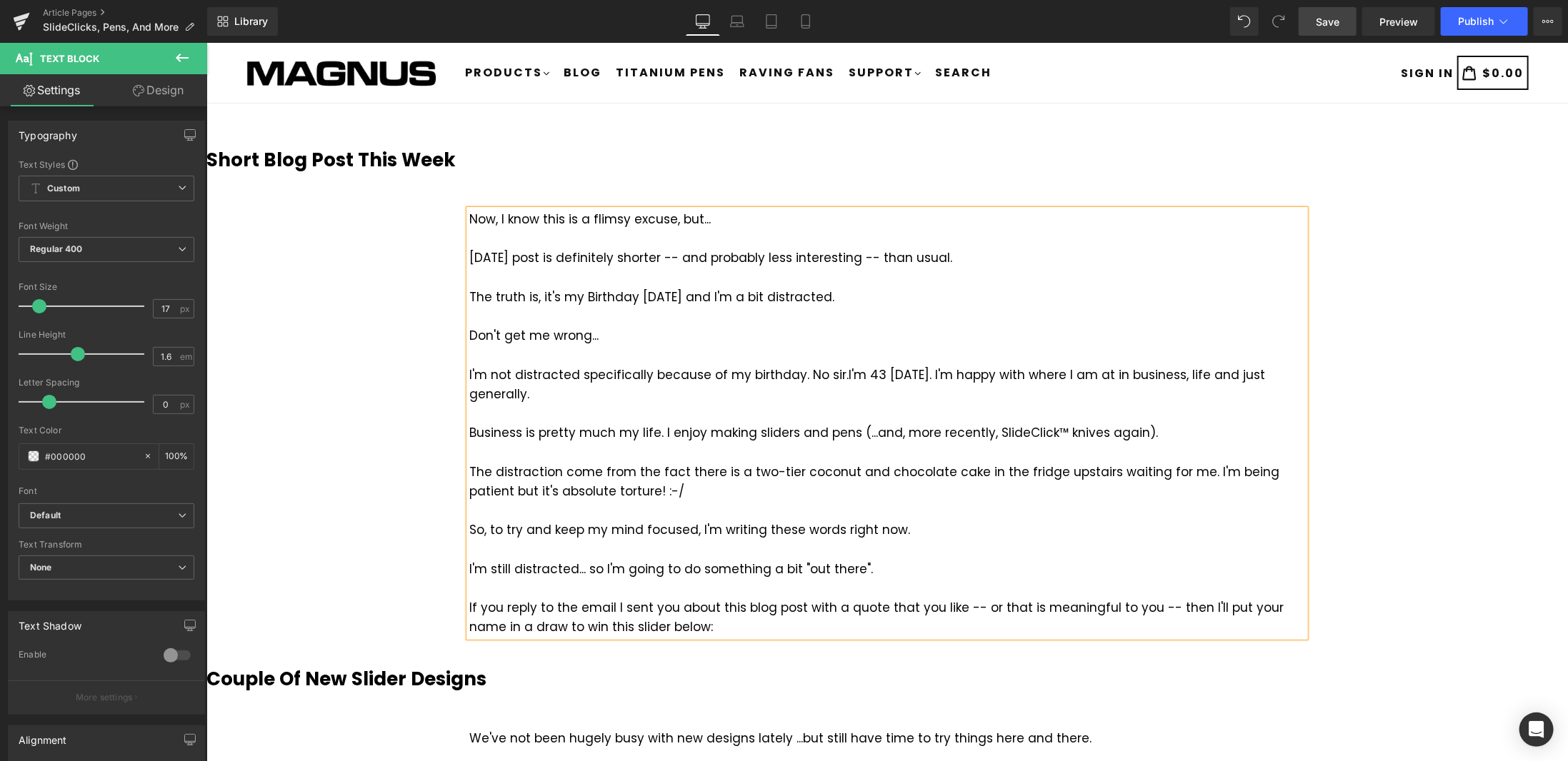
click at [1336, 21] on span "Save" at bounding box center [1327, 22] width 23 height 15
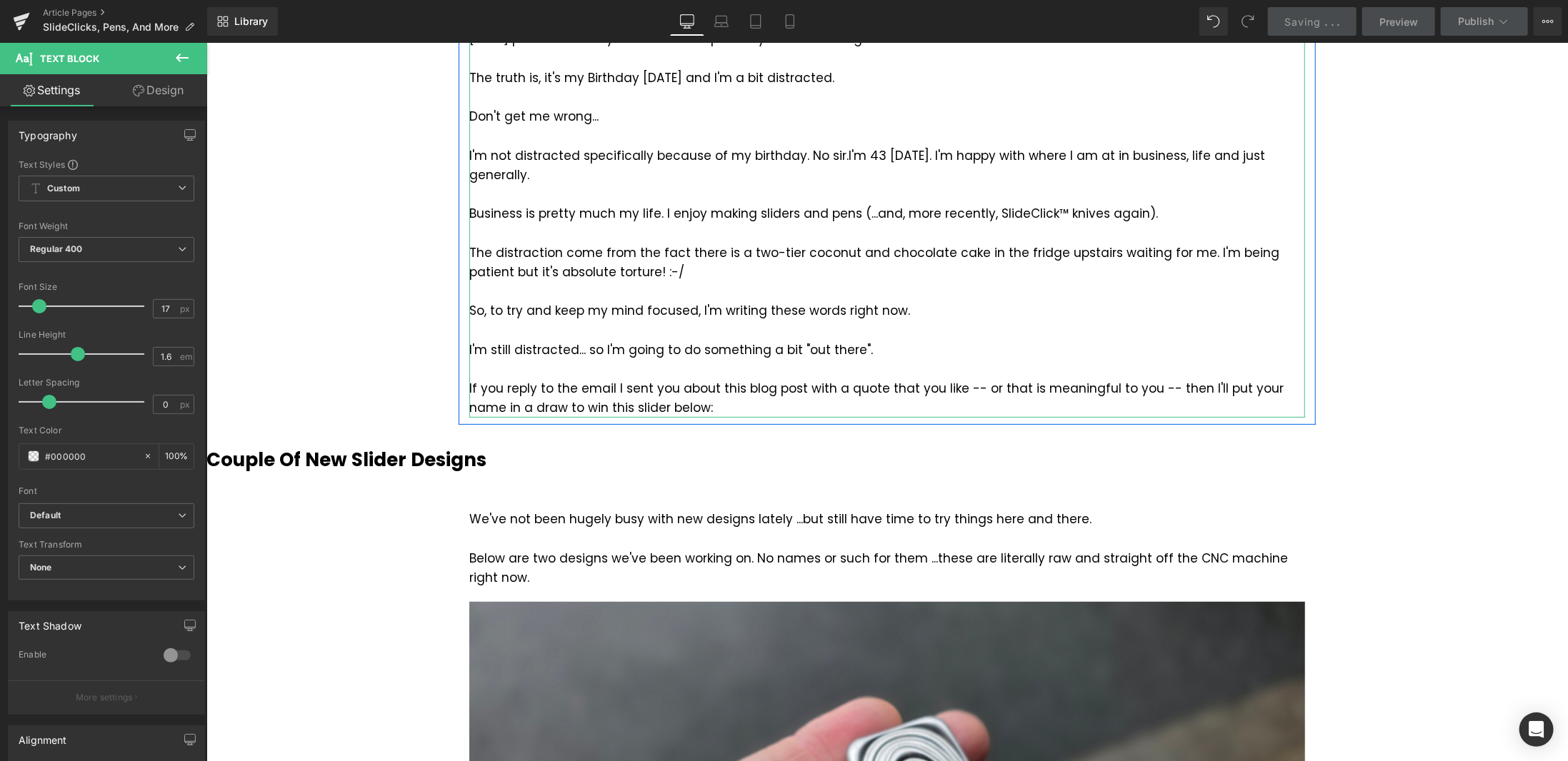
scroll to position [286, 0]
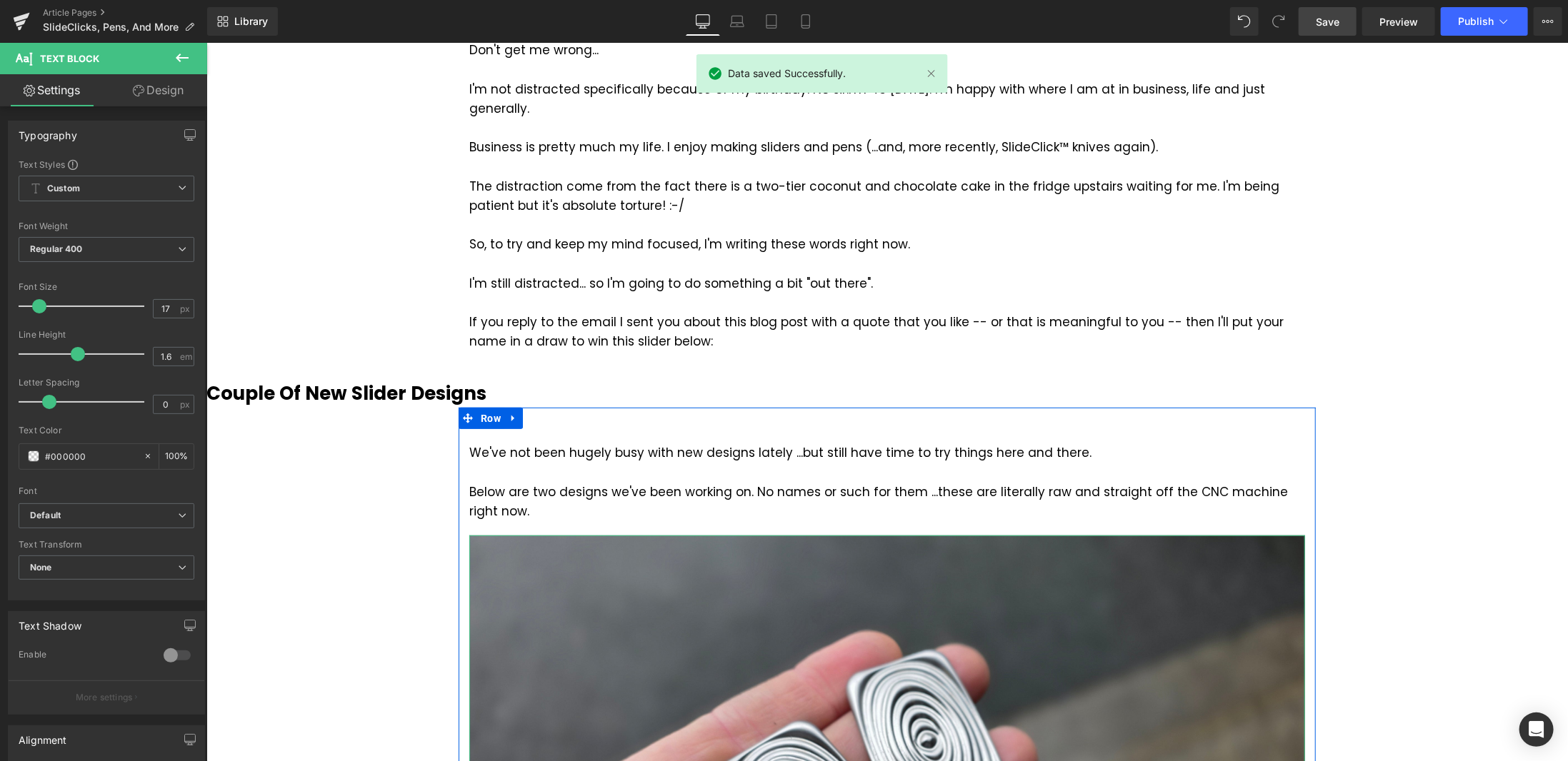
click at [904, 761] on icon at bounding box center [908, 771] width 8 height 9
click at [897, 761] on icon at bounding box center [901, 771] width 8 height 8
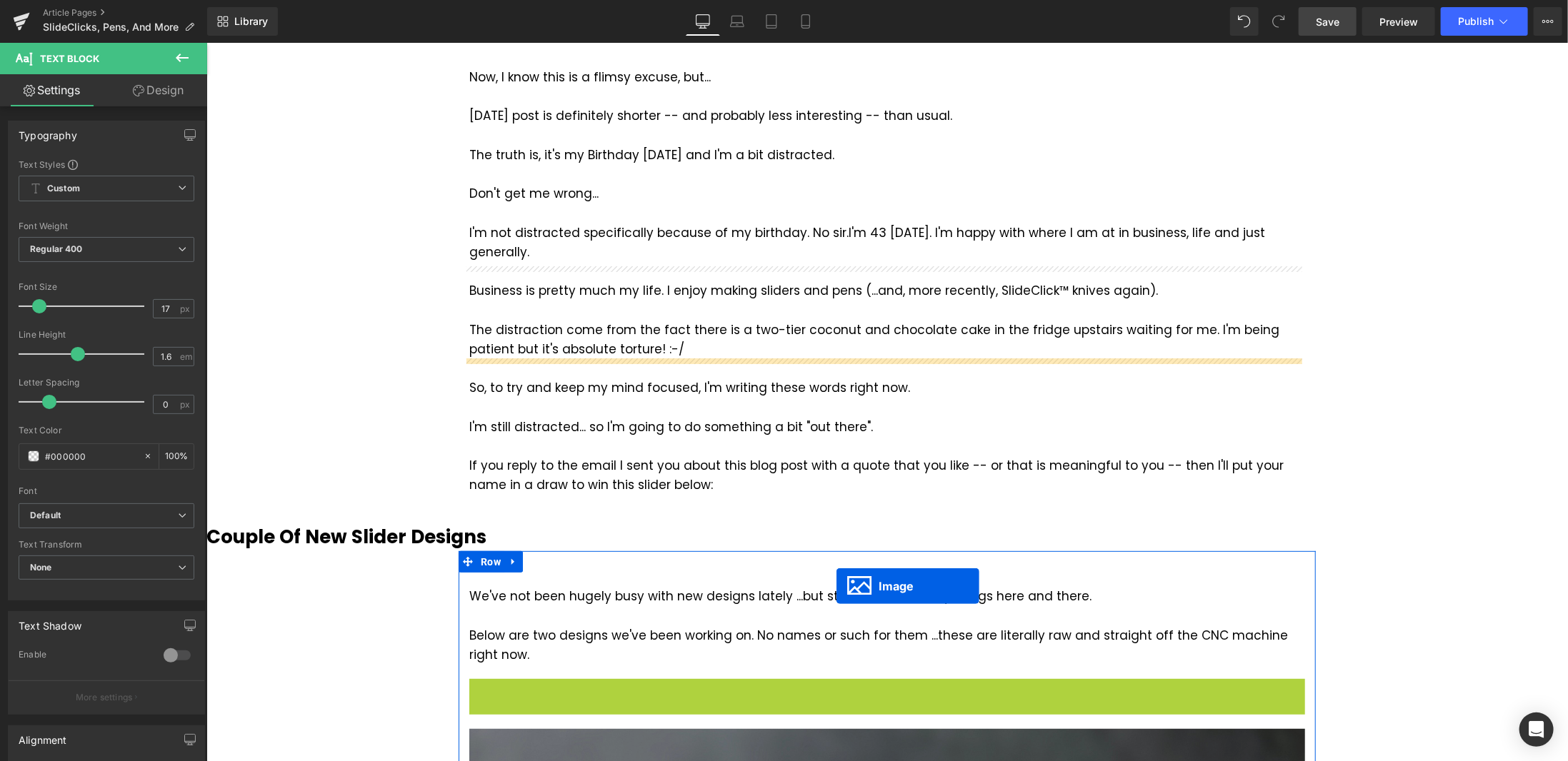
scroll to position [141, 0]
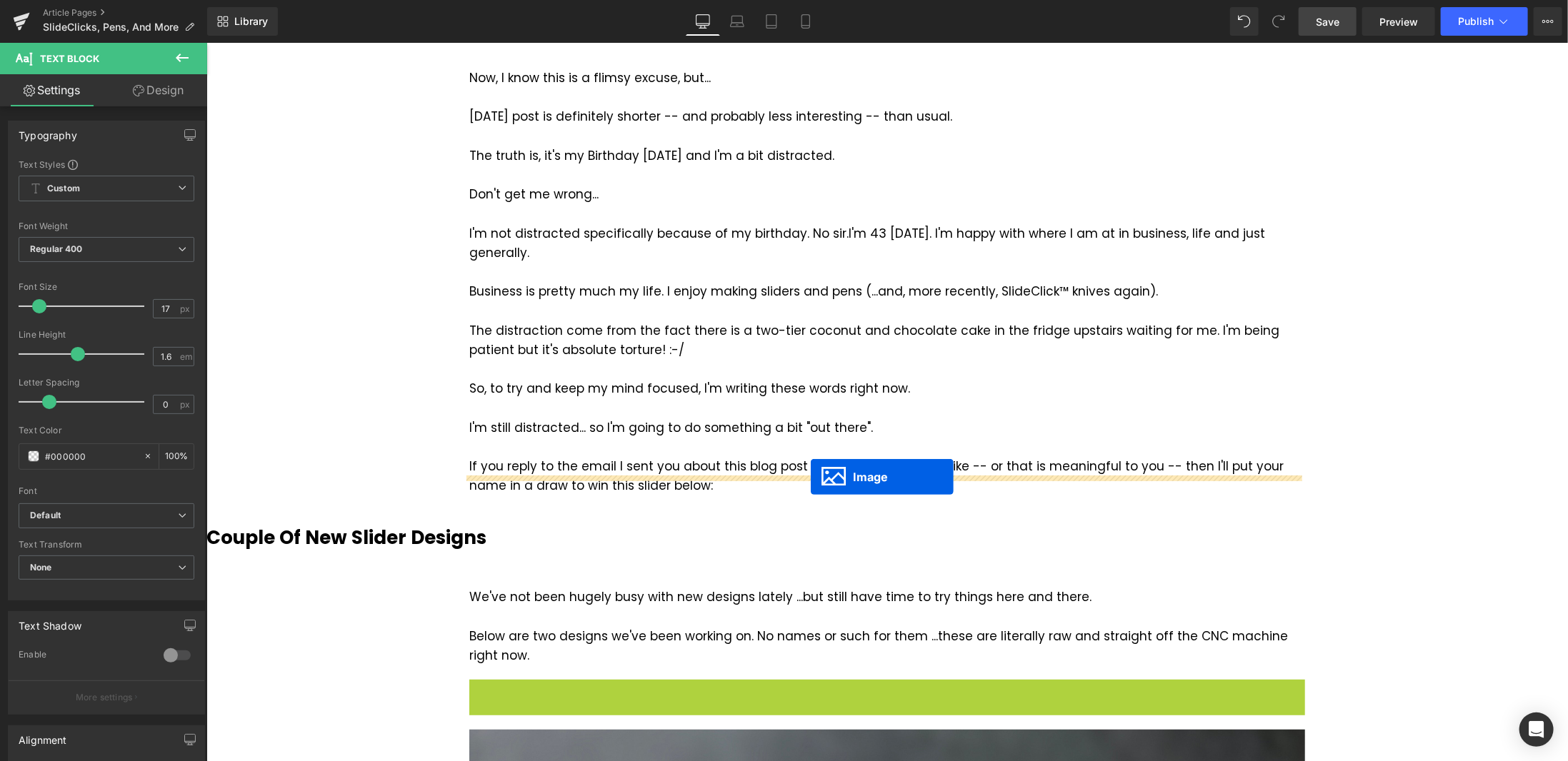
drag, startPoint x: 835, startPoint y: 465, endPoint x: 810, endPoint y: 477, distance: 27.7
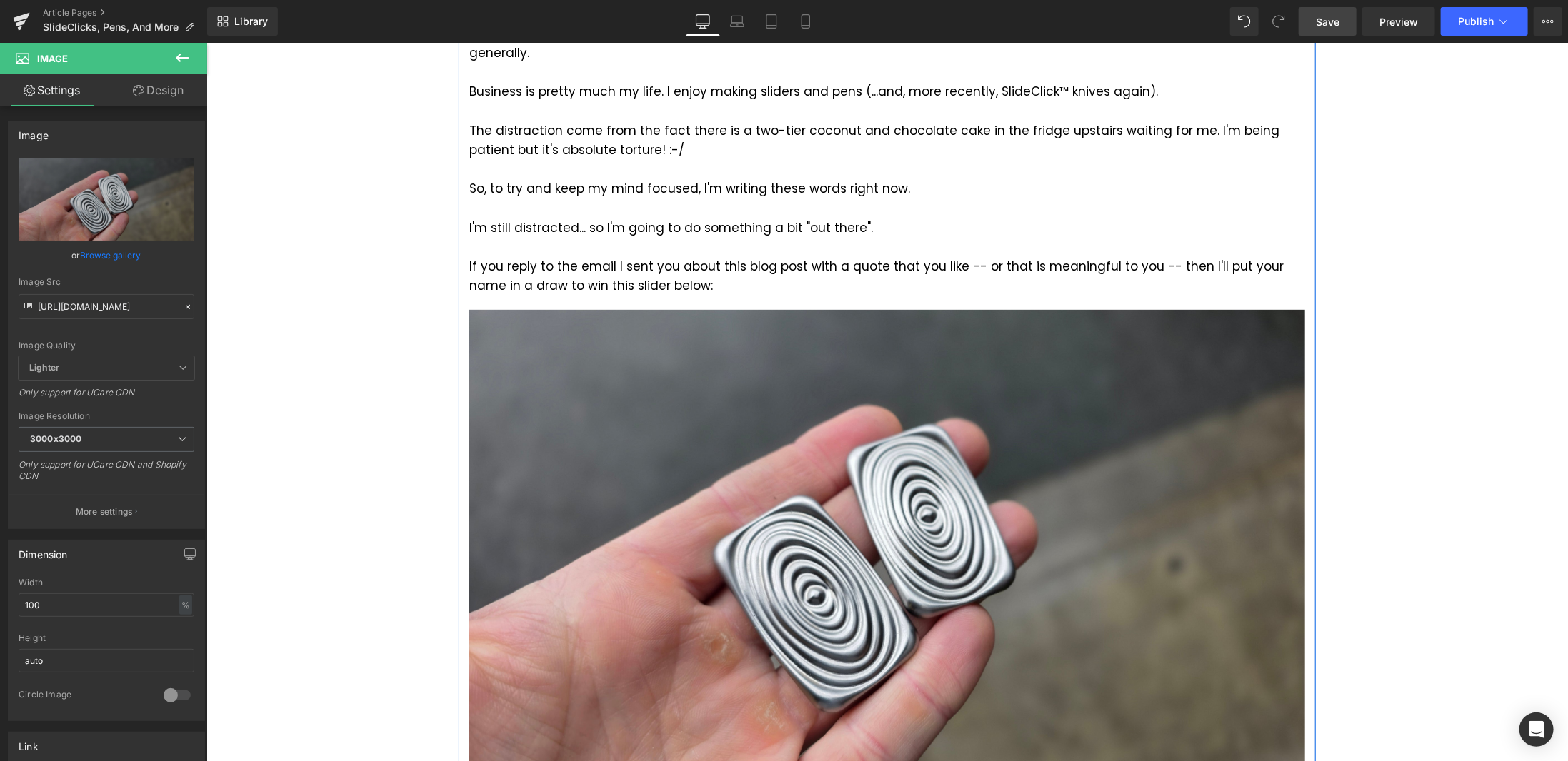
scroll to position [498, 0]
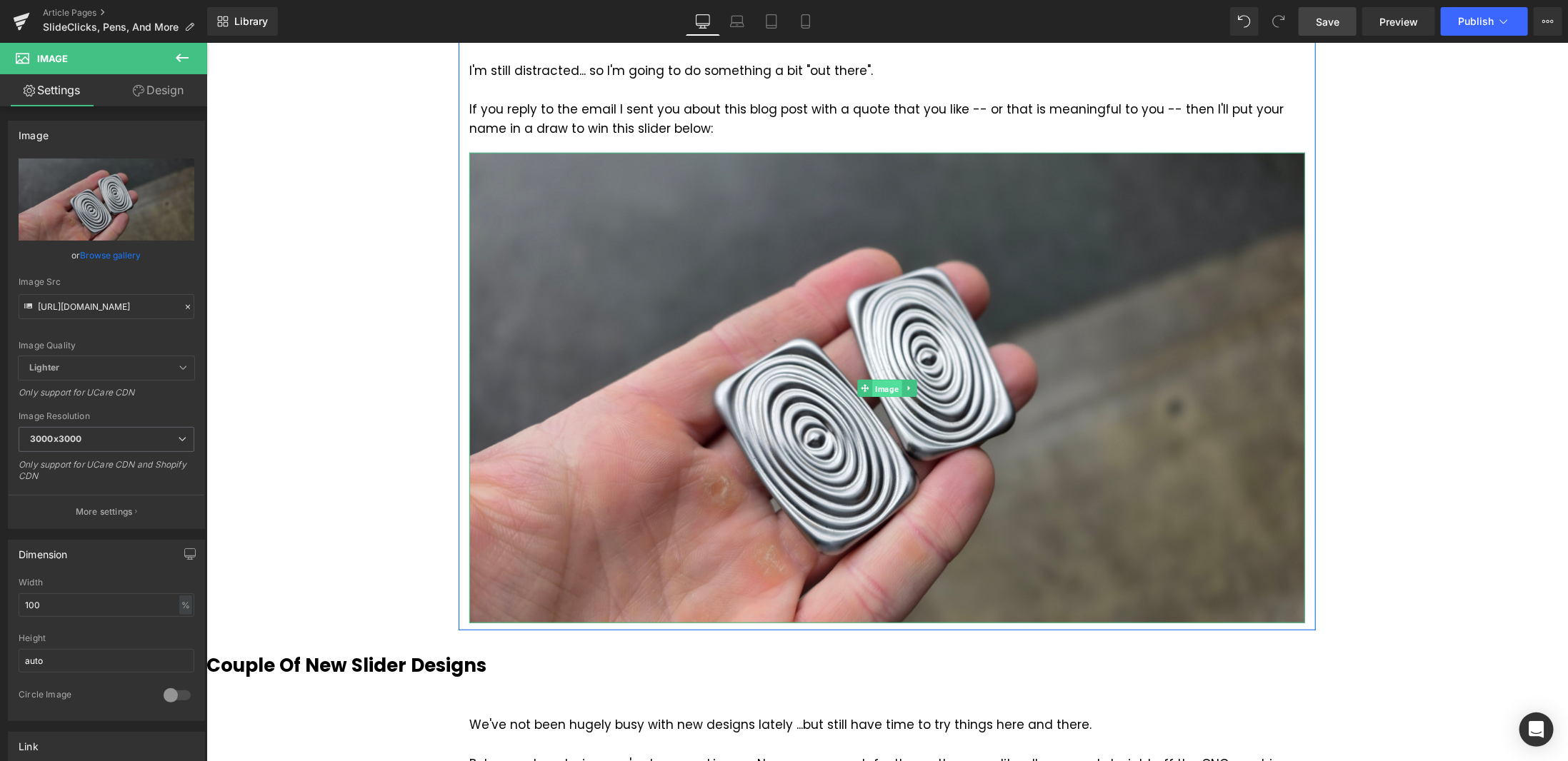
click at [872, 380] on span "Image" at bounding box center [886, 388] width 29 height 17
drag, startPoint x: 74, startPoint y: 608, endPoint x: 9, endPoint y: 605, distance: 65.1
click at [15, 605] on div "100% Width 100 % % px auto Height auto 0 Circle Image" at bounding box center [107, 649] width 195 height 143
type input "70"
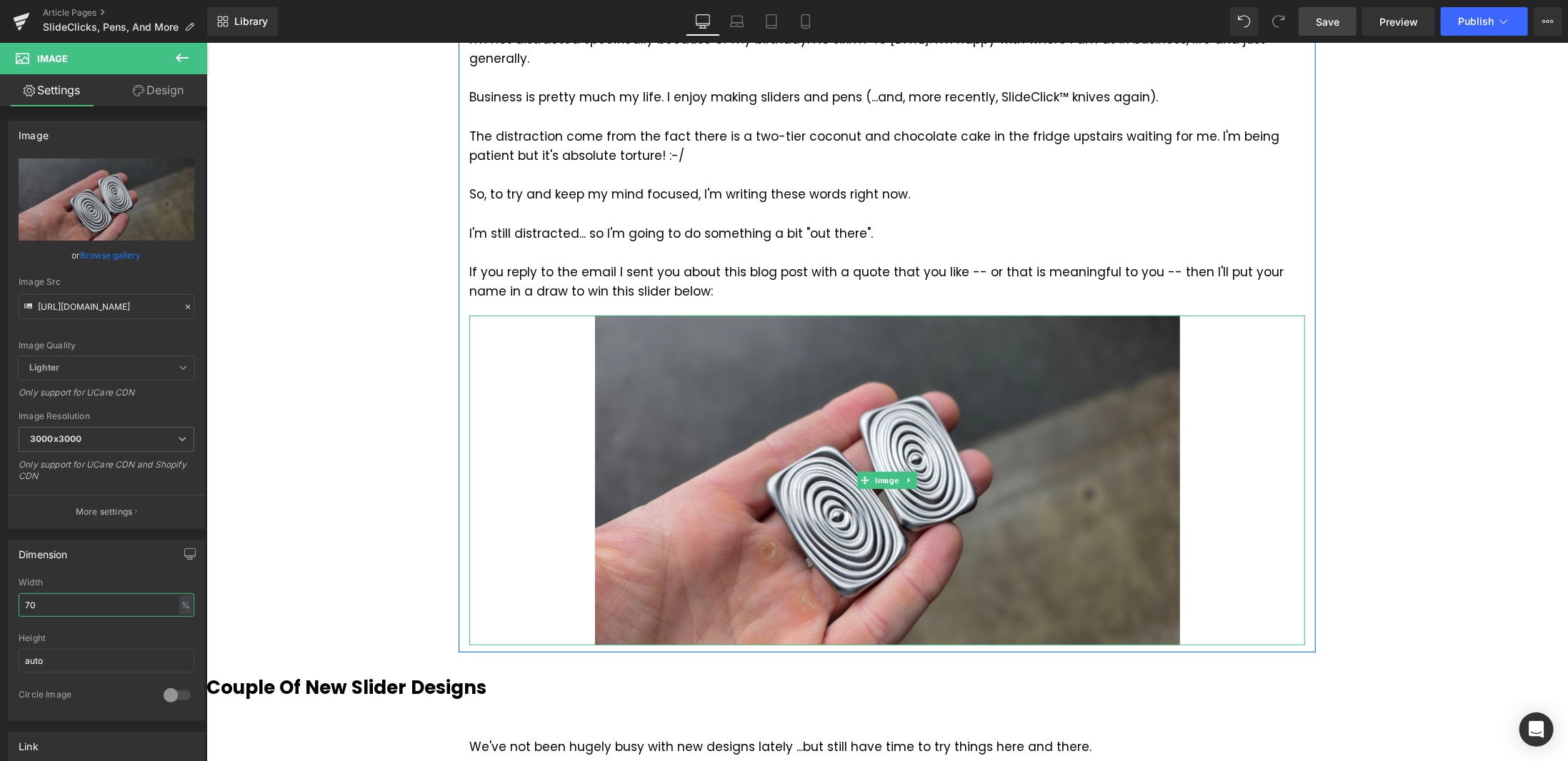
scroll to position [355, 0]
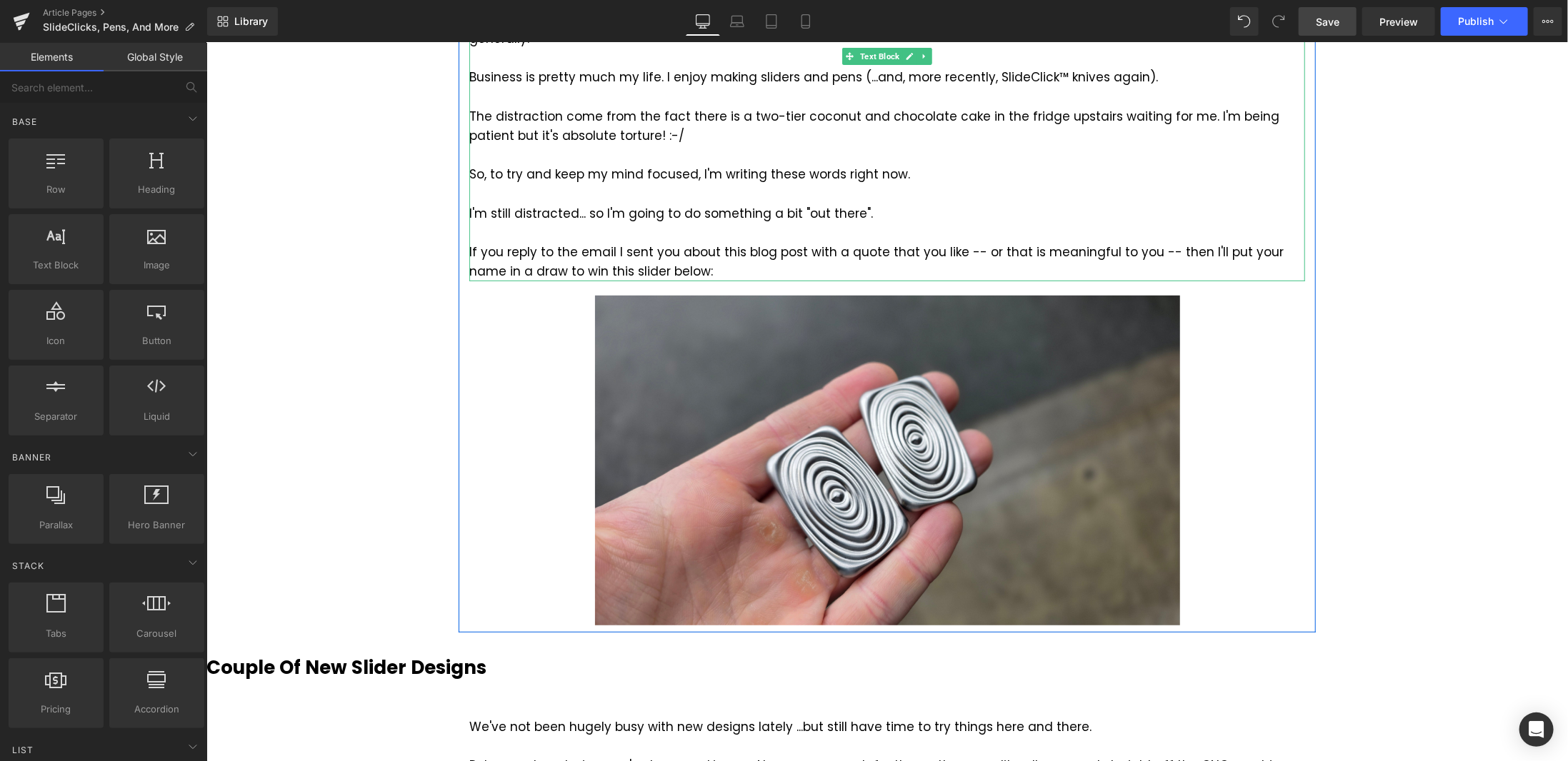
scroll to position [212, 0]
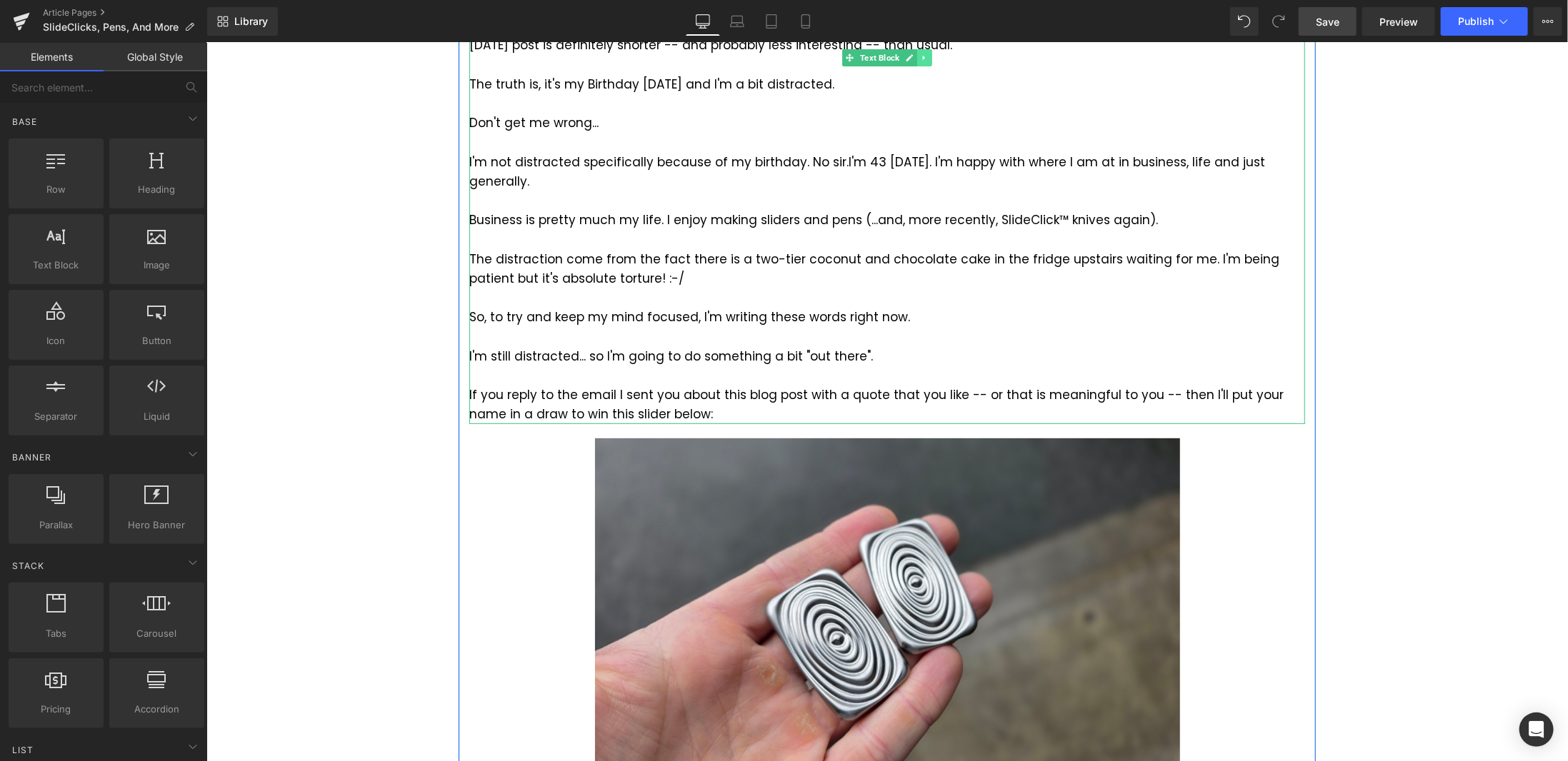
click at [921, 60] on icon at bounding box center [924, 57] width 8 height 9
click at [914, 57] on icon at bounding box center [916, 57] width 8 height 9
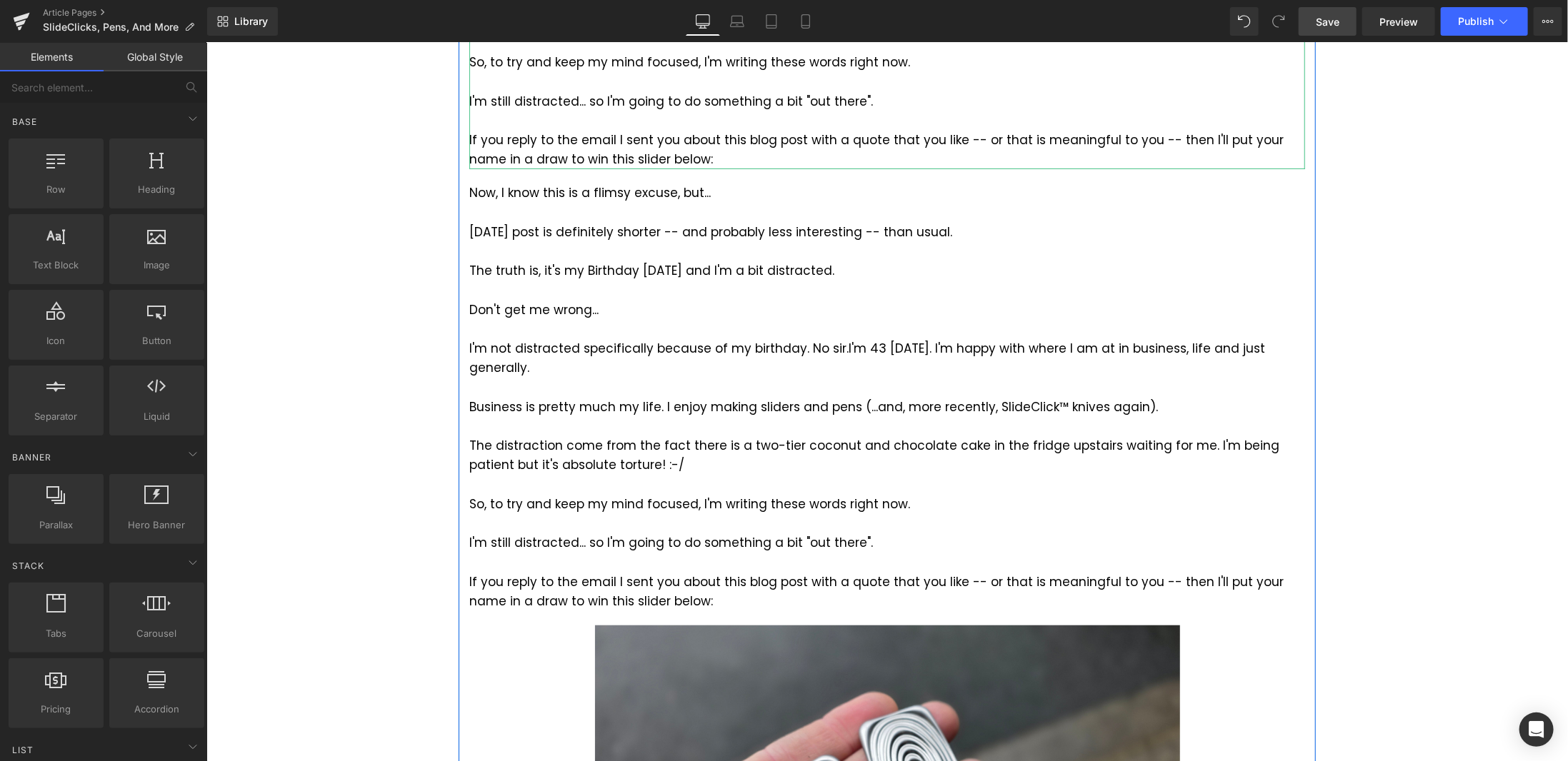
scroll to position [498, 0]
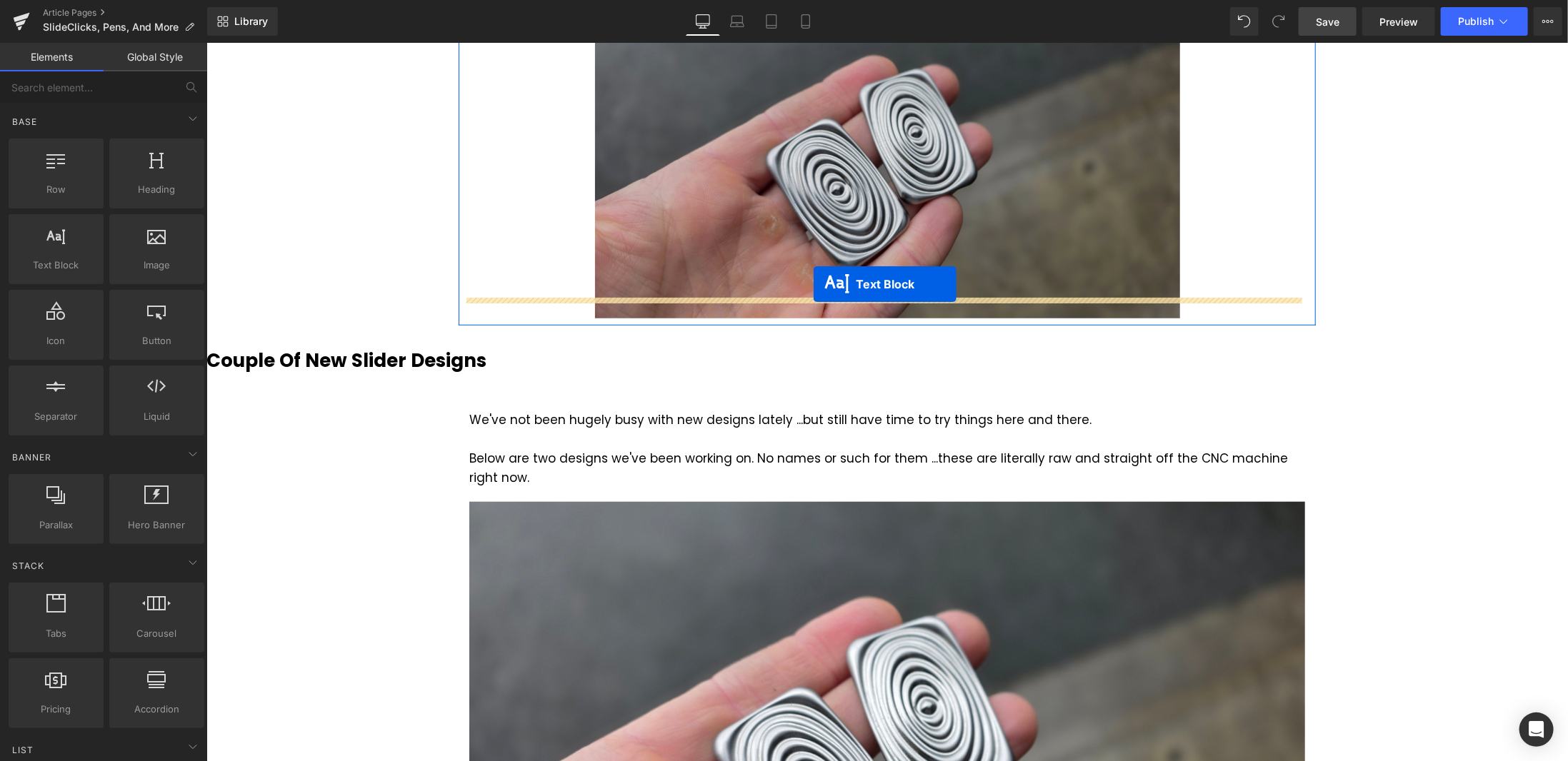
drag, startPoint x: 841, startPoint y: 134, endPoint x: 813, endPoint y: 283, distance: 151.6
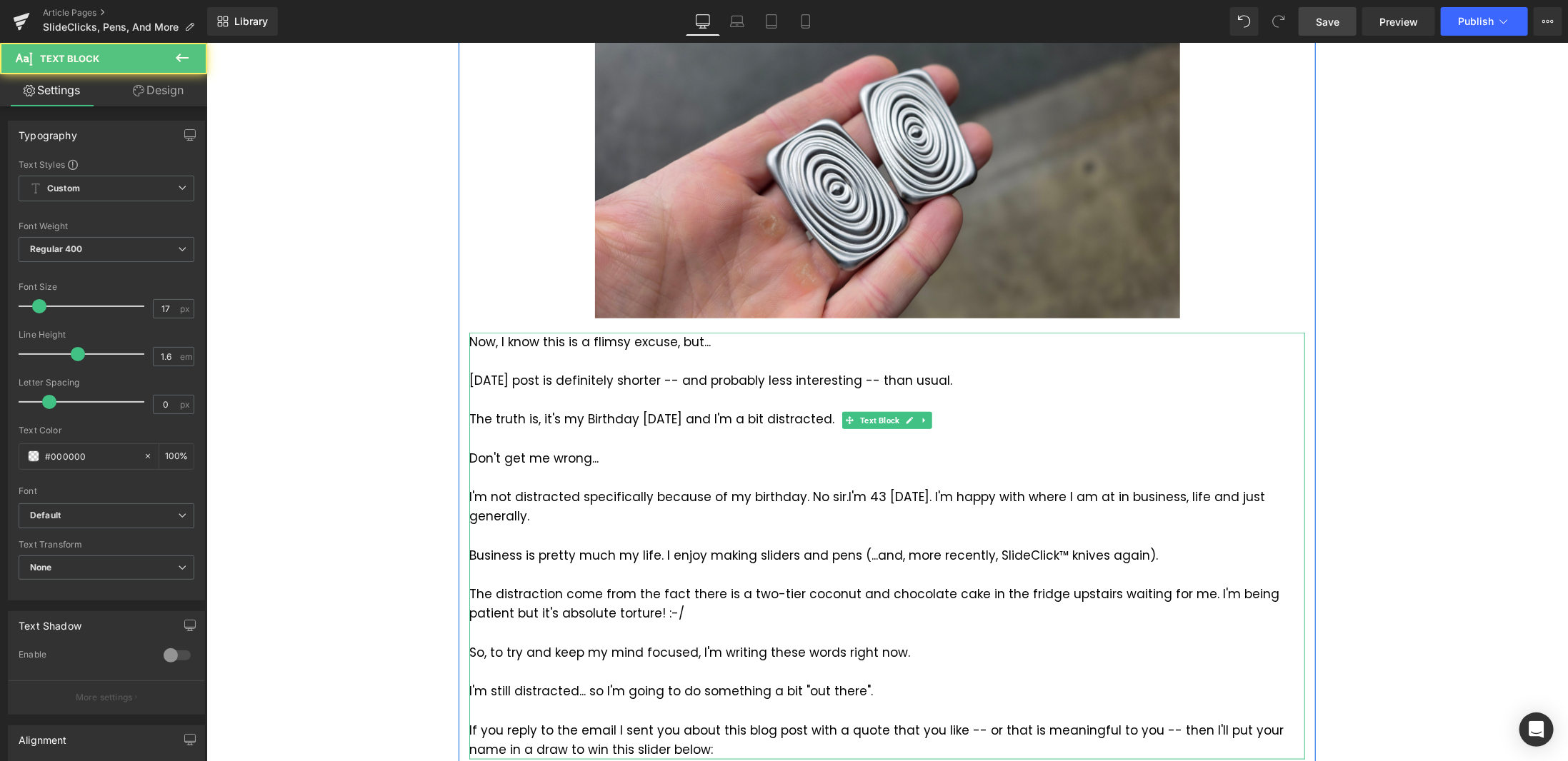
click at [749, 429] on div at bounding box center [886, 439] width 835 height 19
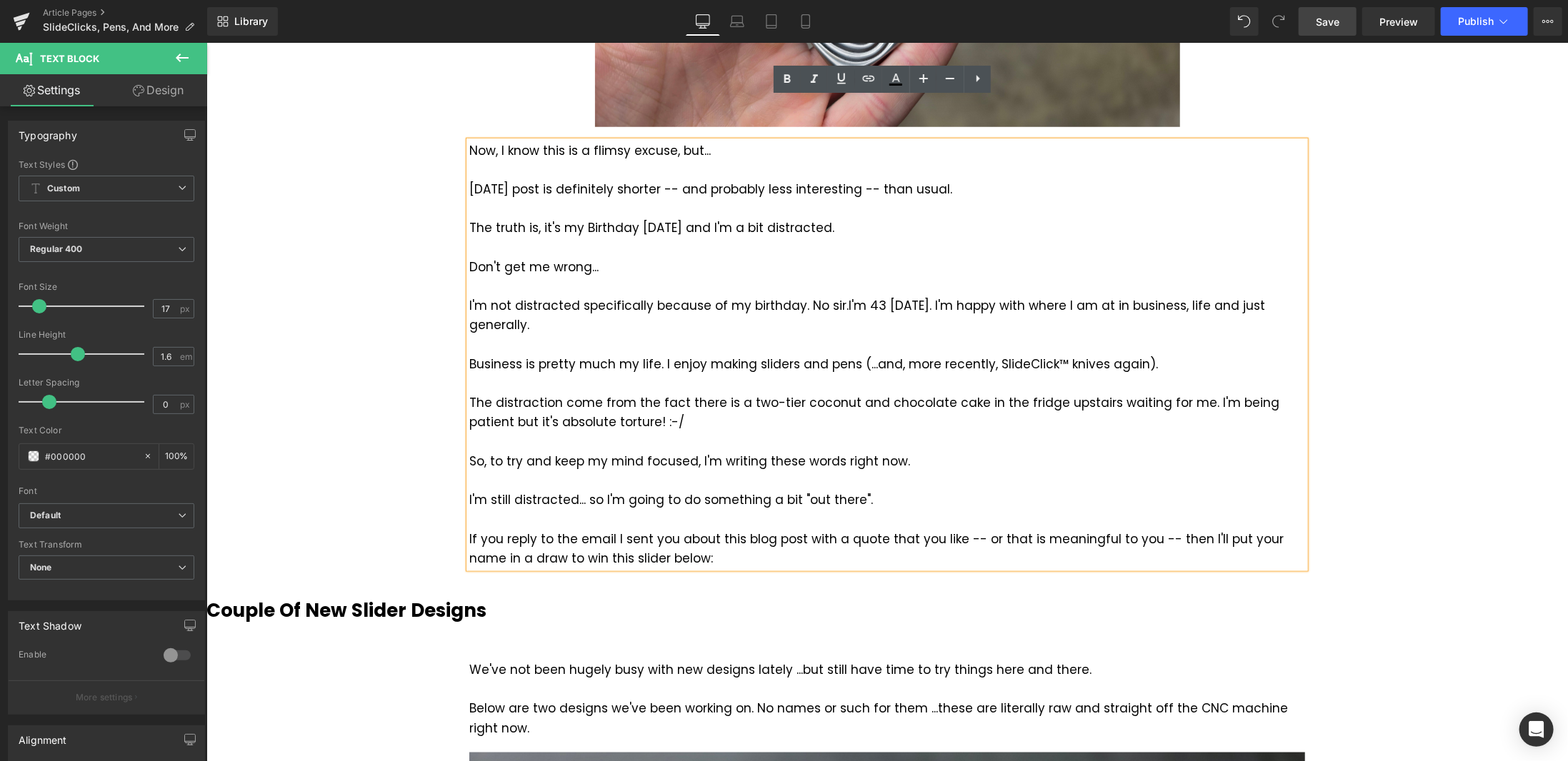
scroll to position [877, 0]
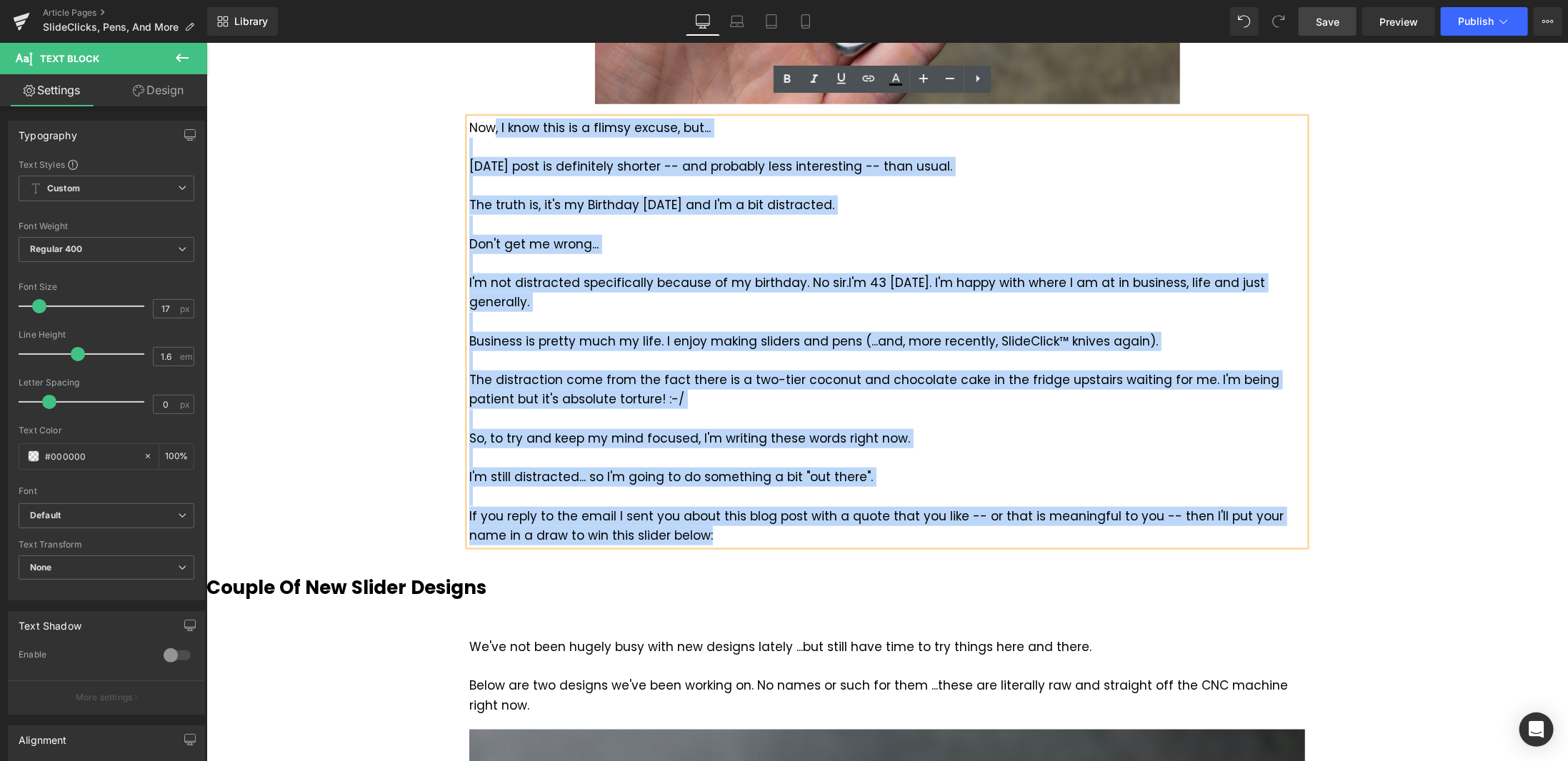
drag, startPoint x: 670, startPoint y: 486, endPoint x: 486, endPoint y: 112, distance: 416.8
click at [486, 118] on div "Now, I know this is a flimsy excuse, but... [DATE] post is definitely shorter -…" at bounding box center [886, 331] width 835 height 427
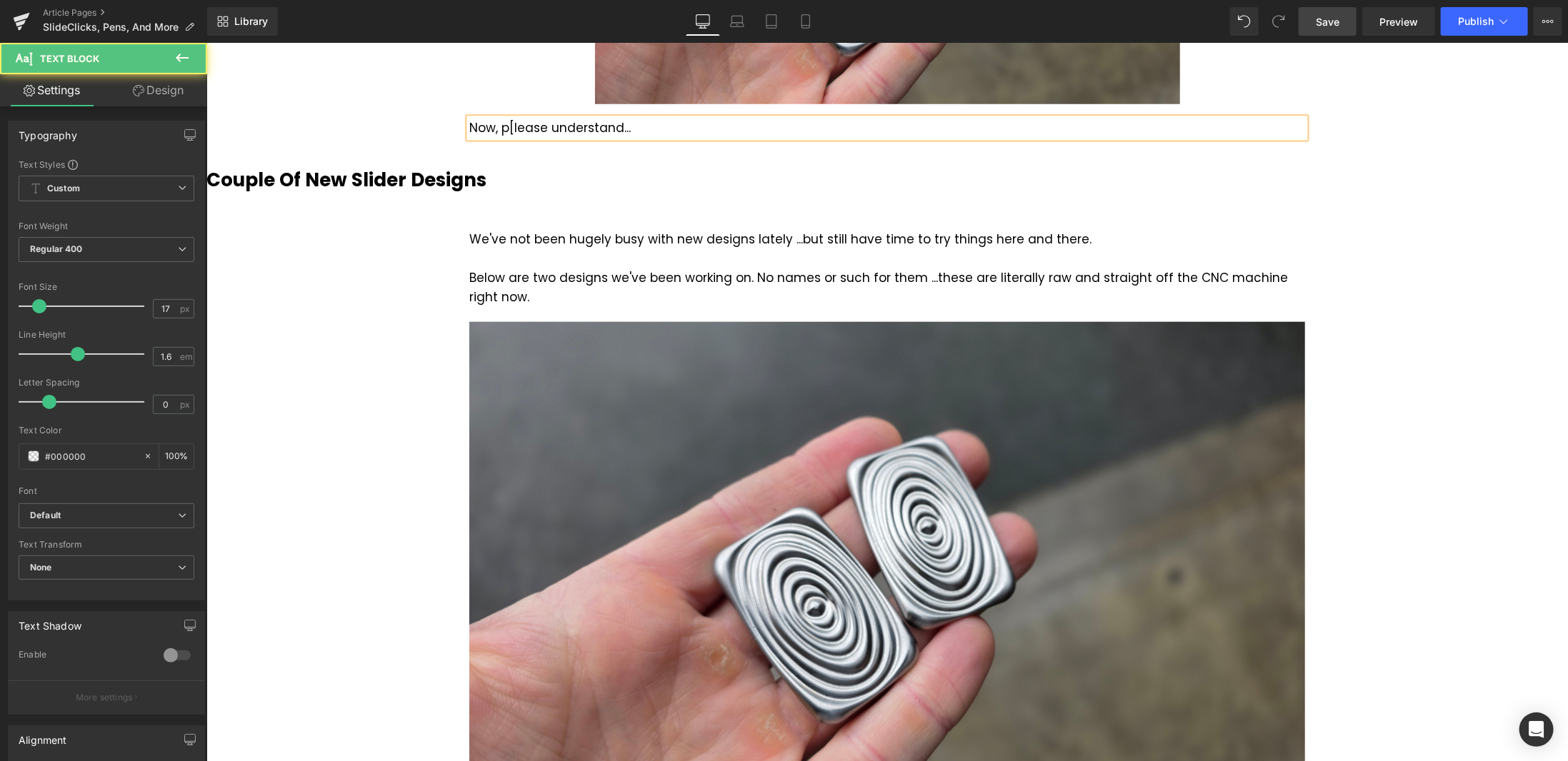
click at [508, 118] on div "Now, p[lease understand..." at bounding box center [886, 128] width 835 height 19
click at [671, 118] on div "Now, please understand..." at bounding box center [886, 128] width 835 height 19
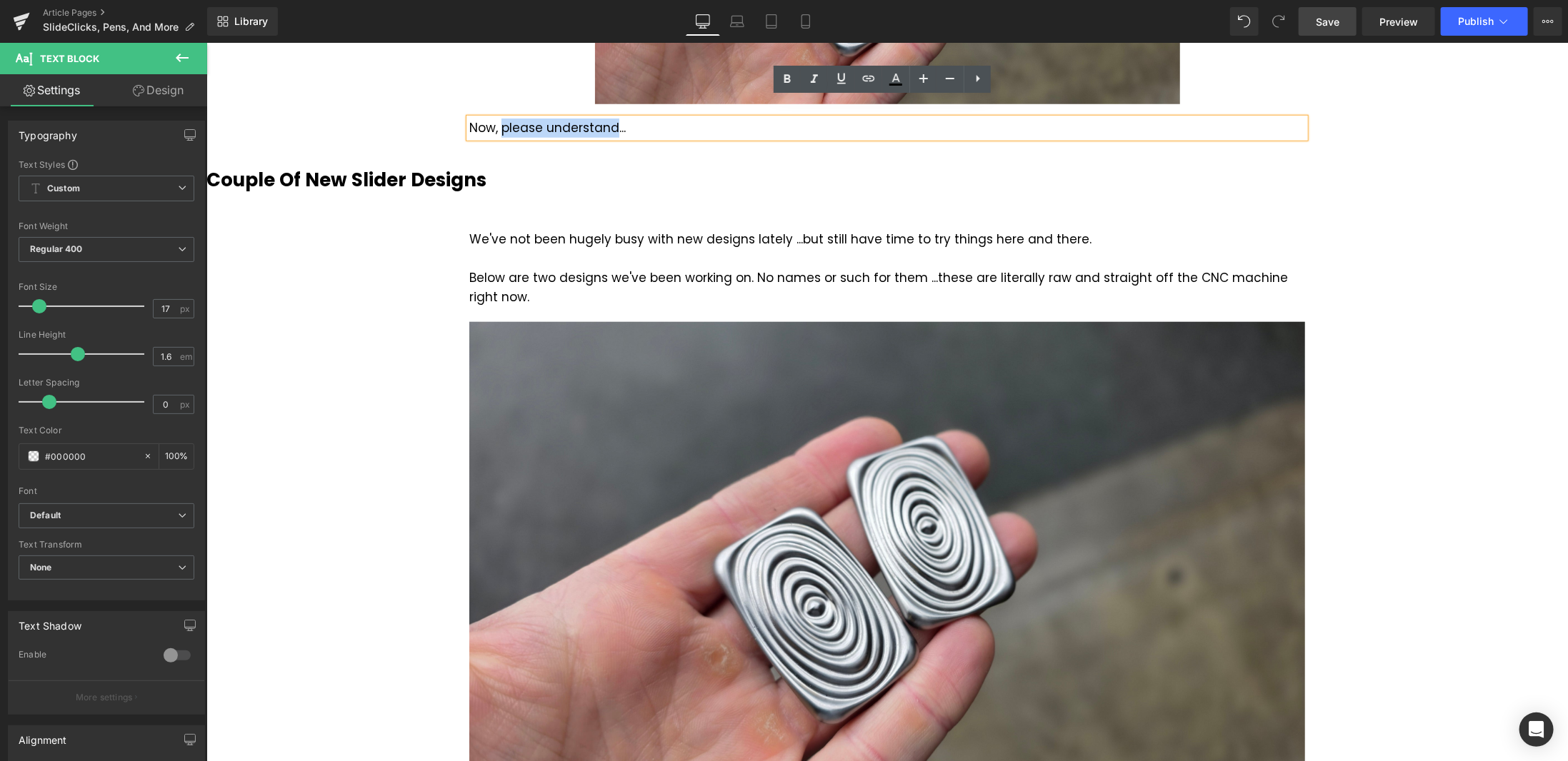
drag, startPoint x: 609, startPoint y: 107, endPoint x: 496, endPoint y: 111, distance: 113.1
click at [496, 118] on div "Now, please understand..." at bounding box center [886, 128] width 835 height 19
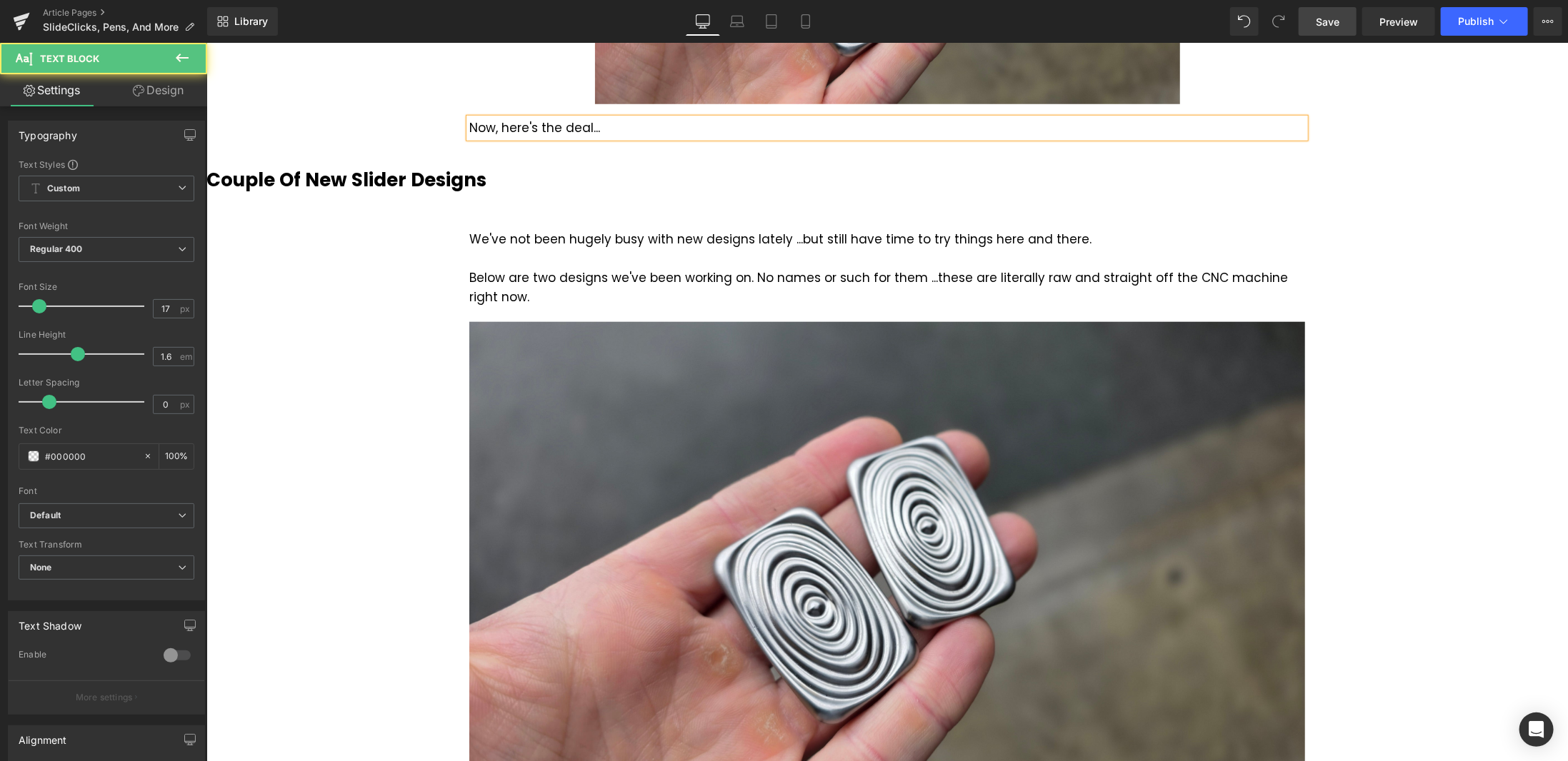
click at [599, 118] on div "Now, here's the deal..." at bounding box center [886, 128] width 835 height 19
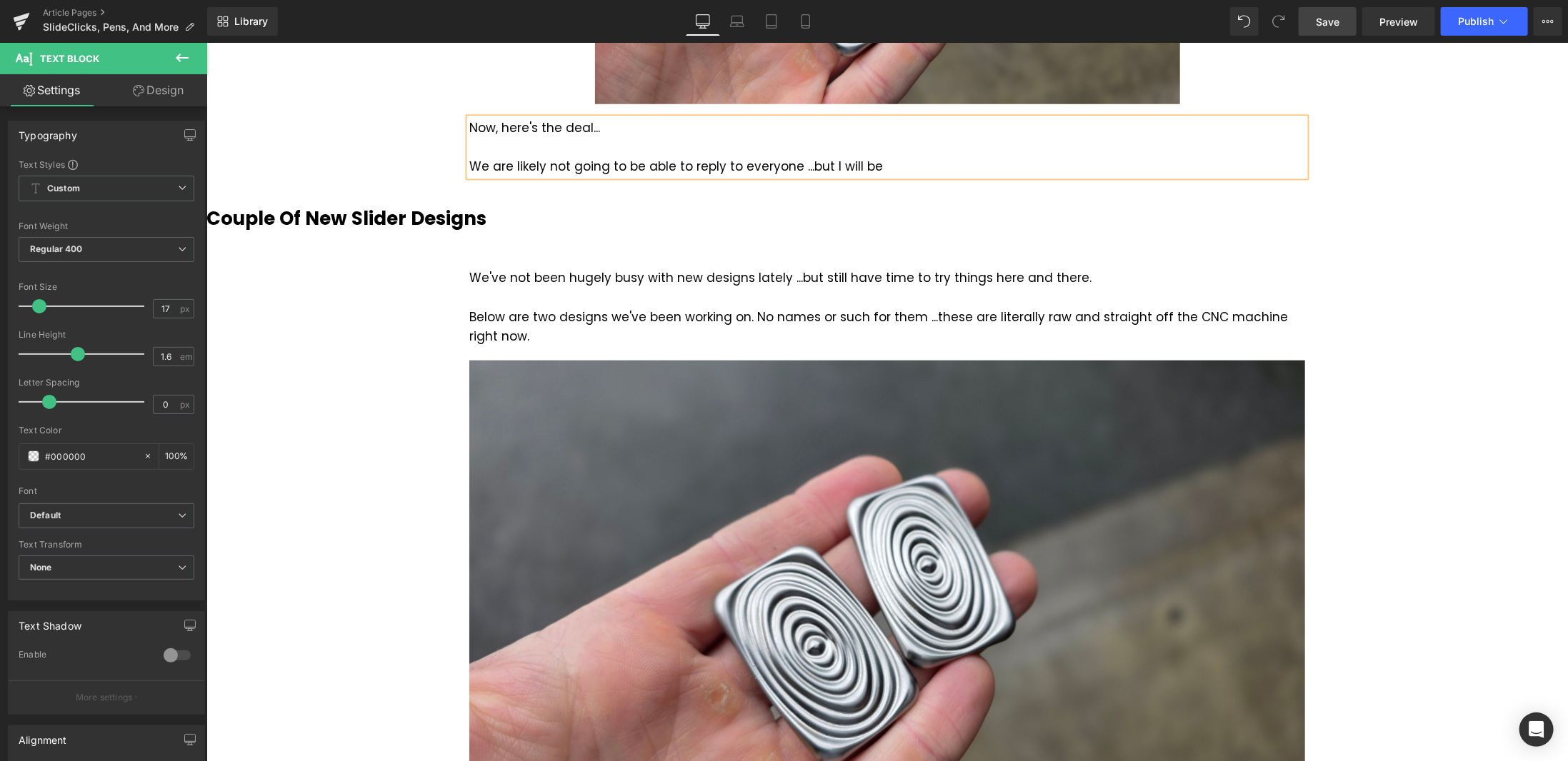
click at [833, 157] on div "We are likely not going to be able to reply to everyone ...but I will be" at bounding box center [886, 166] width 835 height 19
click at [833, 157] on div "We are likely not going to be able to reply to everyone ...but I personally wil…" at bounding box center [886, 166] width 835 height 19
click at [893, 157] on div "We are likely not going to be able to reply to everyone ...but I, personally wi…" at bounding box center [886, 166] width 835 height 19
click at [952, 157] on div "We are likely not going to be able to reply to everyone ...but I, personally, w…" at bounding box center [886, 166] width 835 height 19
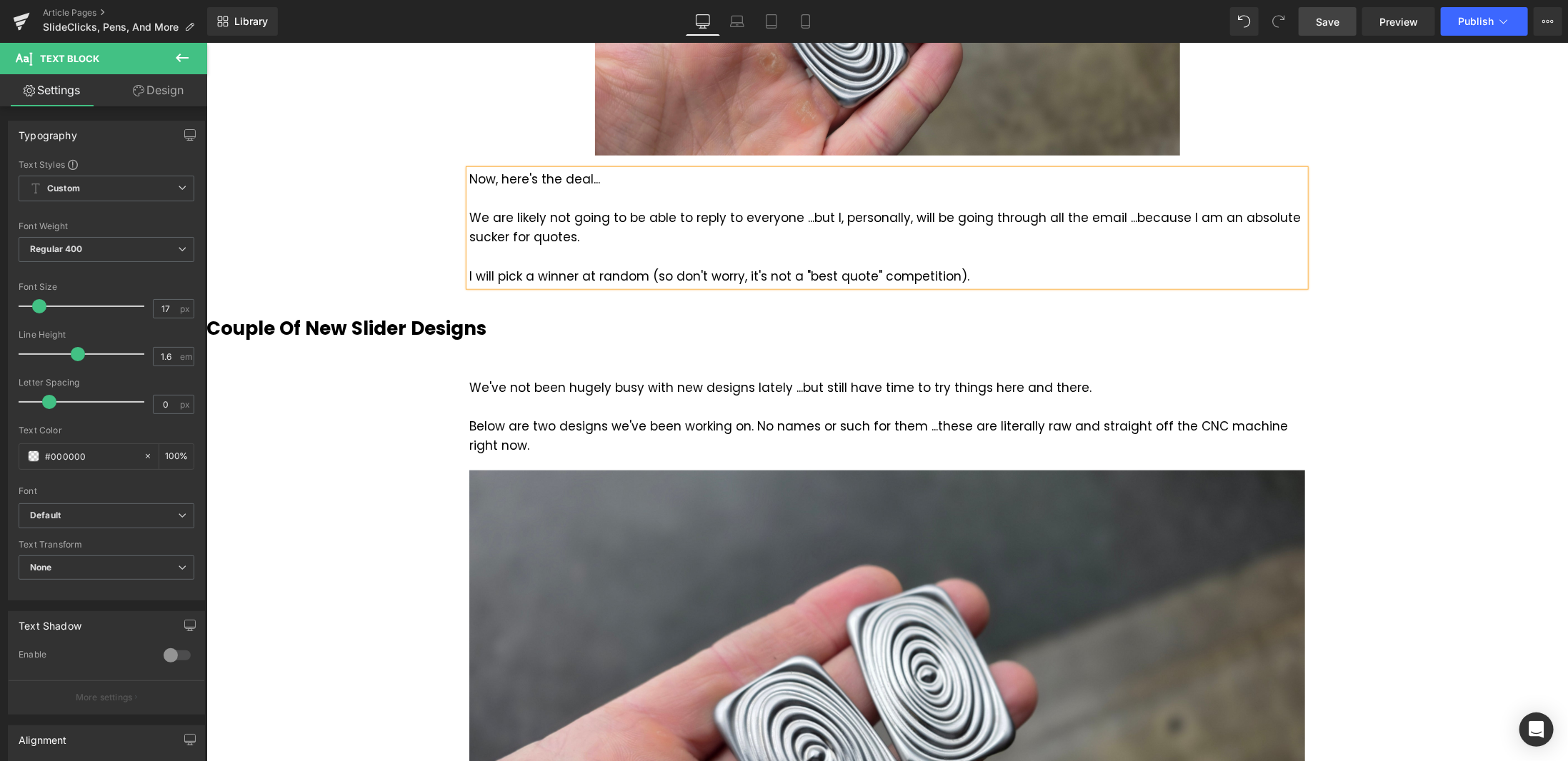
scroll to position [805, 0]
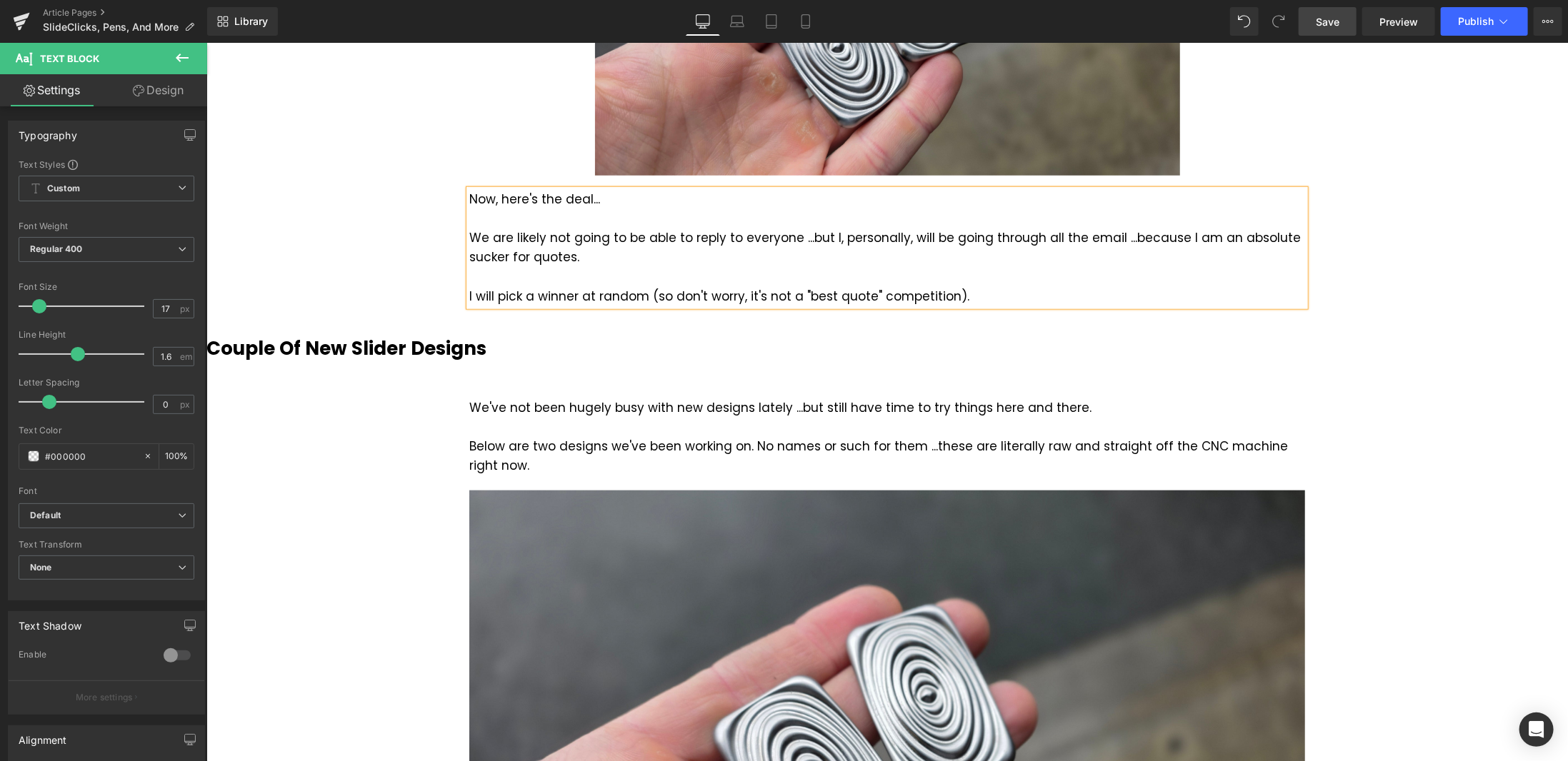
click at [1339, 22] on span "Save" at bounding box center [1327, 22] width 23 height 15
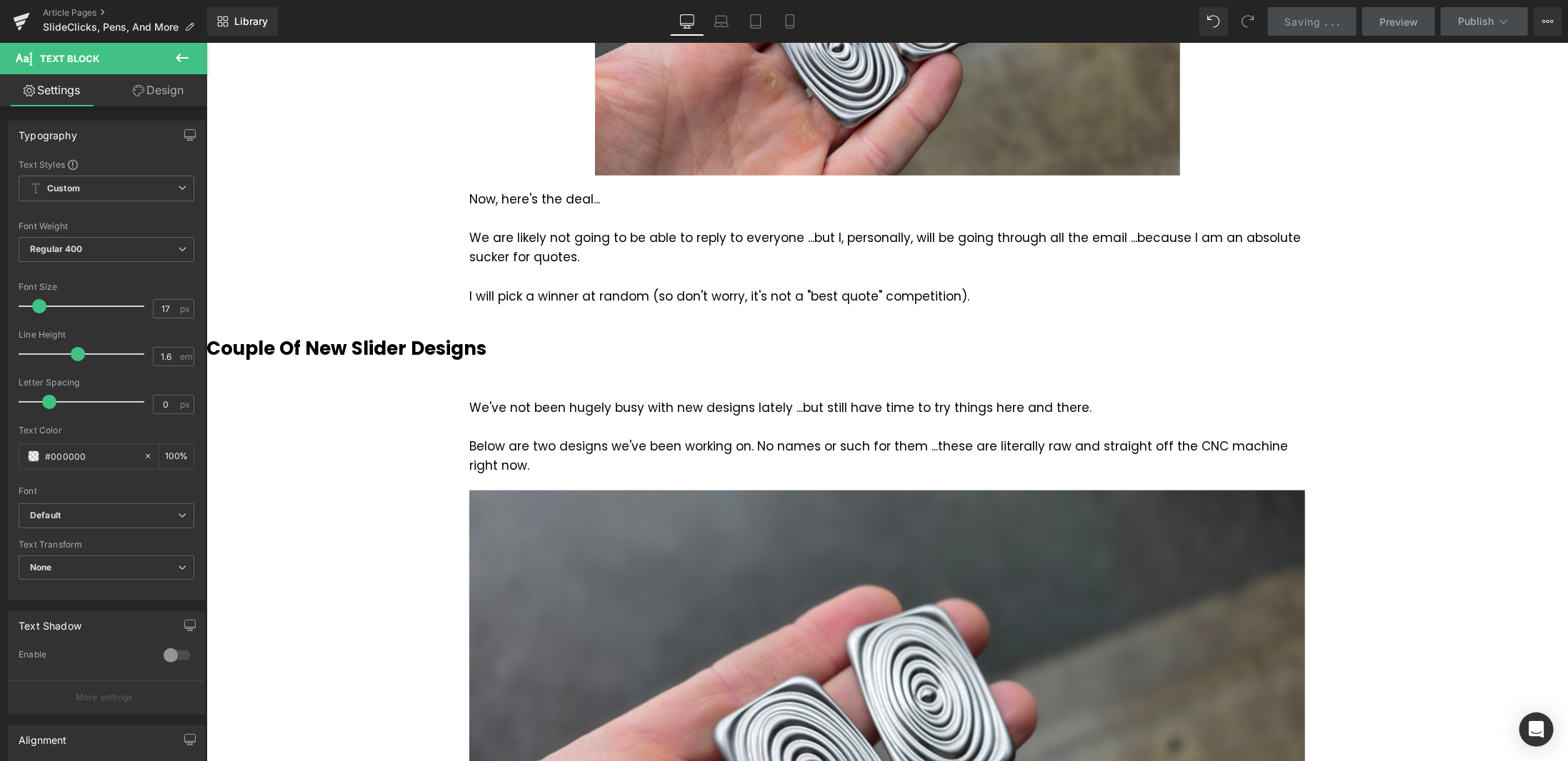
scroll to position [662, 0]
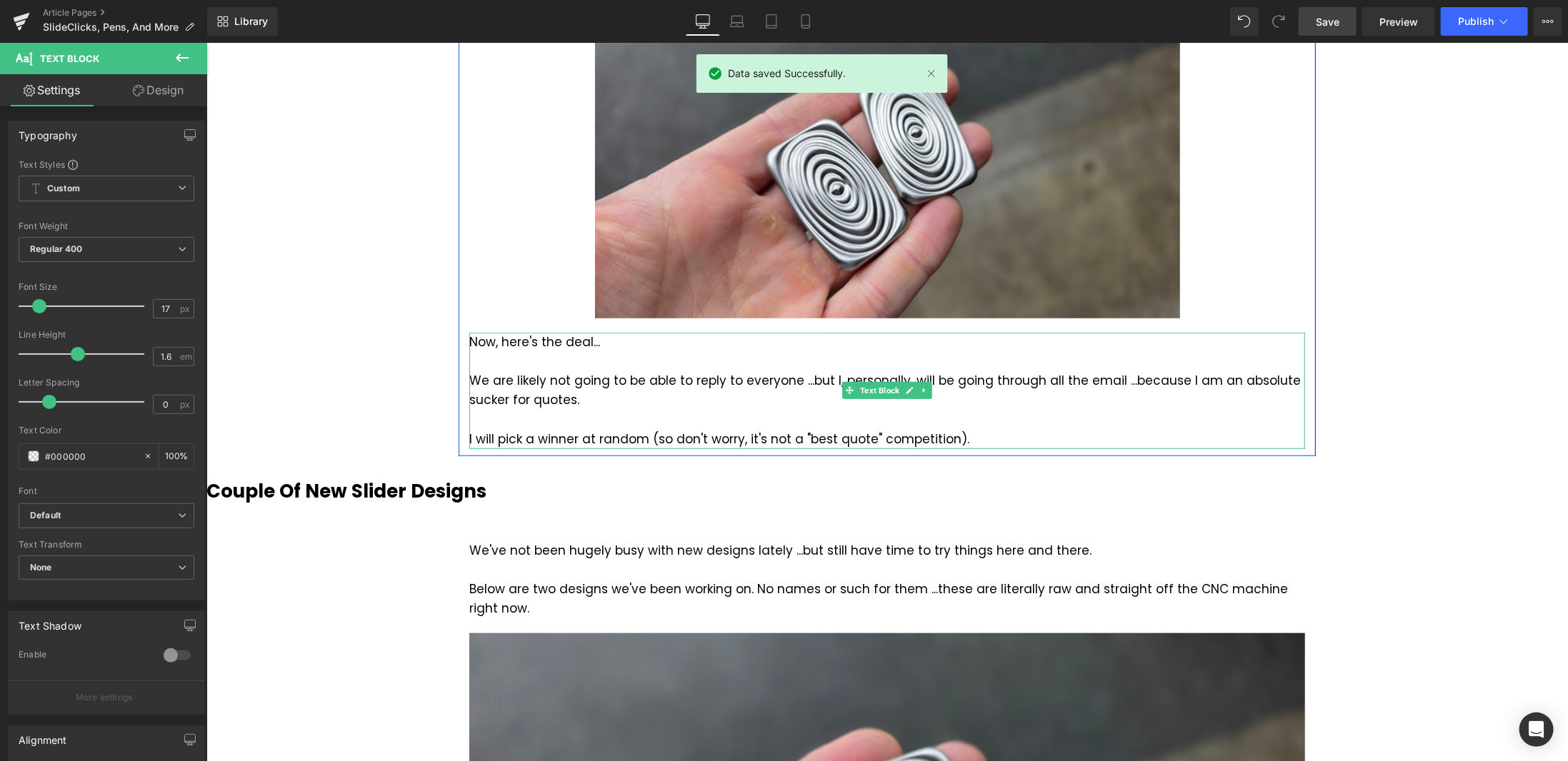
click at [601, 332] on div "Now, here's the deal... We are likely not going to be able to reply to everyone…" at bounding box center [886, 390] width 835 height 116
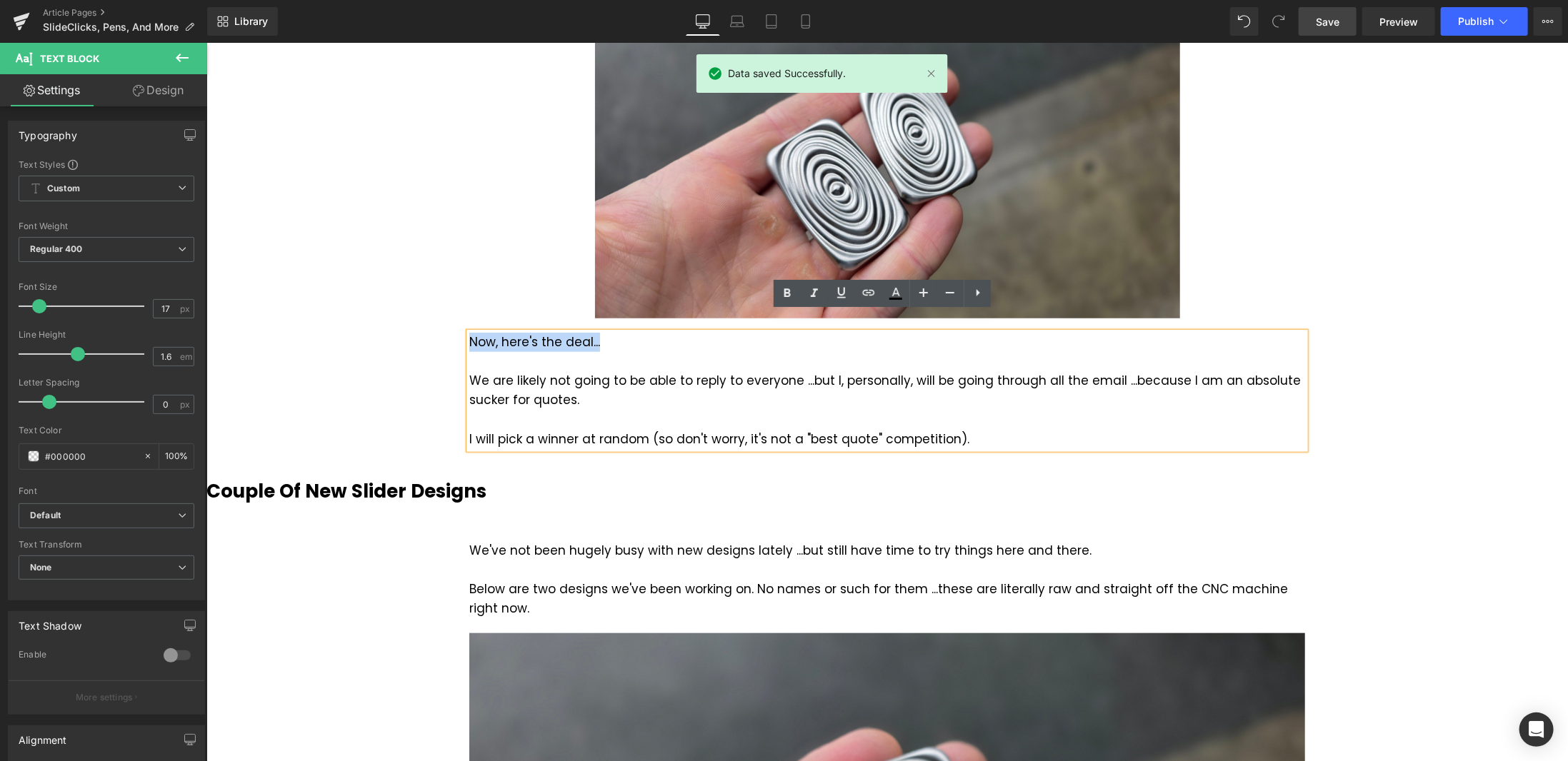
drag, startPoint x: 607, startPoint y: 317, endPoint x: 465, endPoint y: 318, distance: 142.0
click at [469, 332] on div "Now, here's the deal... We are likely not going to be able to reply to everyone…" at bounding box center [886, 390] width 835 height 116
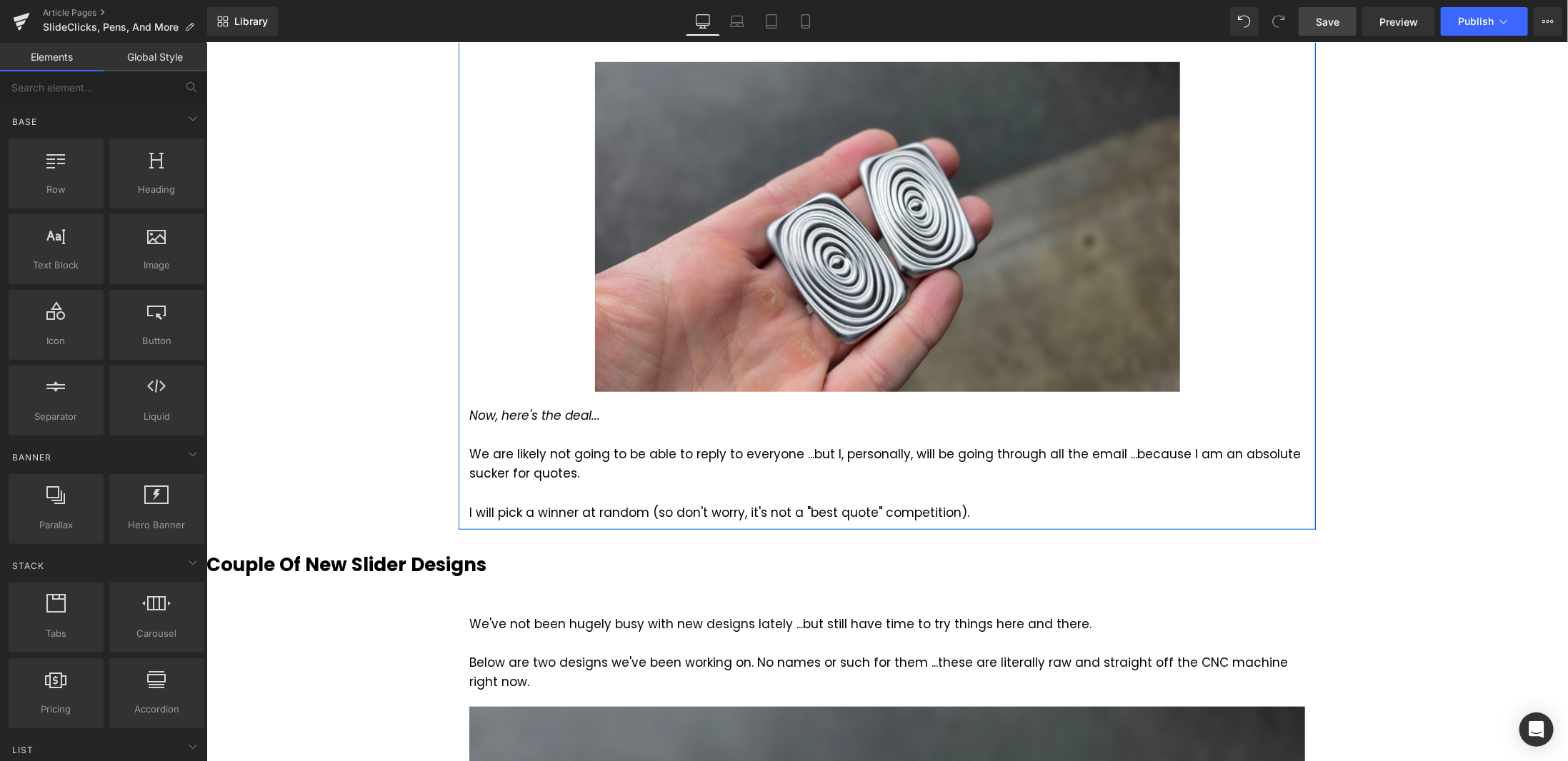
scroll to position [591, 0]
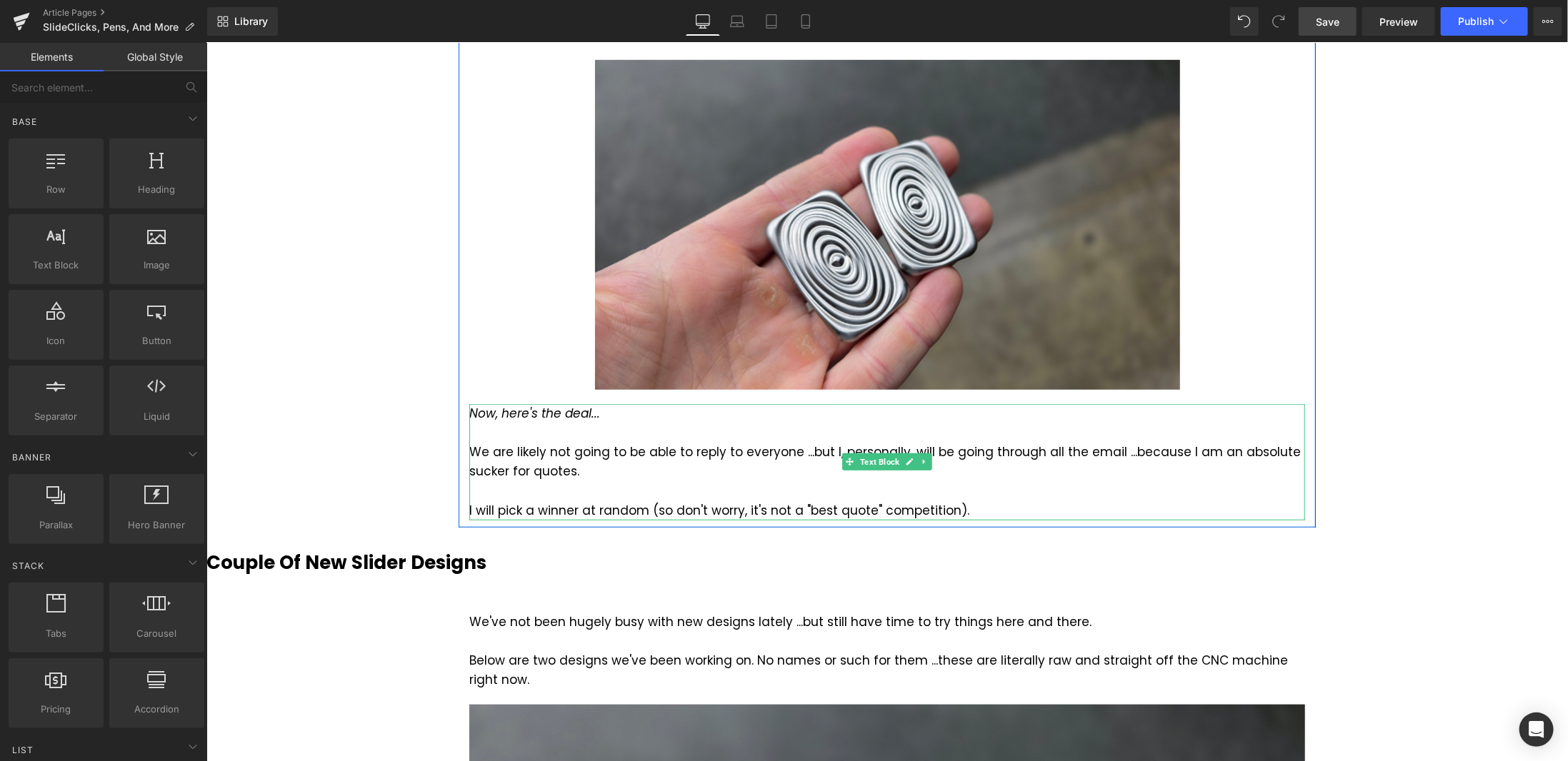
click at [469, 404] on icon "Now, here's the deal..." at bounding box center [534, 412] width 131 height 17
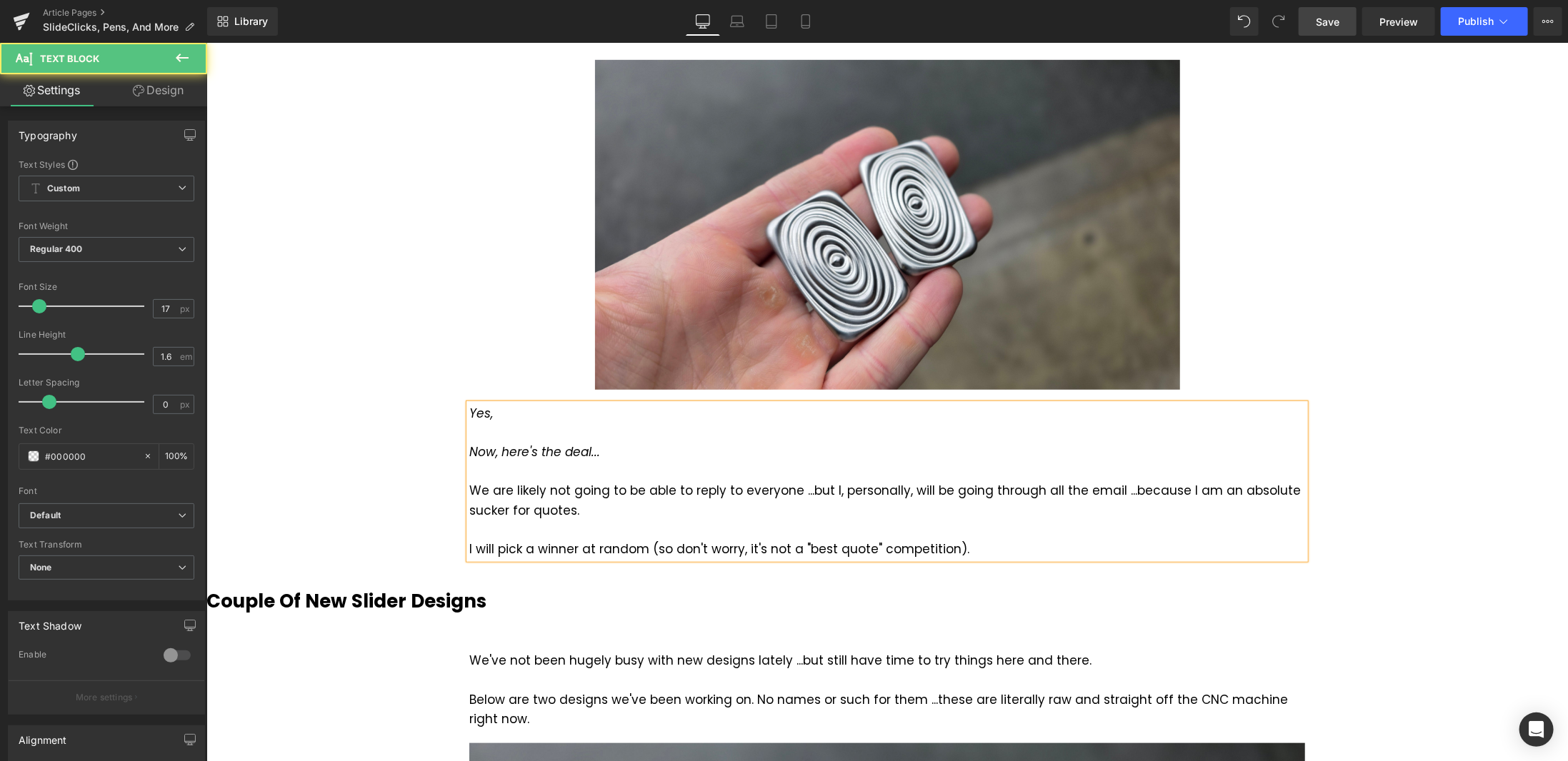
drag, startPoint x: 528, startPoint y: 396, endPoint x: 439, endPoint y: 392, distance: 89.1
click at [508, 404] on div "Yes," at bounding box center [886, 414] width 835 height 19
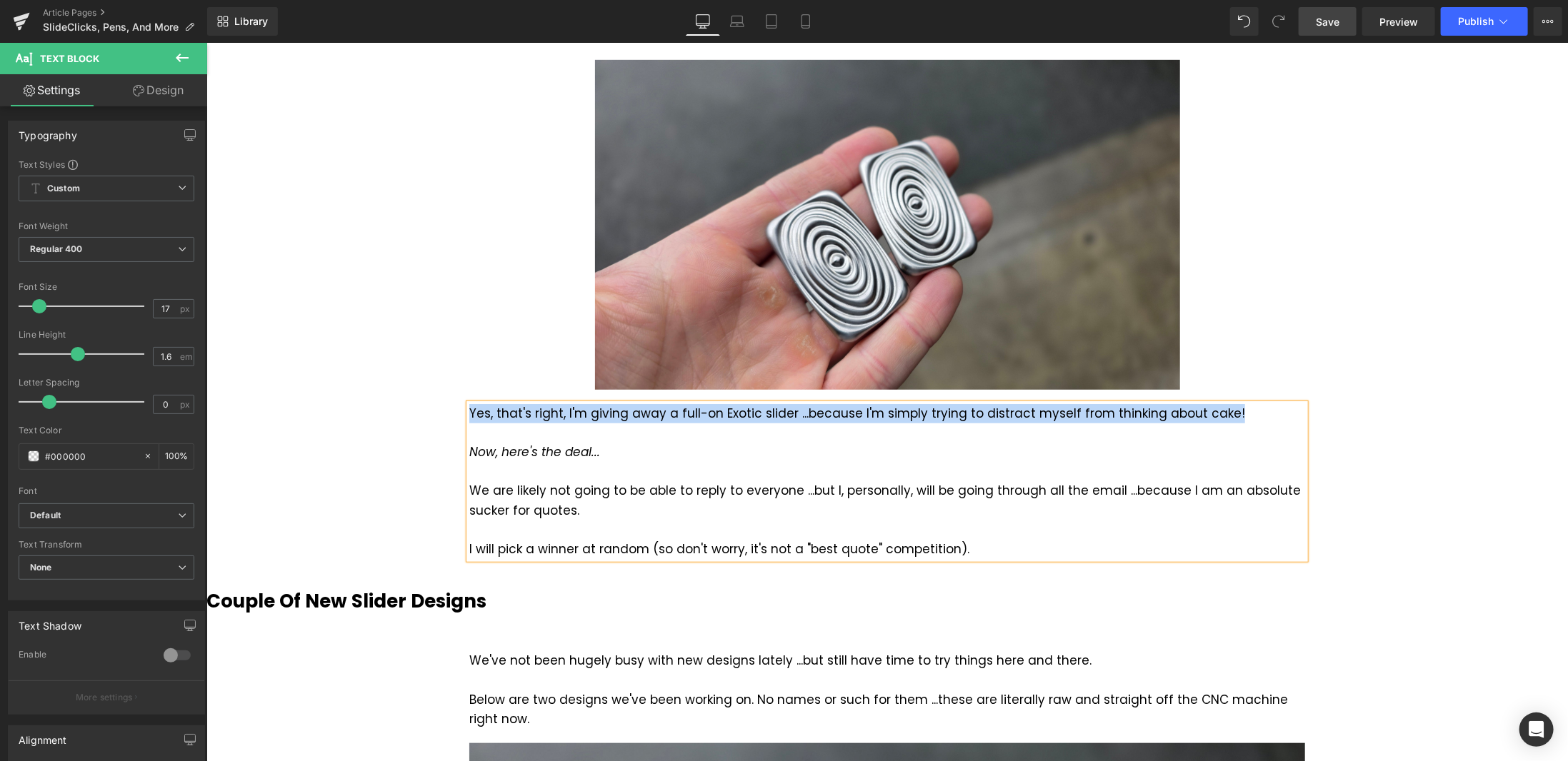
drag, startPoint x: 1227, startPoint y: 391, endPoint x: 452, endPoint y: 393, distance: 775.0
click at [458, 393] on div "Now, I know this is a flimsy excuse, but... [DATE] post is definitely shorter -…" at bounding box center [886, 81] width 857 height 955
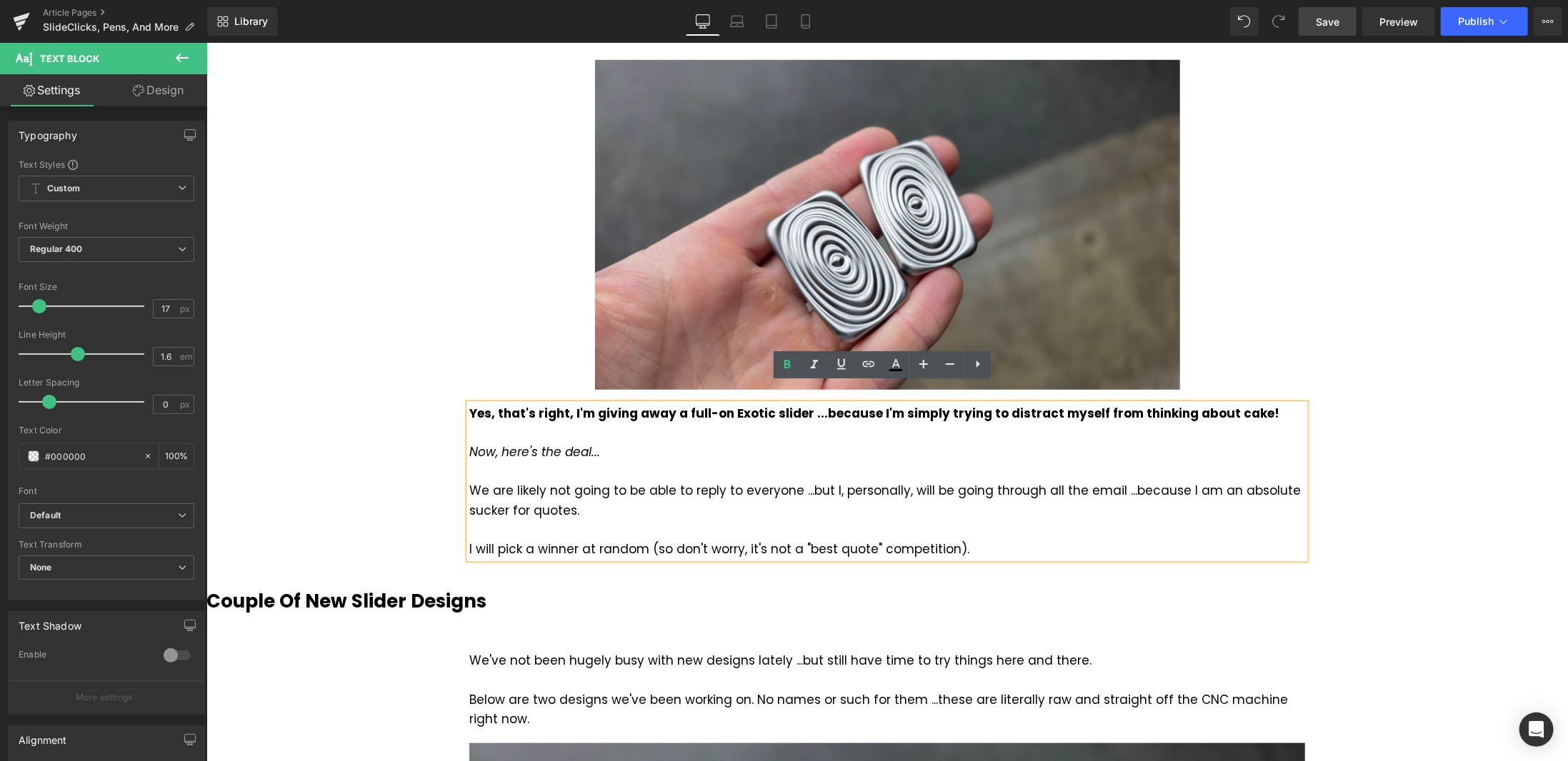
click at [1017, 423] on div at bounding box center [886, 432] width 835 height 19
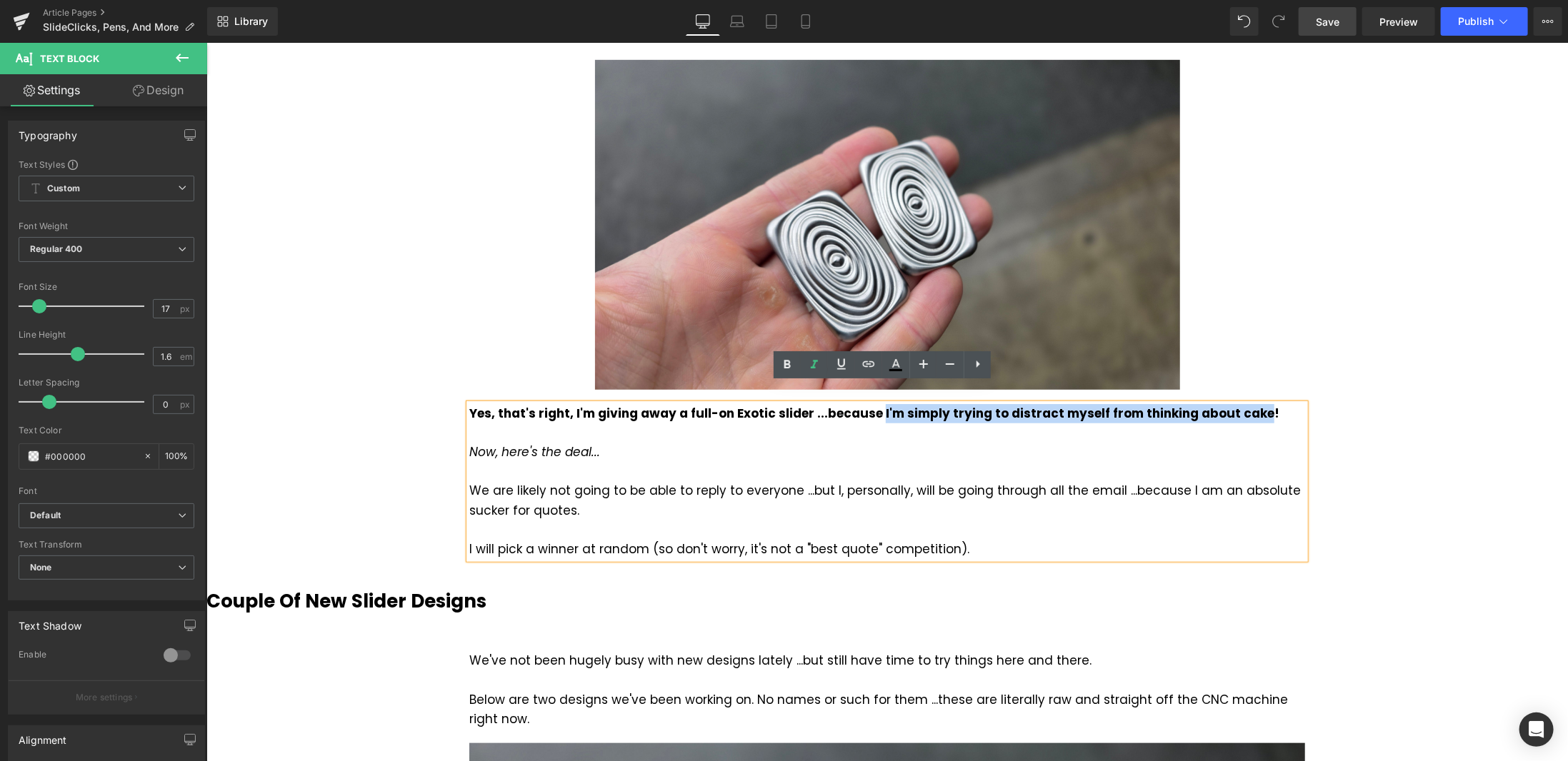
drag, startPoint x: 866, startPoint y: 391, endPoint x: 1245, endPoint y: 391, distance: 379.0
click at [1245, 404] on strong "Yes, that's right, I'm giving away a full-on Exotic slider ...because I'm simpl…" at bounding box center [873, 412] width 810 height 17
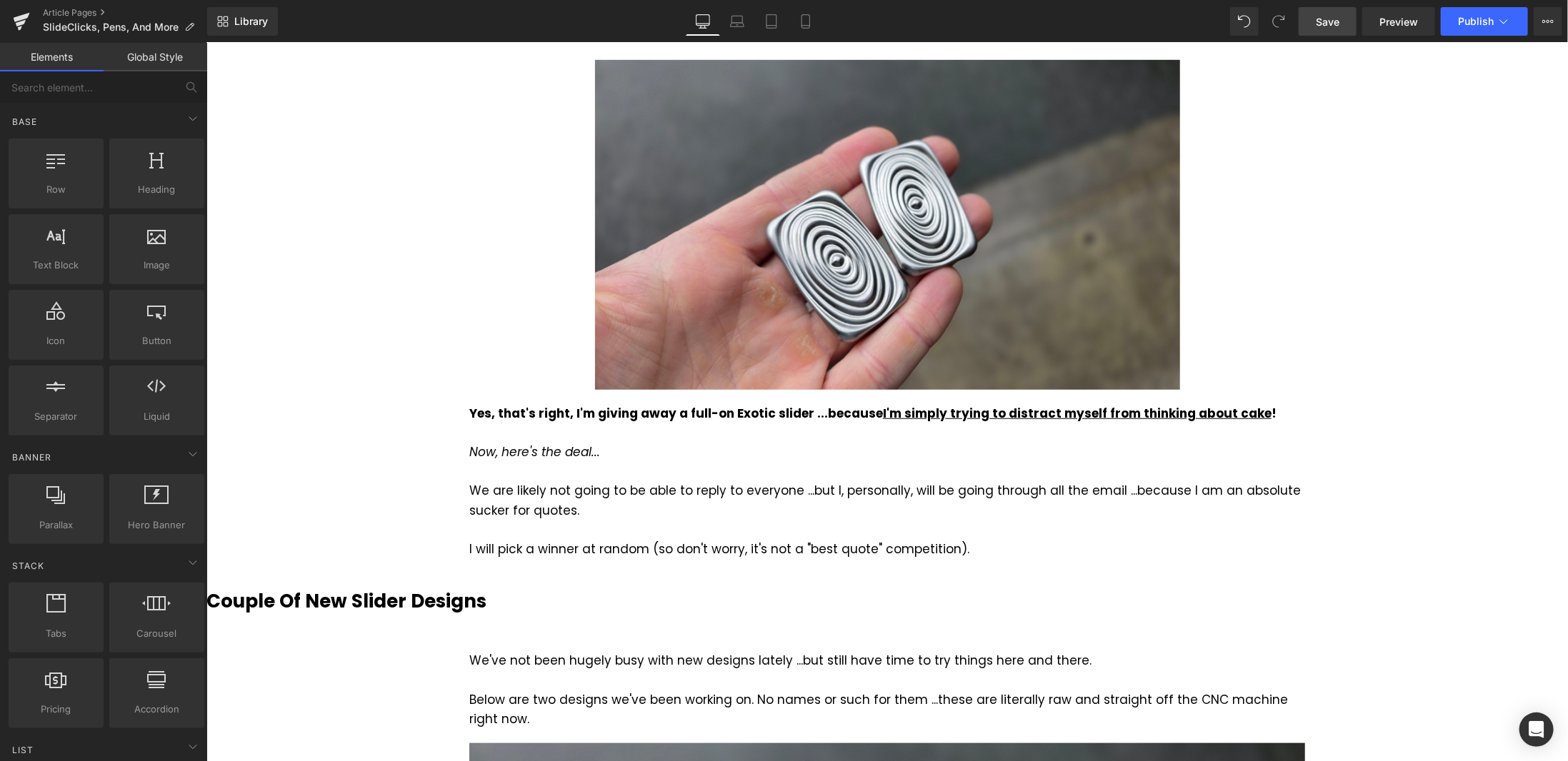
click at [1332, 21] on span "Save" at bounding box center [1327, 22] width 23 height 15
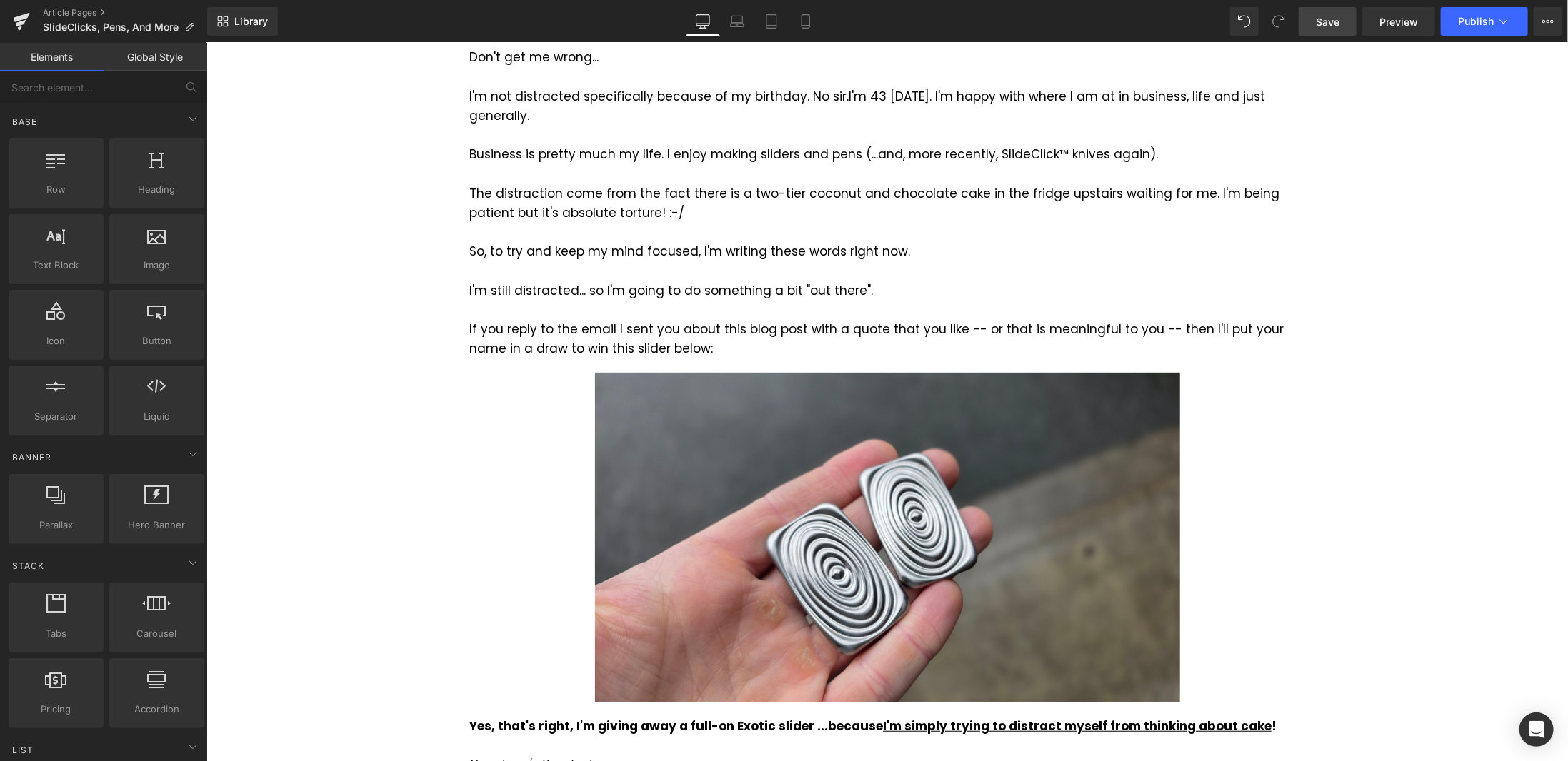
scroll to position [428, 0]
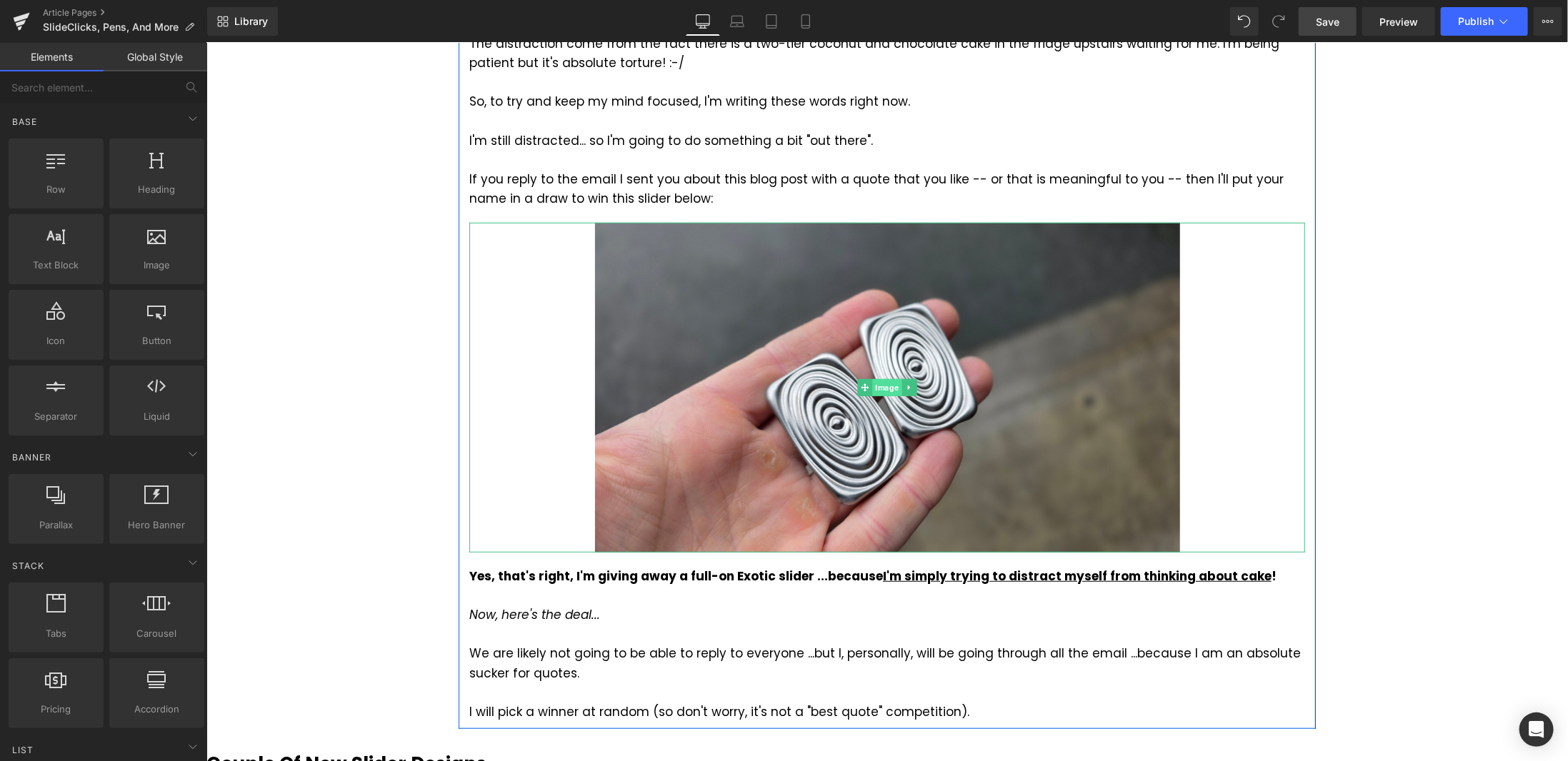
click at [886, 379] on span "Image" at bounding box center [886, 387] width 29 height 17
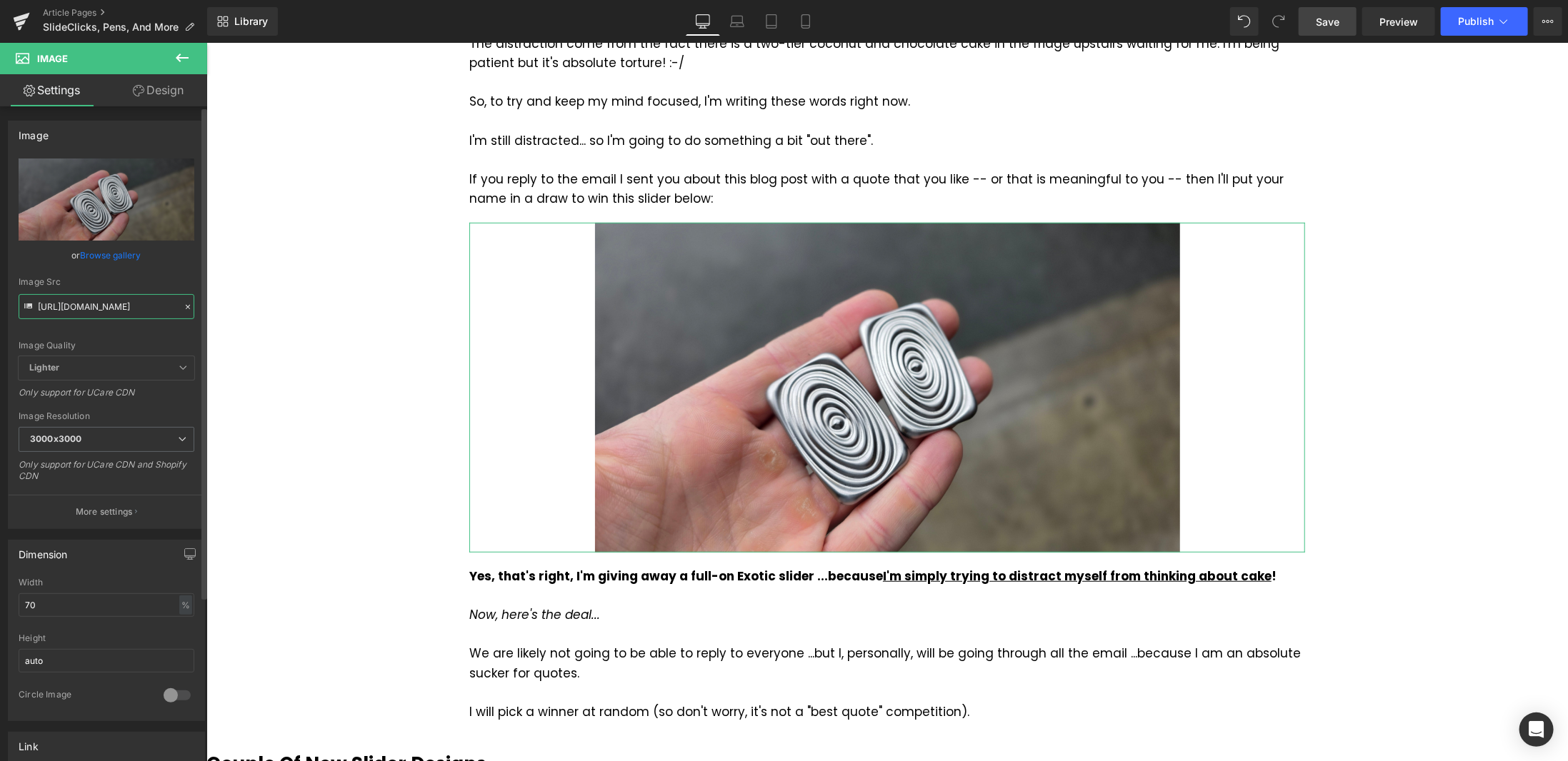
click at [128, 301] on input "[URL][DOMAIN_NAME]" at bounding box center [106, 306] width 175 height 25
paste input "5540.jpg?v=1758664633"
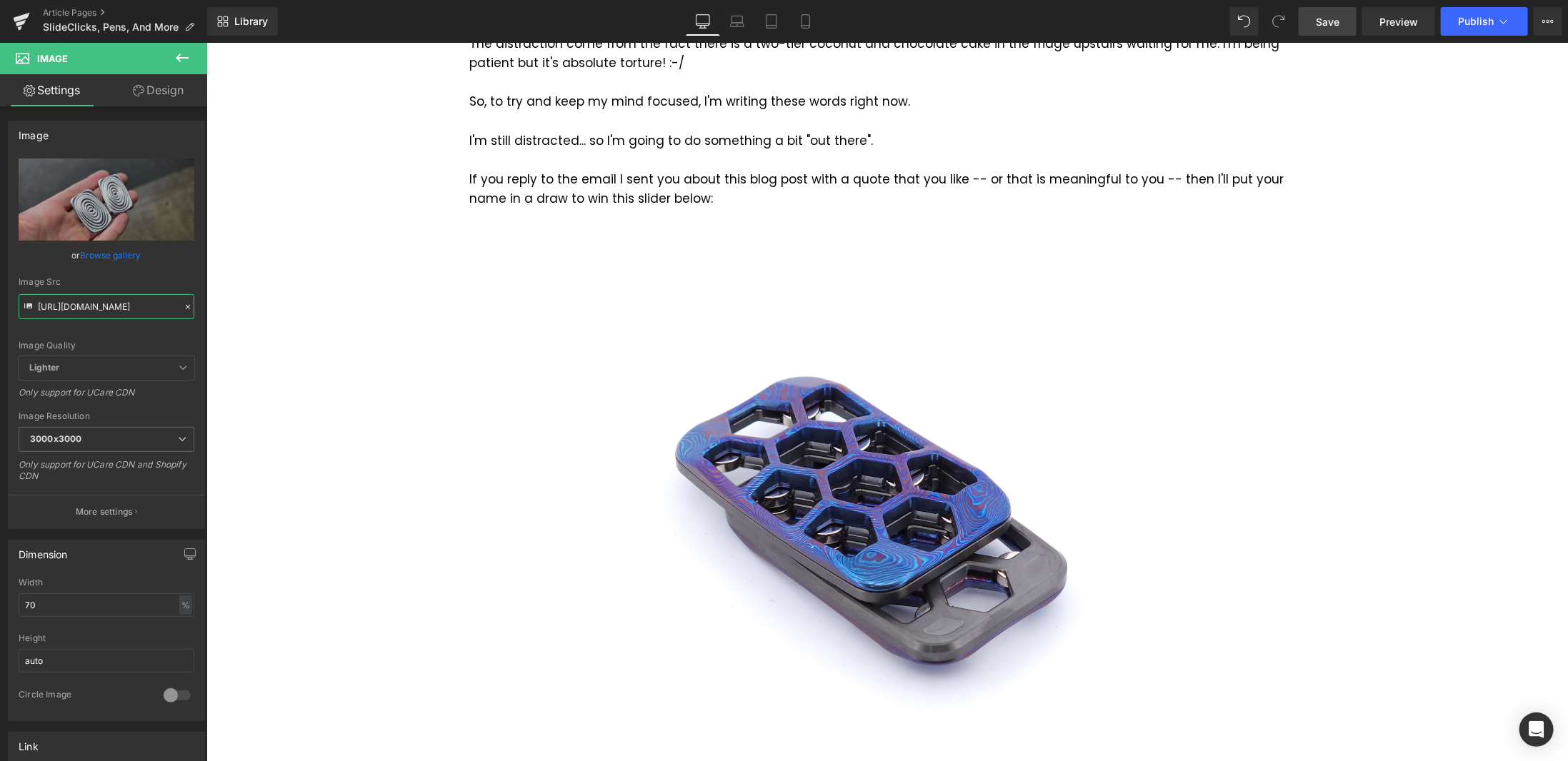
type input "[URL][DOMAIN_NAME]"
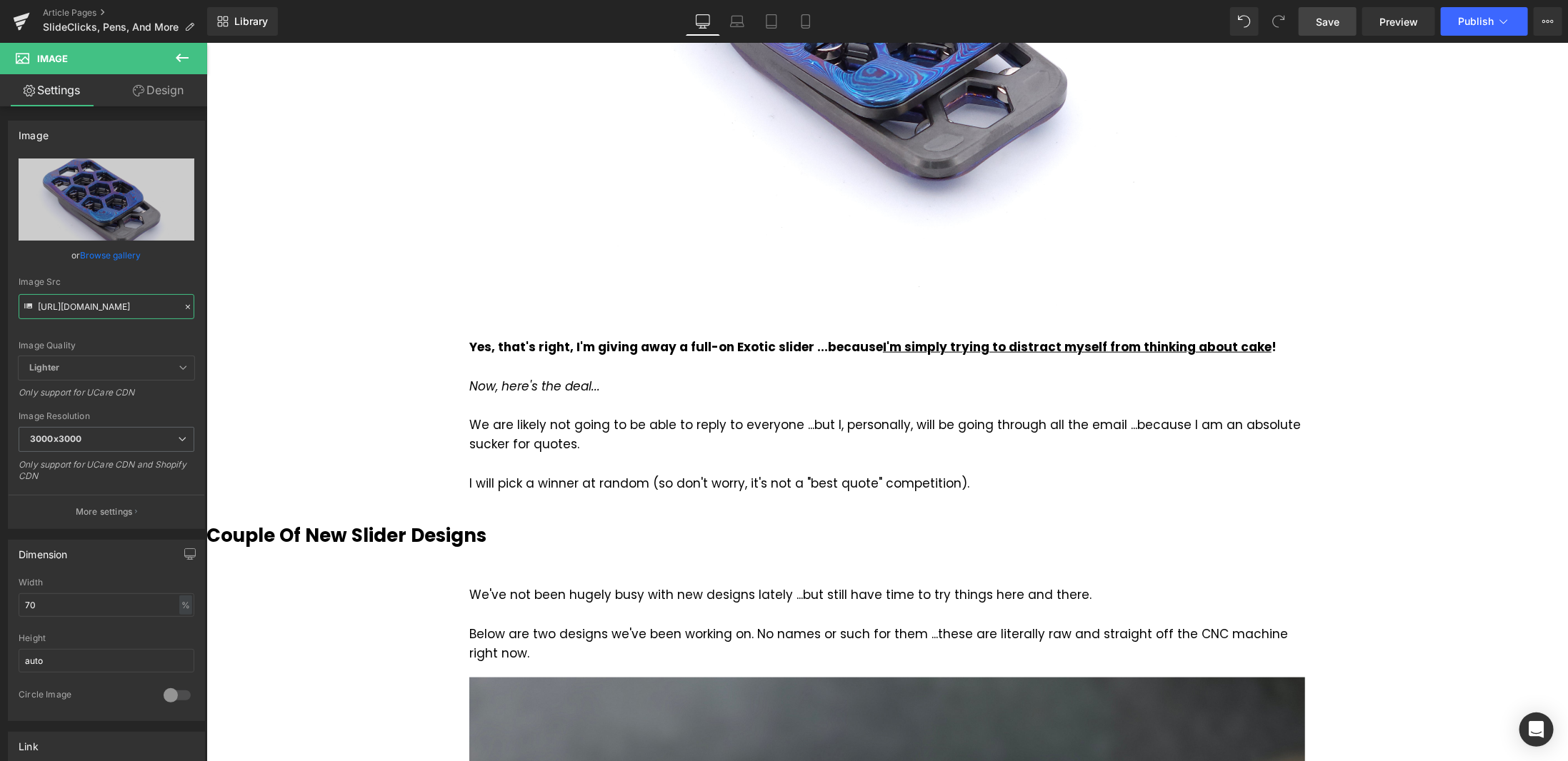
scroll to position [928, 0]
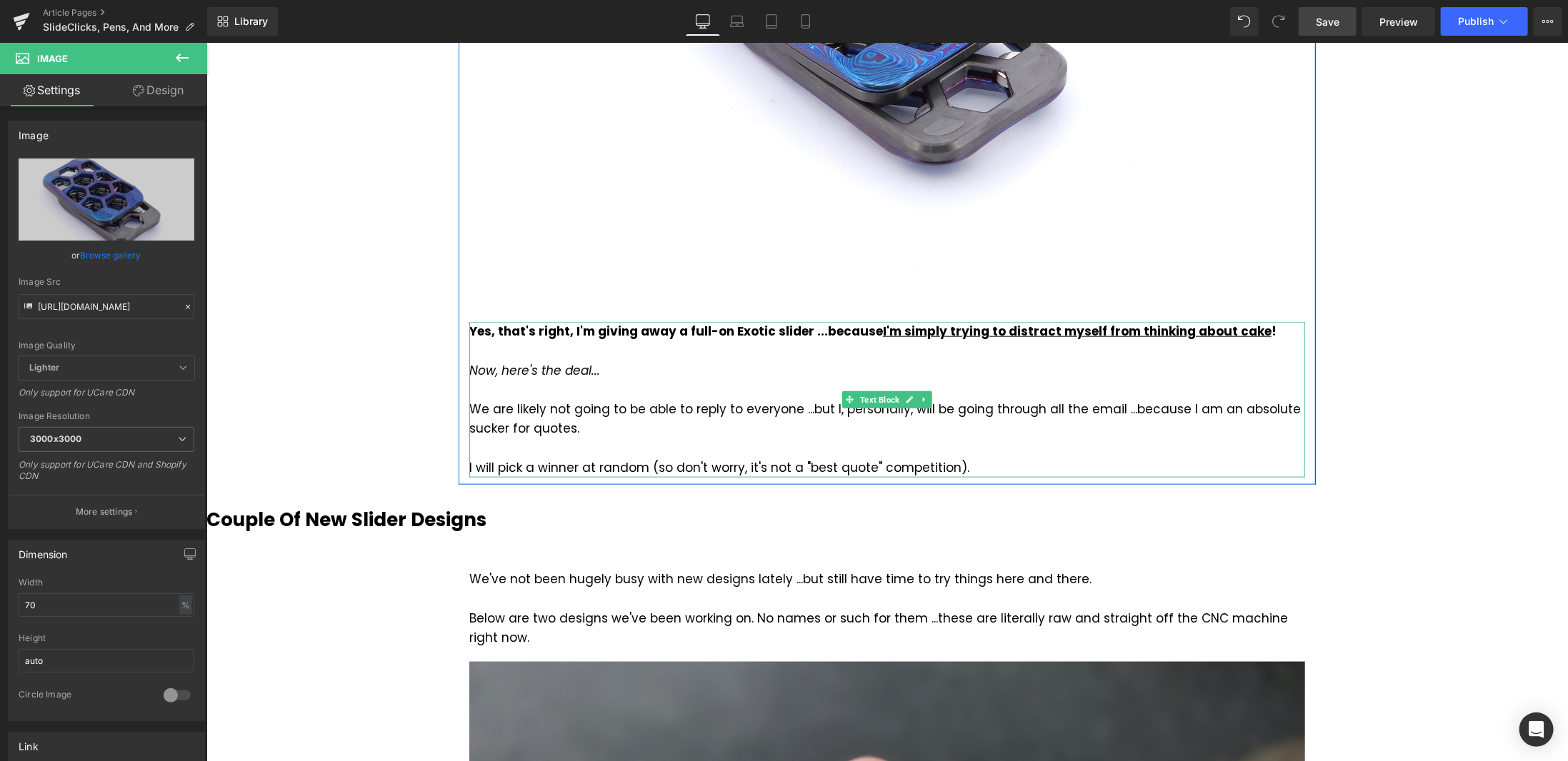
click at [868, 399] on div "We are likely not going to be able to reply to everyone ...but I, personally, w…" at bounding box center [886, 418] width 835 height 39
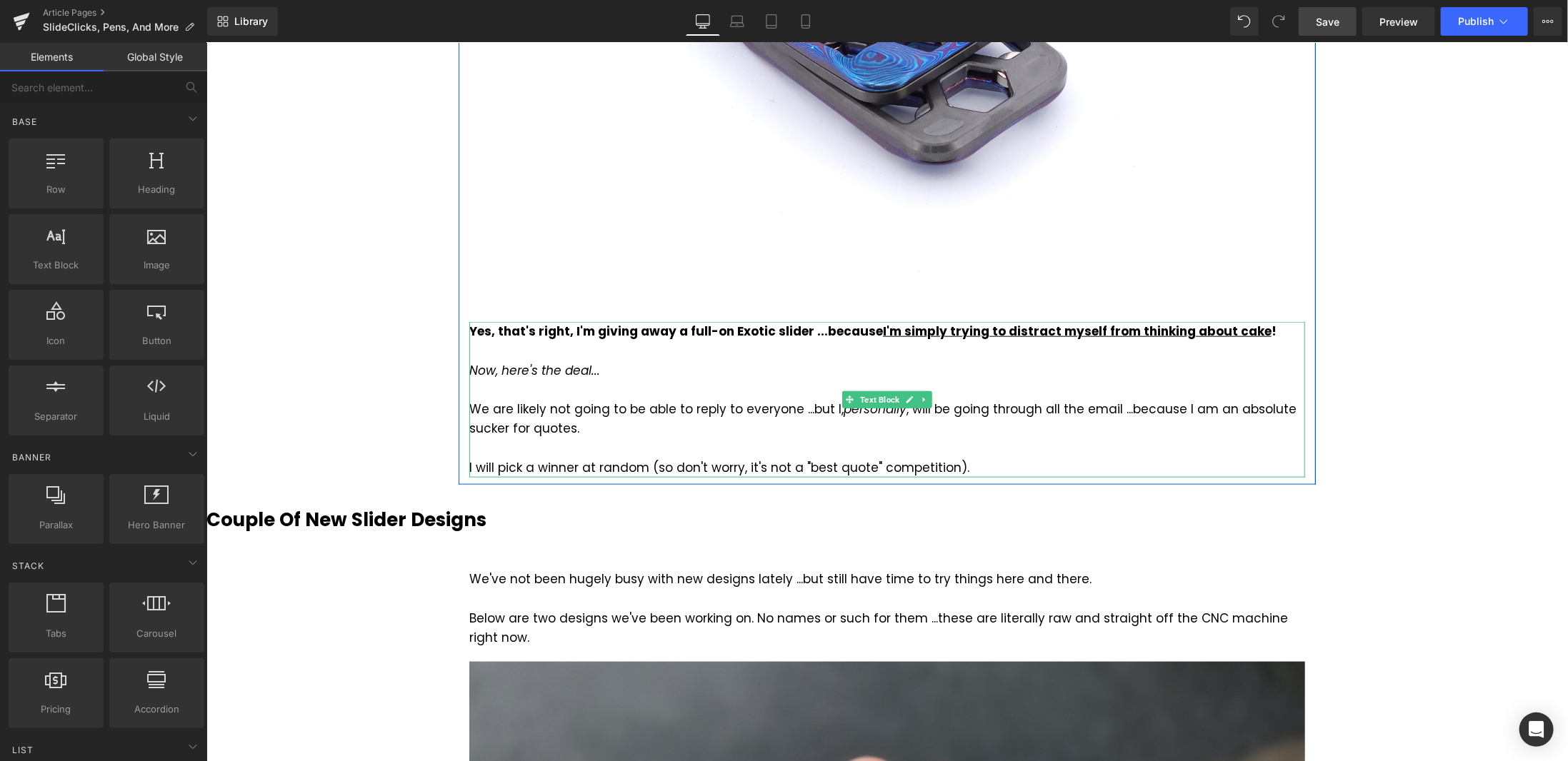
click at [1105, 399] on div "We are likely not going to be able to reply to everyone ...but I, personally , …" at bounding box center [886, 418] width 835 height 39
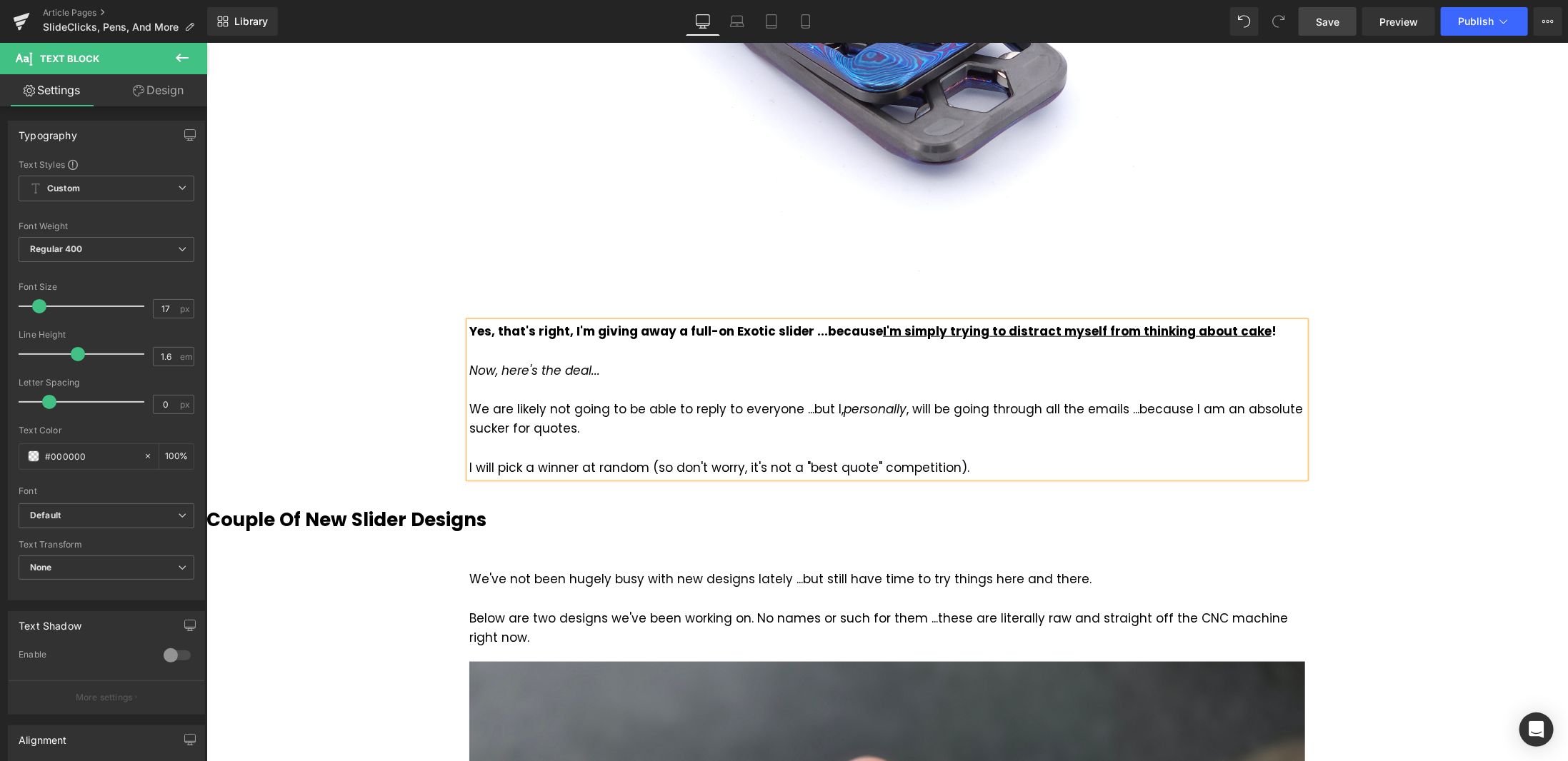
click at [1125, 399] on div "We are likely not going to be able to reply to everyone ...but I, personally , …" at bounding box center [886, 418] width 835 height 39
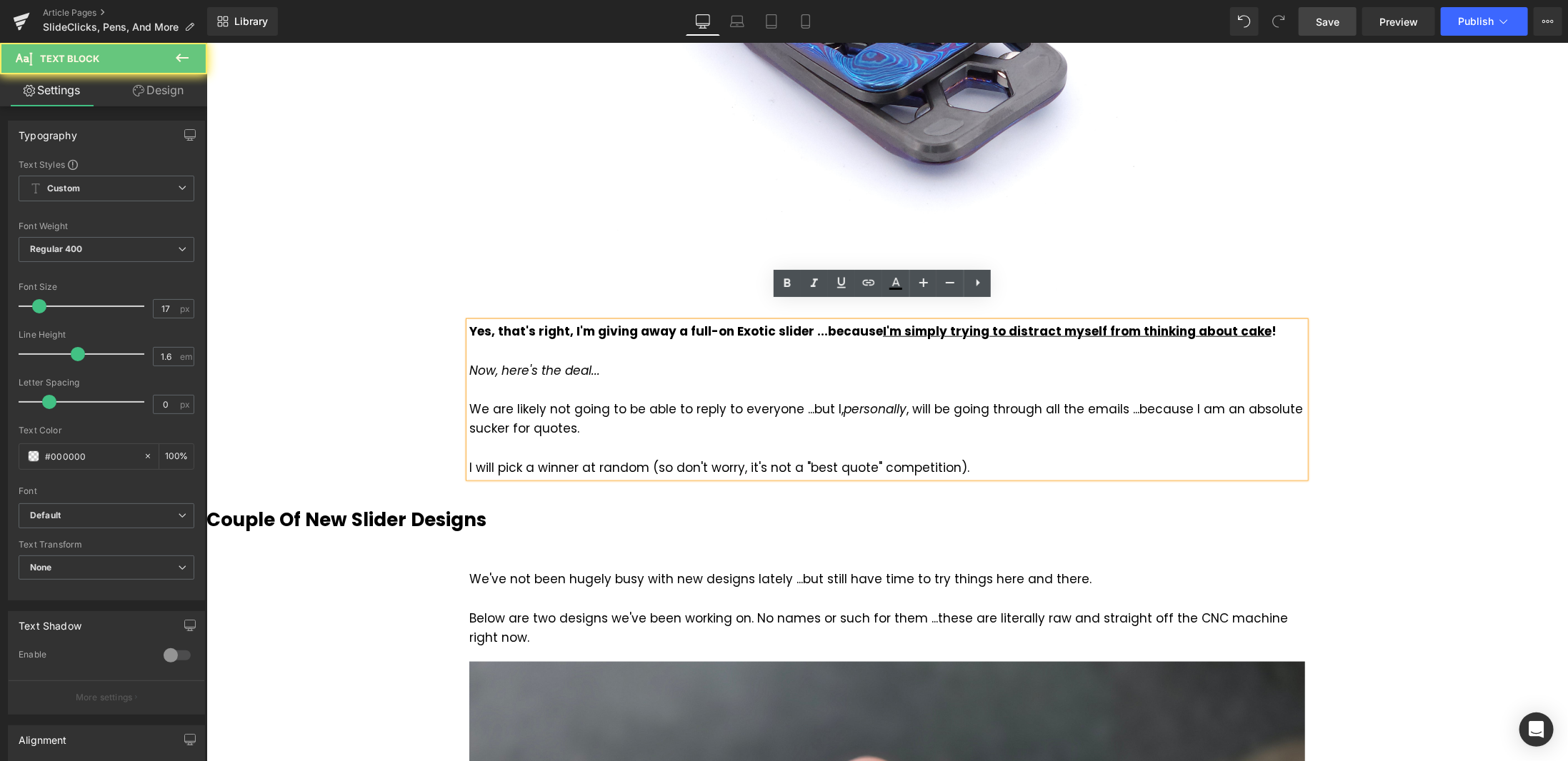
click at [1115, 399] on div "We are likely not going to be able to reply to everyone ...but I, personally , …" at bounding box center [886, 418] width 835 height 39
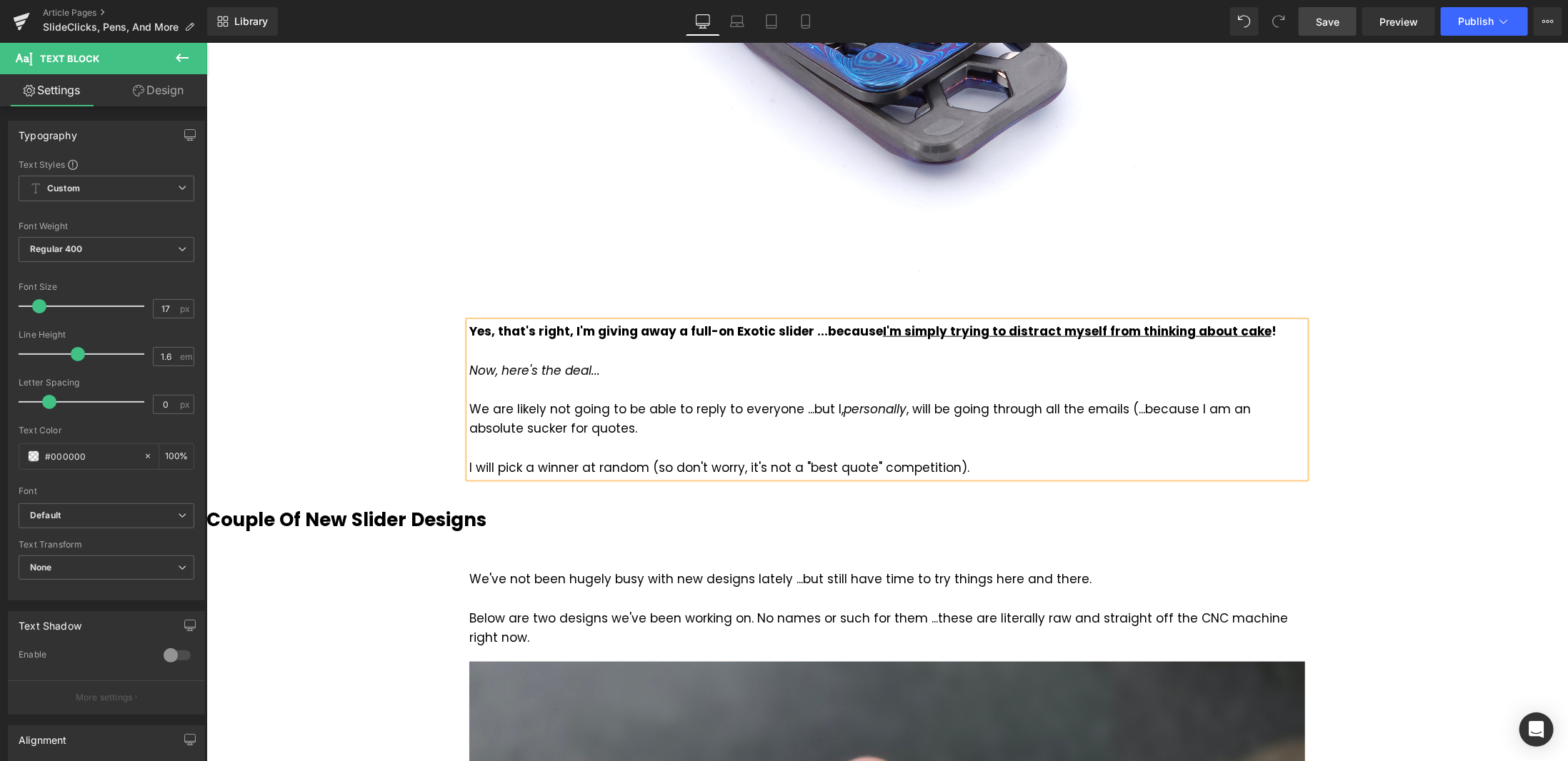
click at [569, 409] on div "We are likely not going to be able to reply to everyone ...but I, personally , …" at bounding box center [886, 418] width 835 height 39
click at [965, 458] on div "I will pick a winner at random (so don't worry, it's not a "best quote" competi…" at bounding box center [886, 468] width 835 height 19
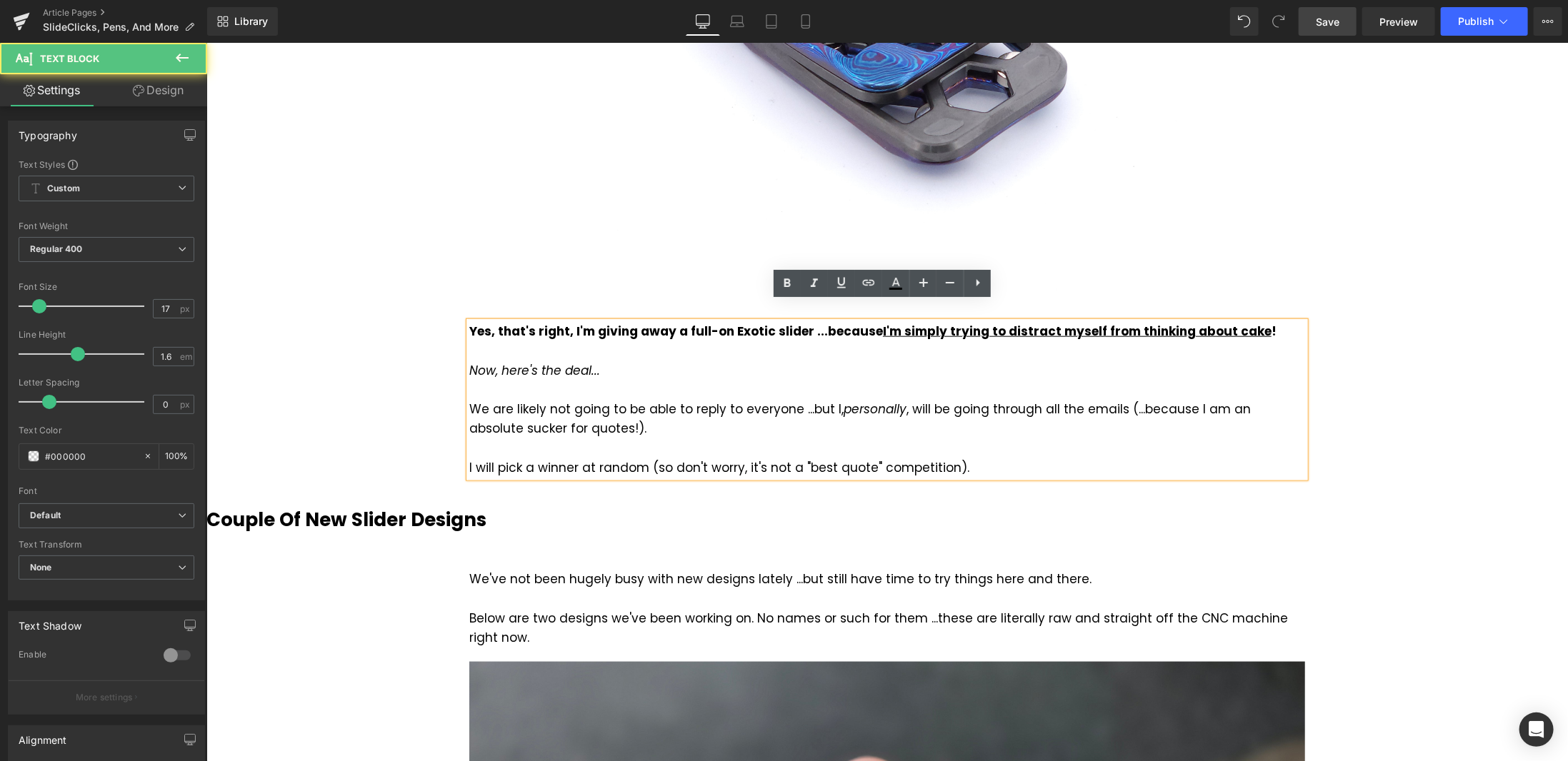
click at [1329, 27] on span "Save" at bounding box center [1327, 22] width 23 height 15
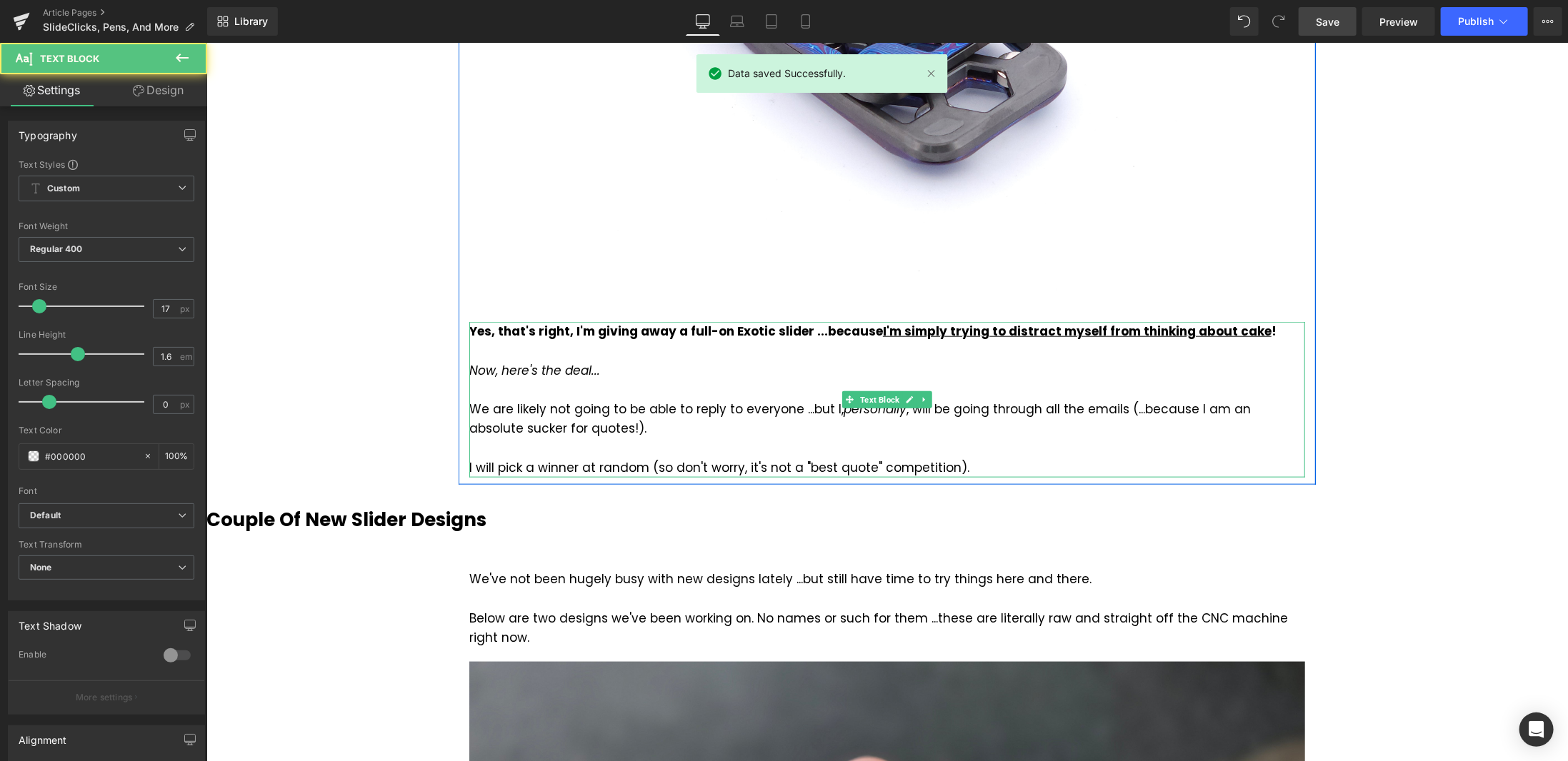
click at [644, 458] on div "I will pick a winner at random (so don't worry, it's not a "best quote" competi…" at bounding box center [886, 468] width 835 height 19
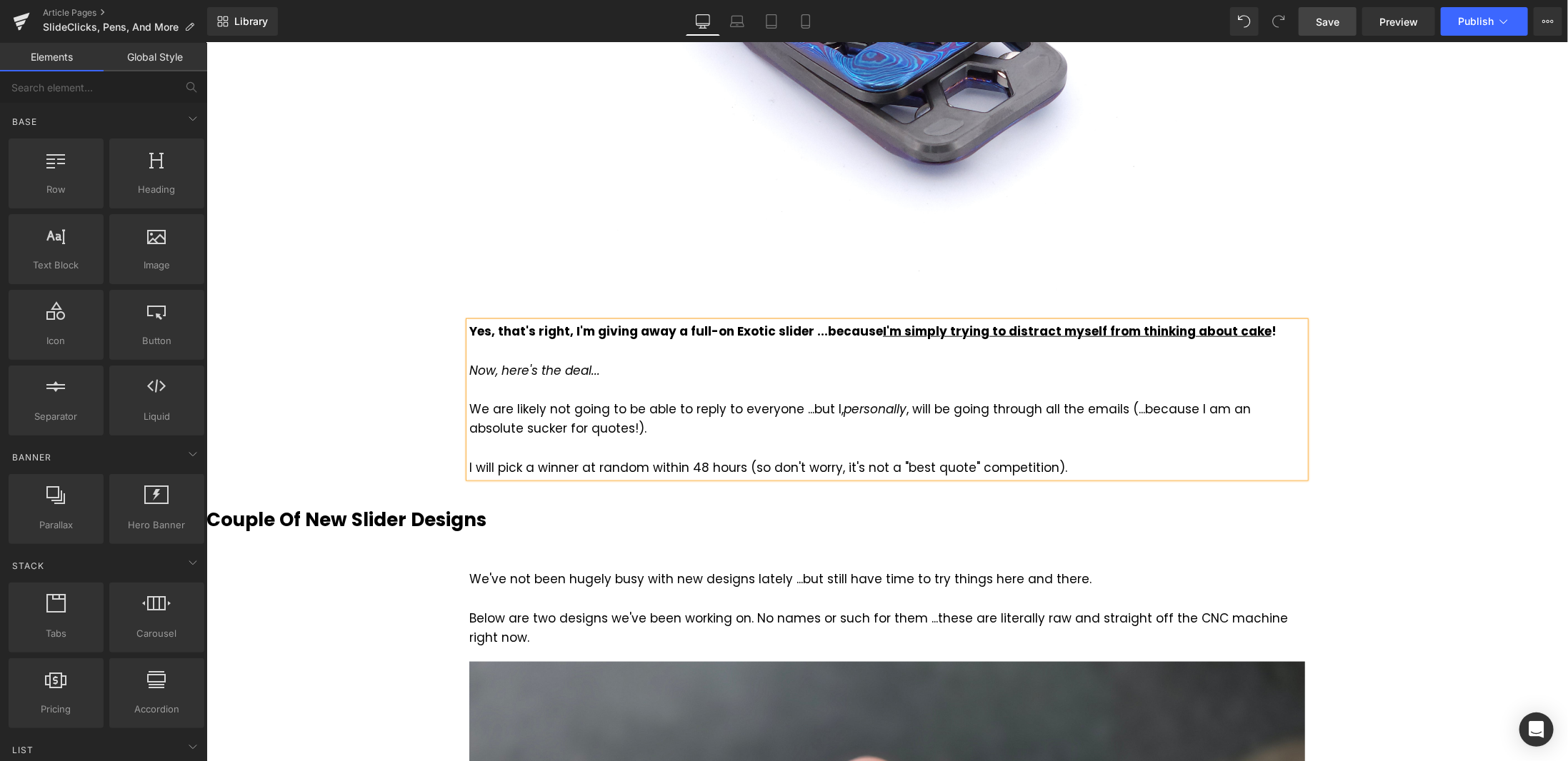
click at [1338, 30] on link "Save" at bounding box center [1327, 21] width 58 height 28
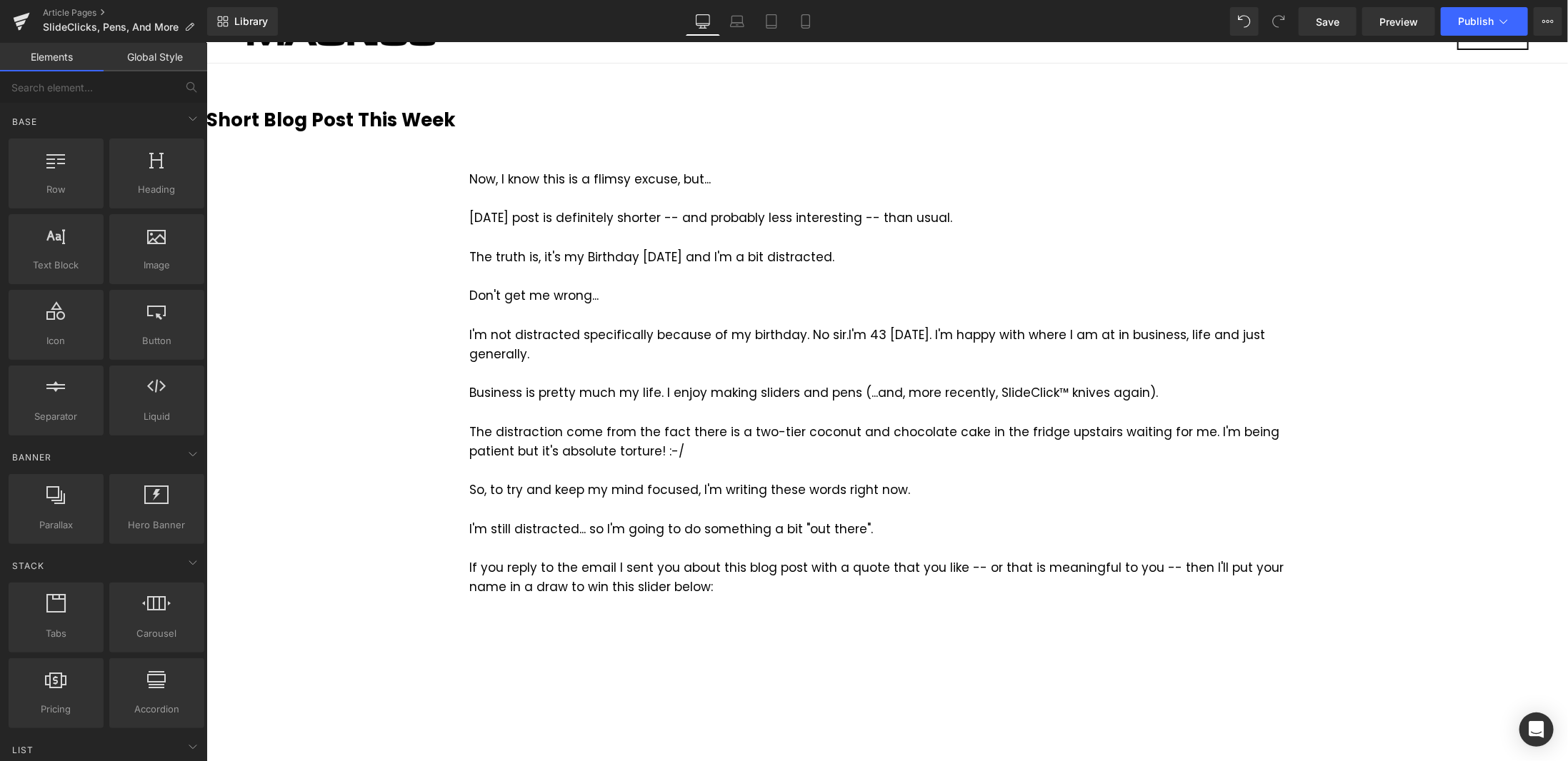
scroll to position [0, 0]
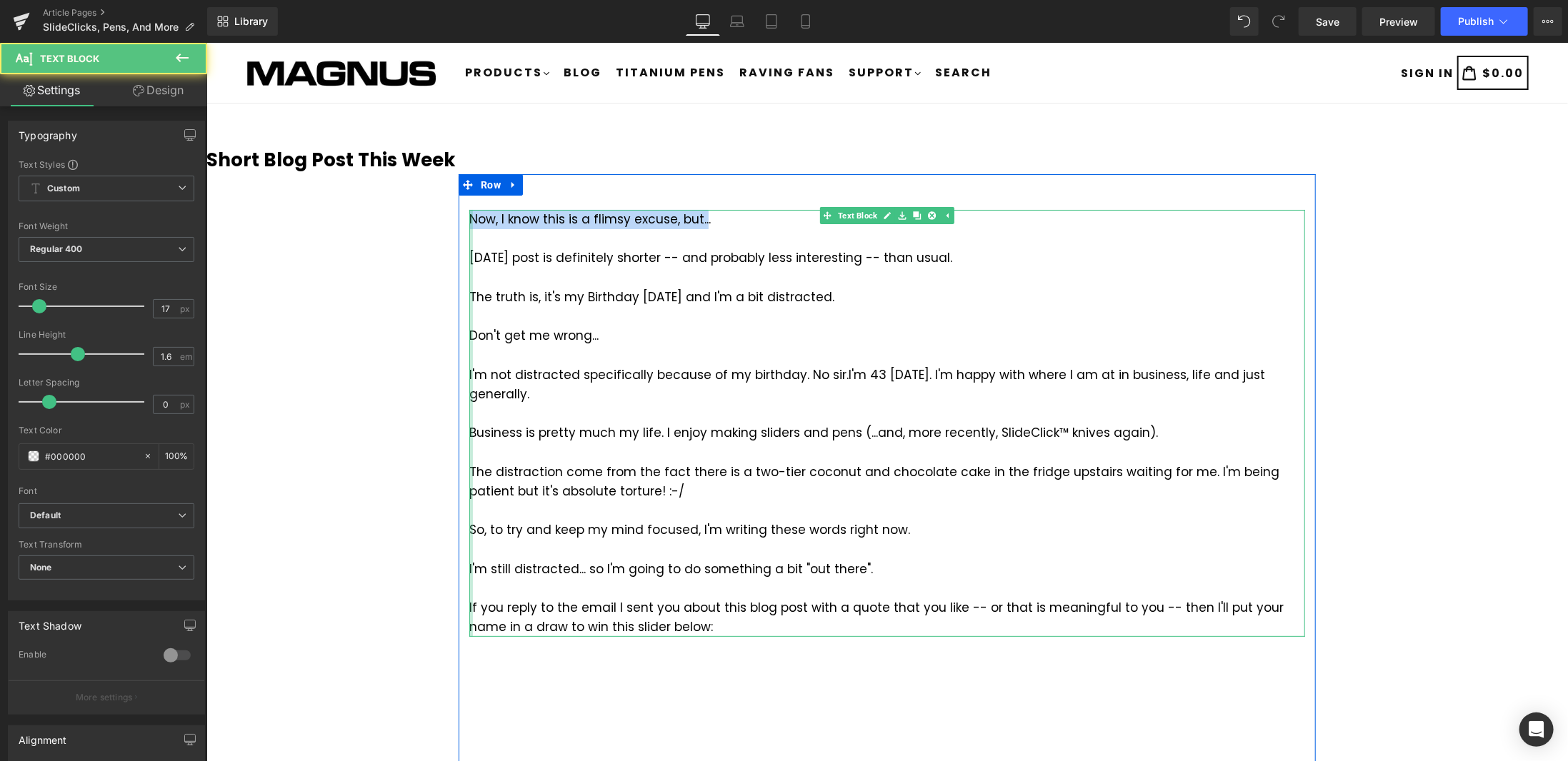
drag, startPoint x: 697, startPoint y: 219, endPoint x: 463, endPoint y: 221, distance: 234.0
click at [469, 221] on div "Now, I know this is a flimsy excuse, but... [DATE] post is definitely shorter -…" at bounding box center [886, 423] width 835 height 427
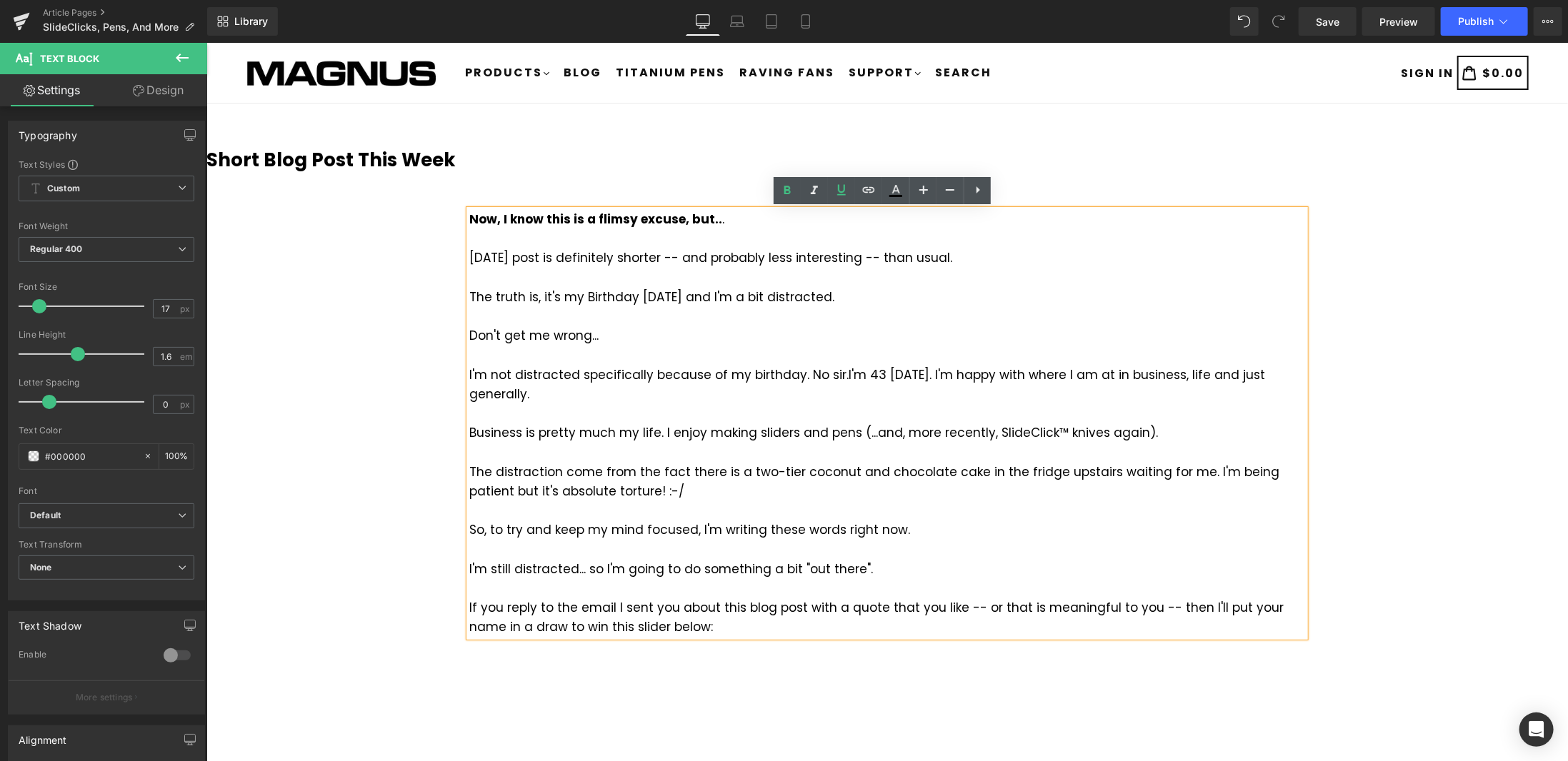
click at [689, 242] on div at bounding box center [886, 238] width 835 height 19
drag, startPoint x: 718, startPoint y: 220, endPoint x: 469, endPoint y: 218, distance: 249.0
click at [469, 218] on div "Now, I know this is a flimsy excuse, but.. . [DATE] post is definitely shorter …" at bounding box center [886, 423] width 835 height 427
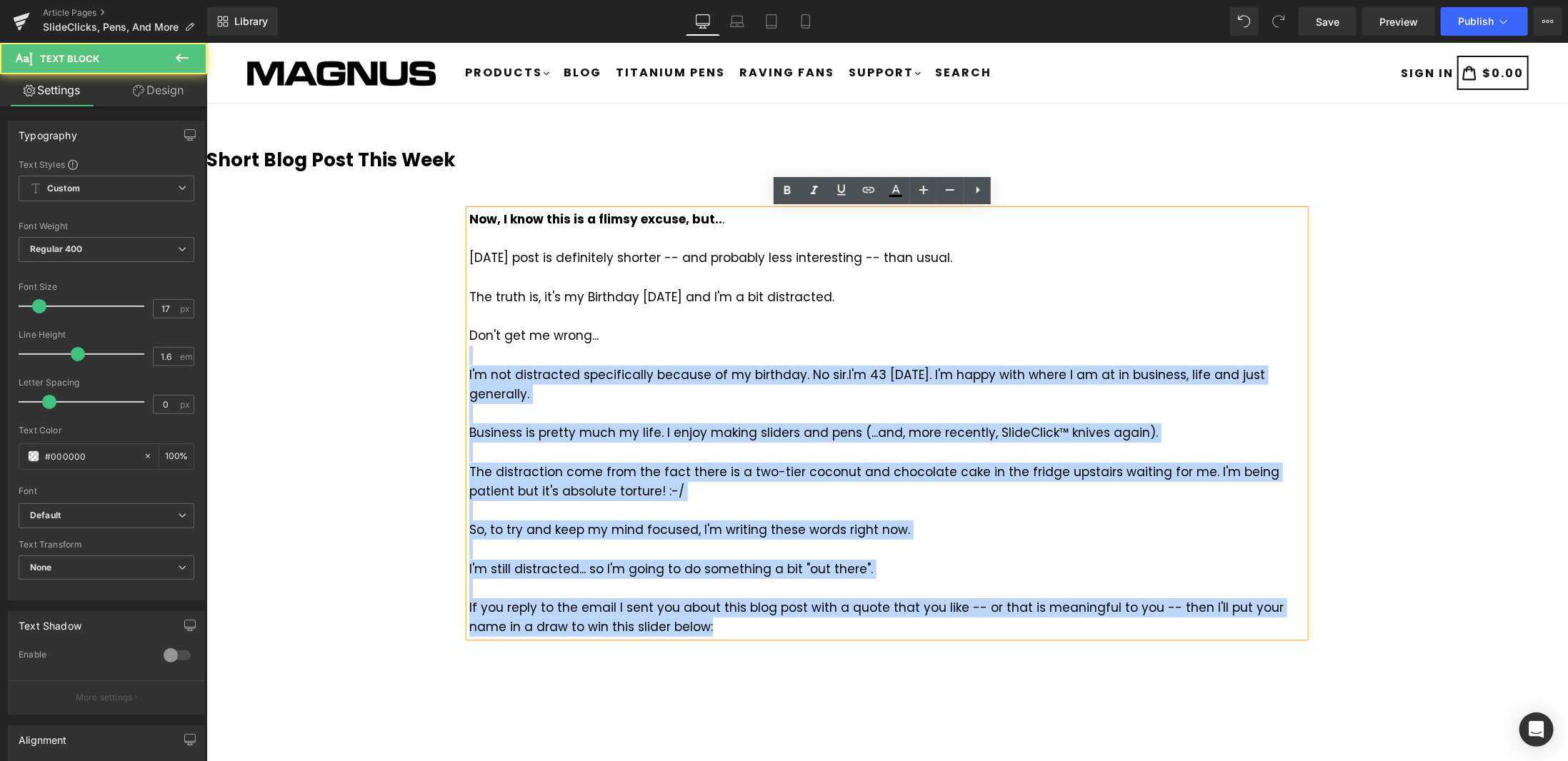
drag, startPoint x: 595, startPoint y: 338, endPoint x: 462, endPoint y: 339, distance: 133.0
click at [469, 339] on div "Now, I know this is a flimsy excuse, but.. . [DATE] post is definitely shorter …" at bounding box center [886, 423] width 835 height 427
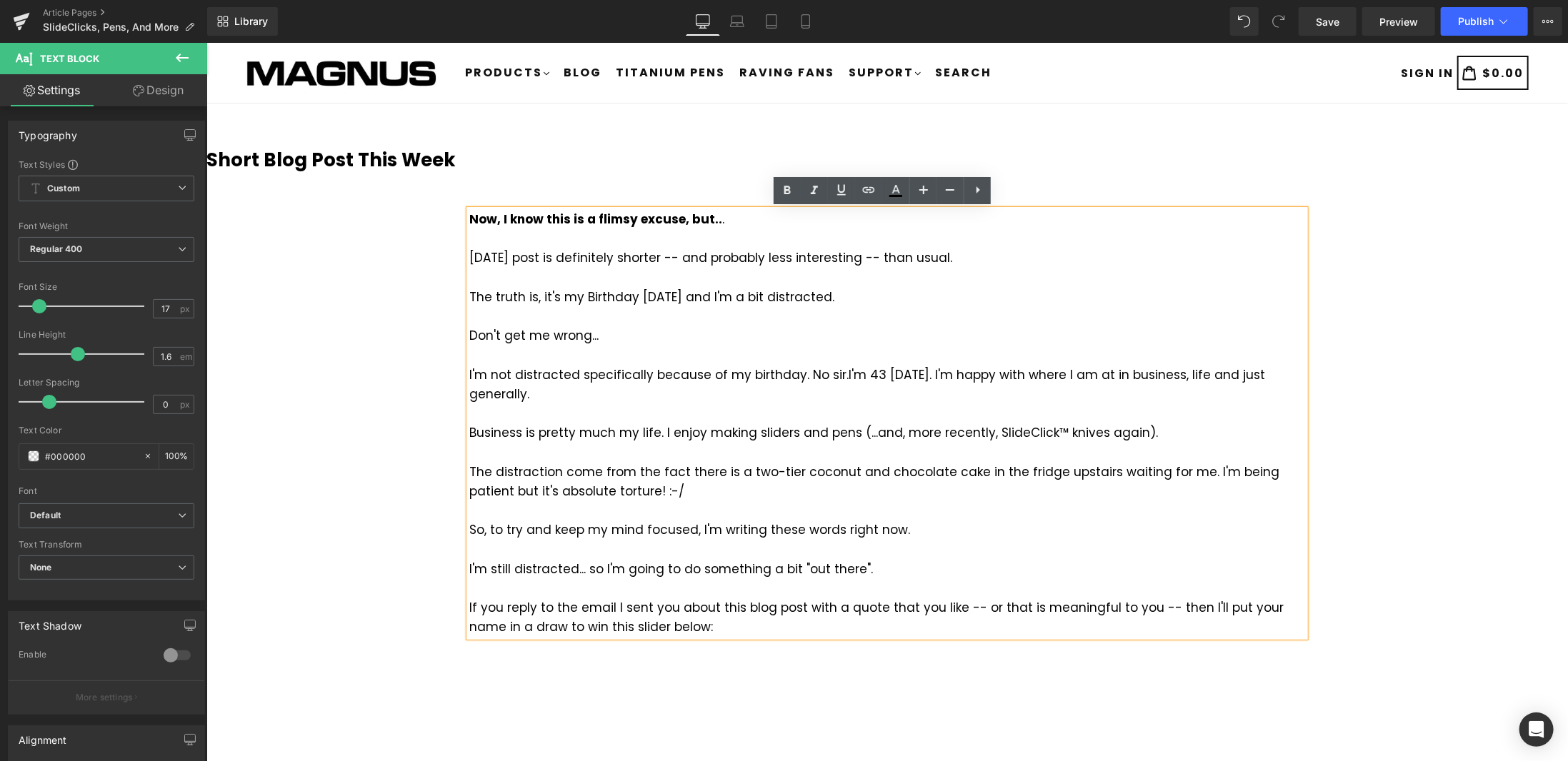
click at [473, 342] on div "Don't get me wrong..." at bounding box center [886, 335] width 835 height 19
drag, startPoint x: 465, startPoint y: 330, endPoint x: 591, endPoint y: 338, distance: 126.3
click at [591, 338] on div "Don't get me wrong..." at bounding box center [886, 335] width 835 height 19
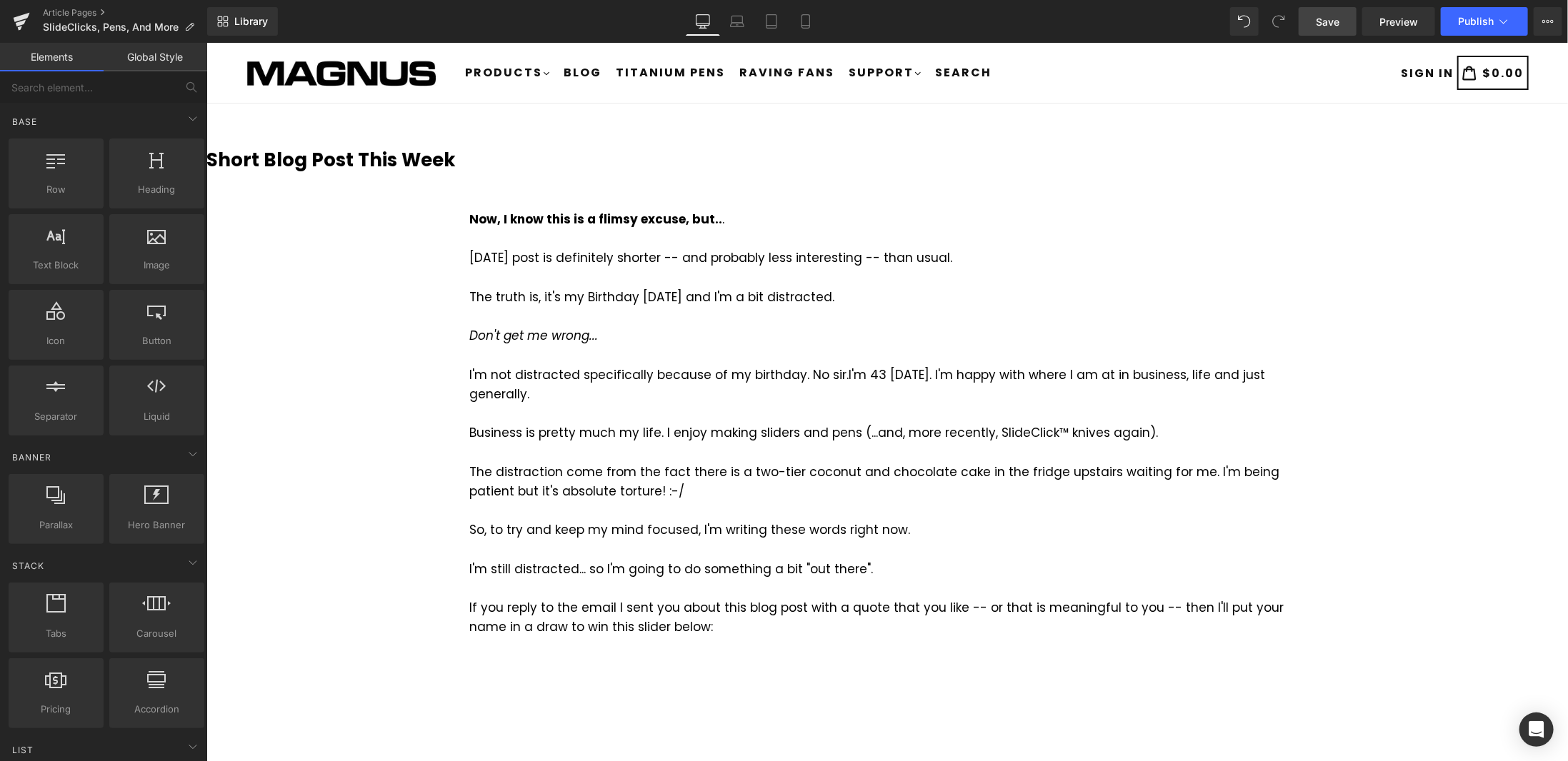
click at [1326, 24] on span "Save" at bounding box center [1327, 22] width 23 height 15
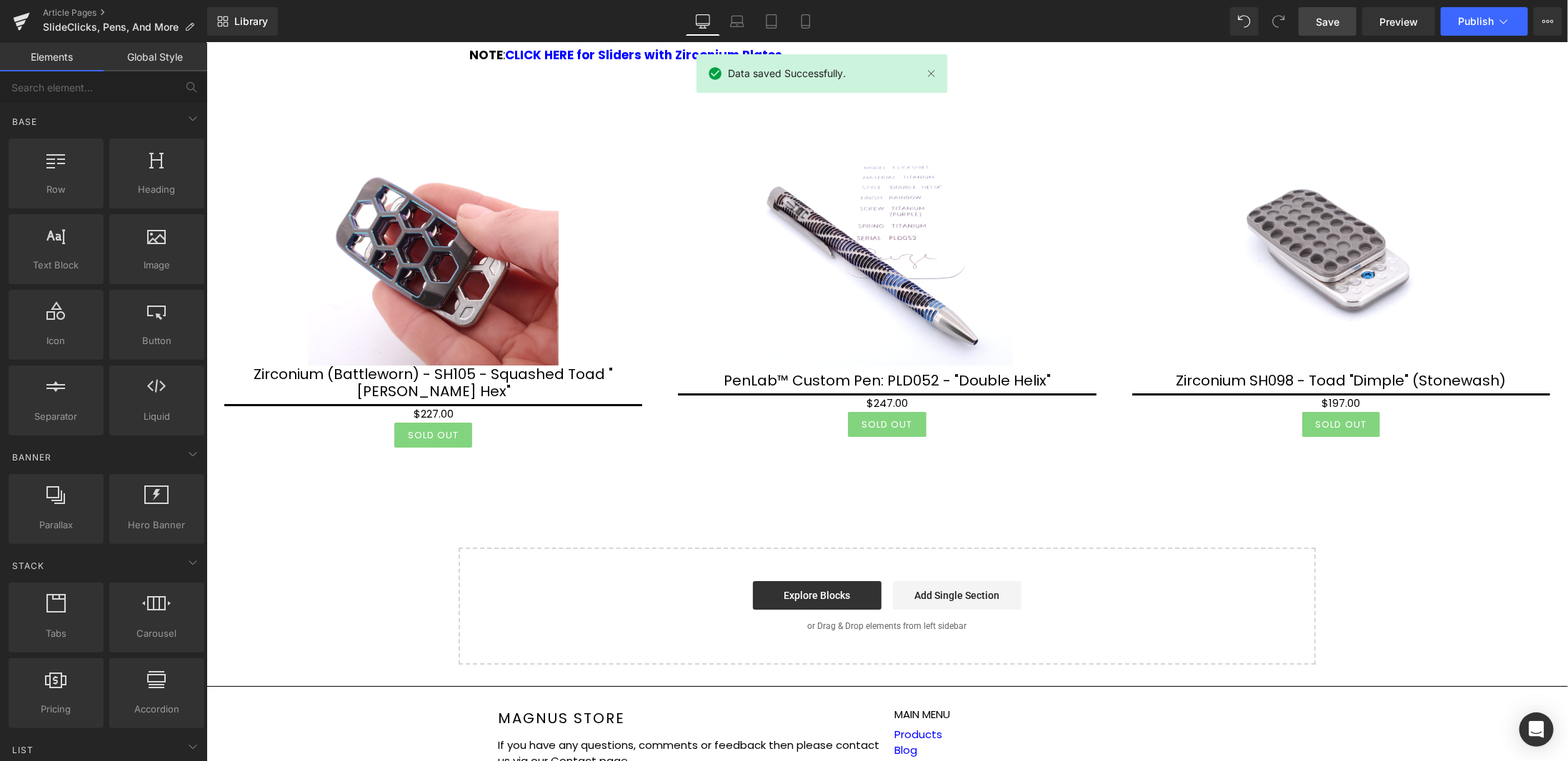
scroll to position [3452, 0]
